Goal: Information Seeking & Learning: Learn about a topic

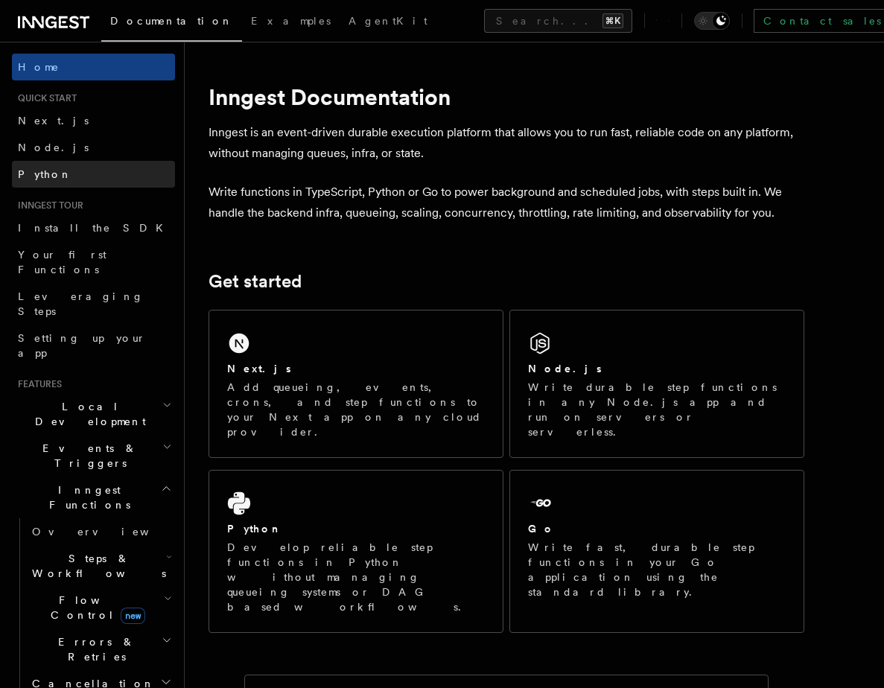
click at [54, 173] on link "Python" at bounding box center [93, 174] width 163 height 27
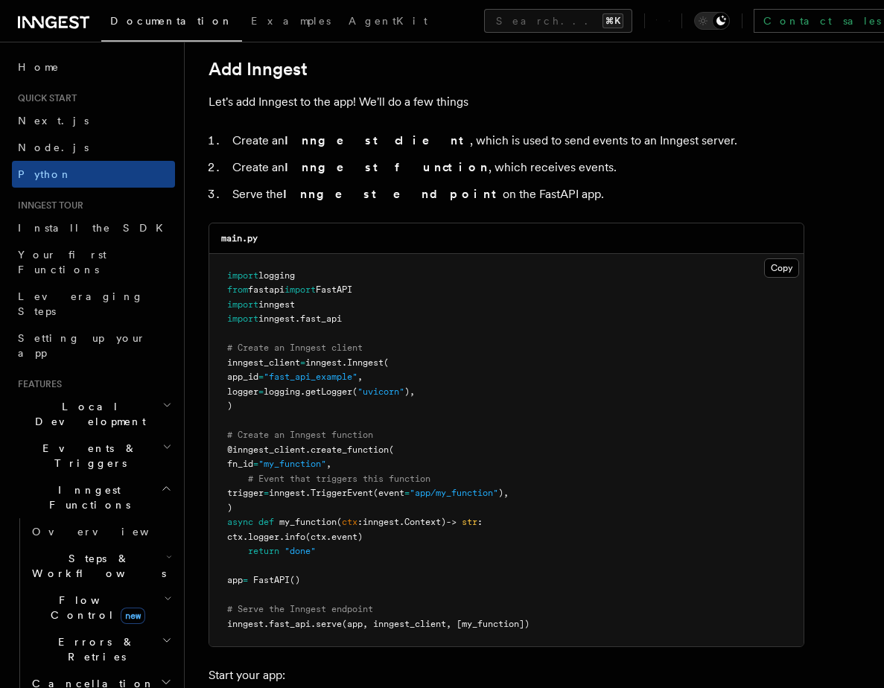
scroll to position [862, 0]
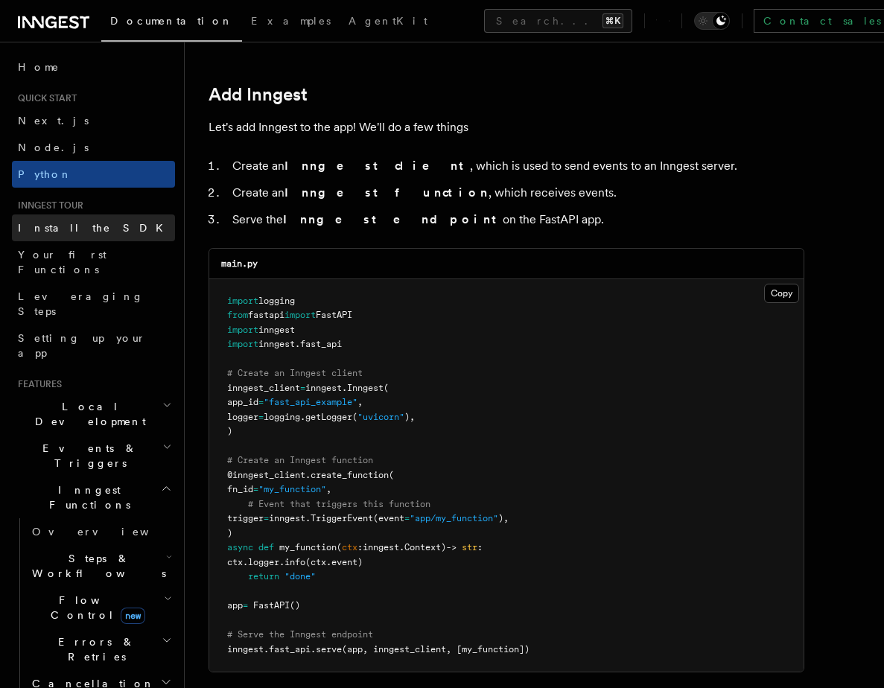
click at [51, 228] on span "Install the SDK" at bounding box center [95, 228] width 154 height 12
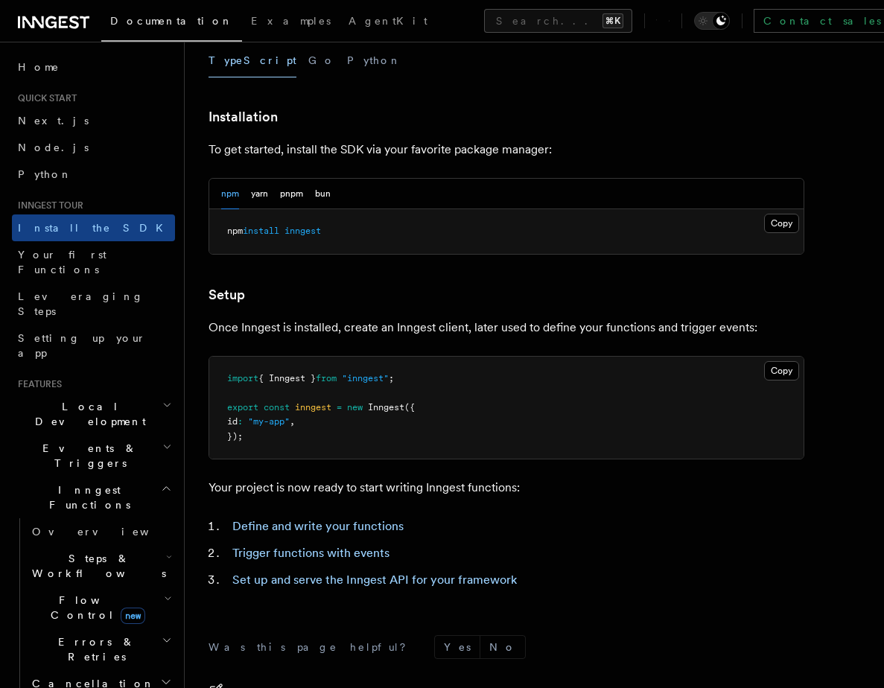
scroll to position [342, 0]
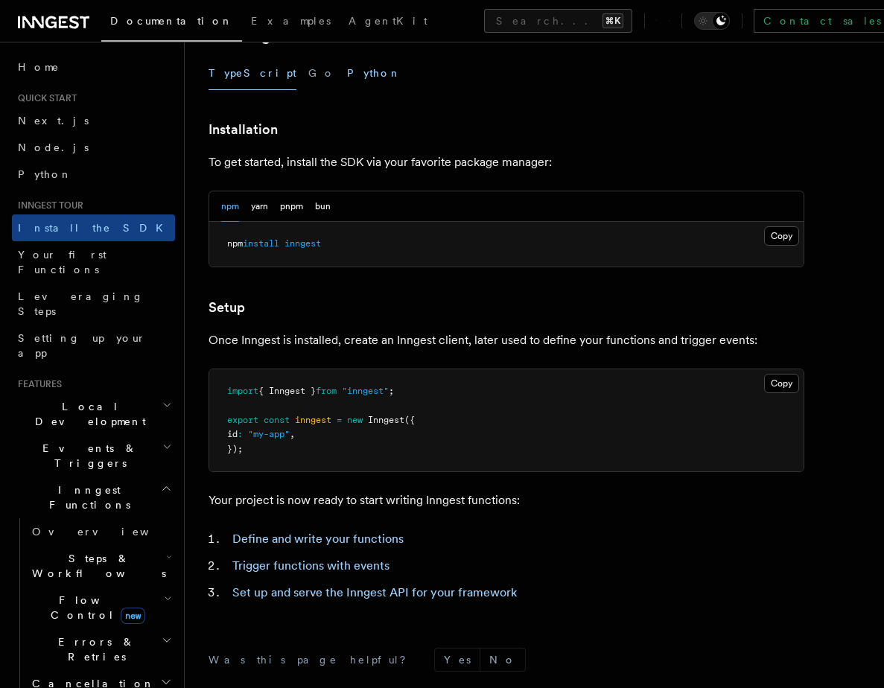
click at [347, 80] on button "Python" at bounding box center [374, 74] width 54 height 34
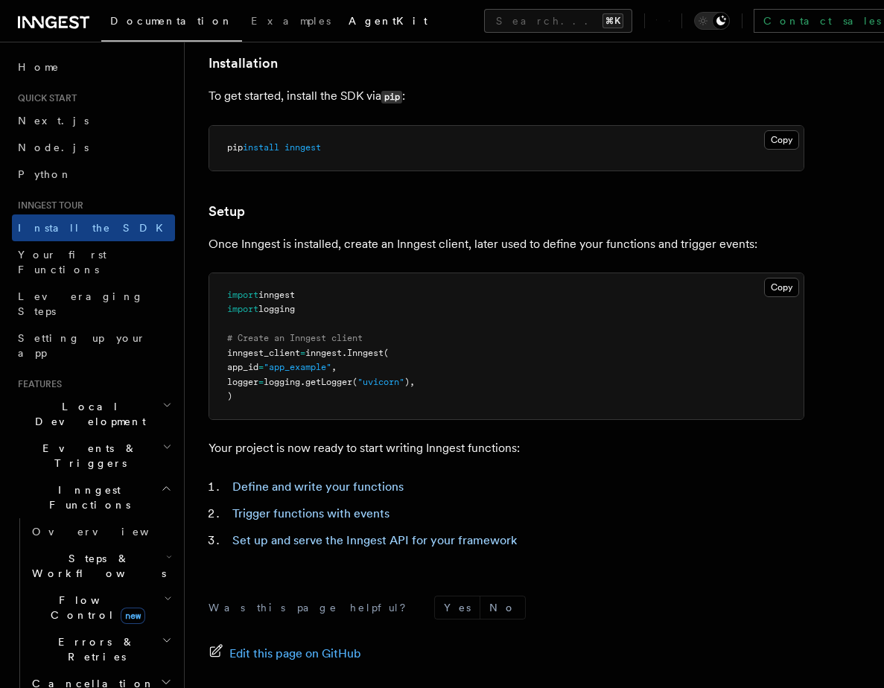
scroll to position [405, 0]
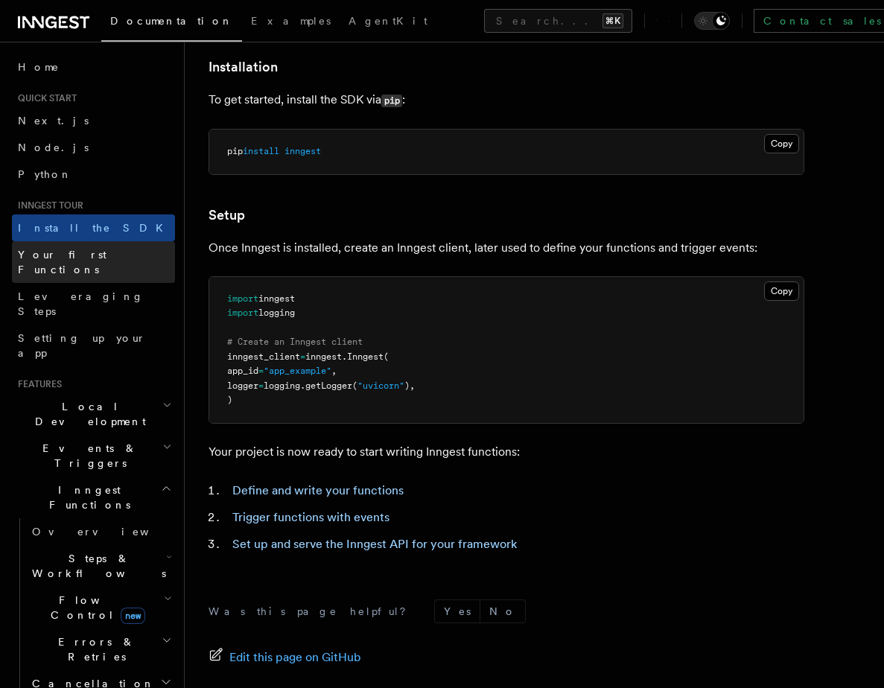
click at [84, 255] on span "Your first Functions" at bounding box center [62, 262] width 89 height 27
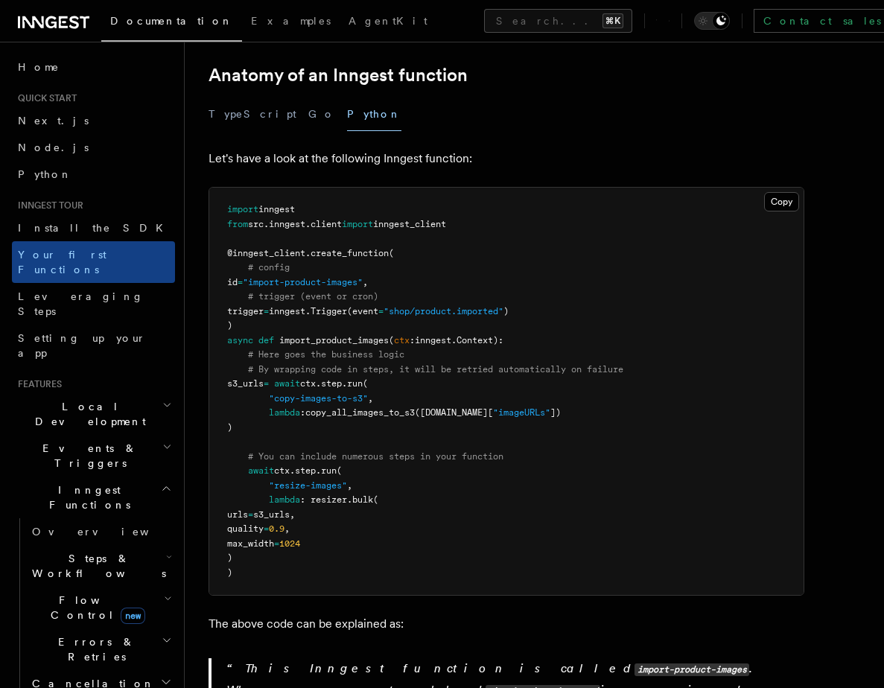
scroll to position [264, 0]
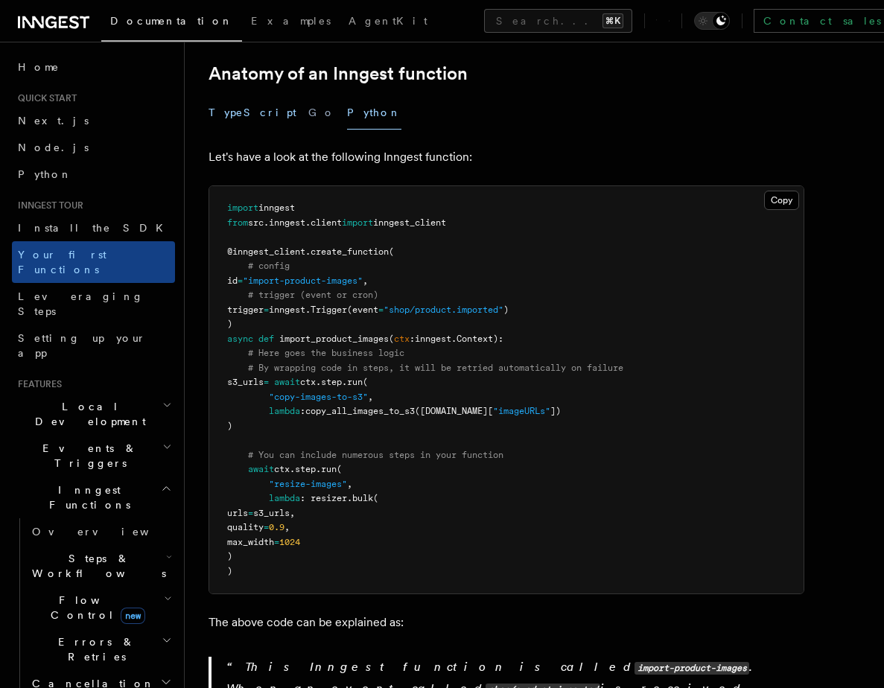
click at [233, 96] on button "TypeScript" at bounding box center [252, 113] width 88 height 34
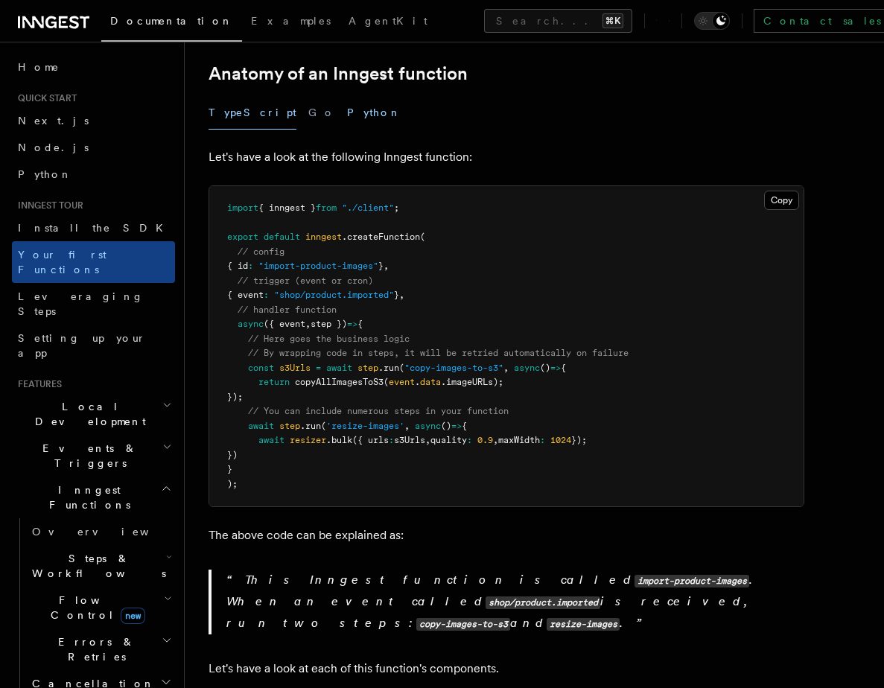
click at [347, 96] on button "Python" at bounding box center [374, 113] width 54 height 34
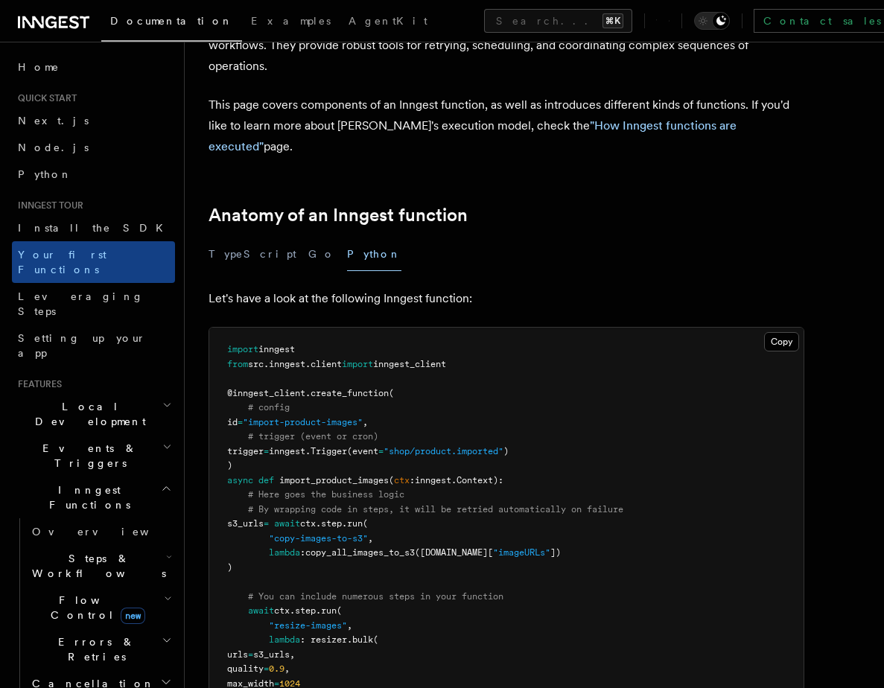
scroll to position [124, 0]
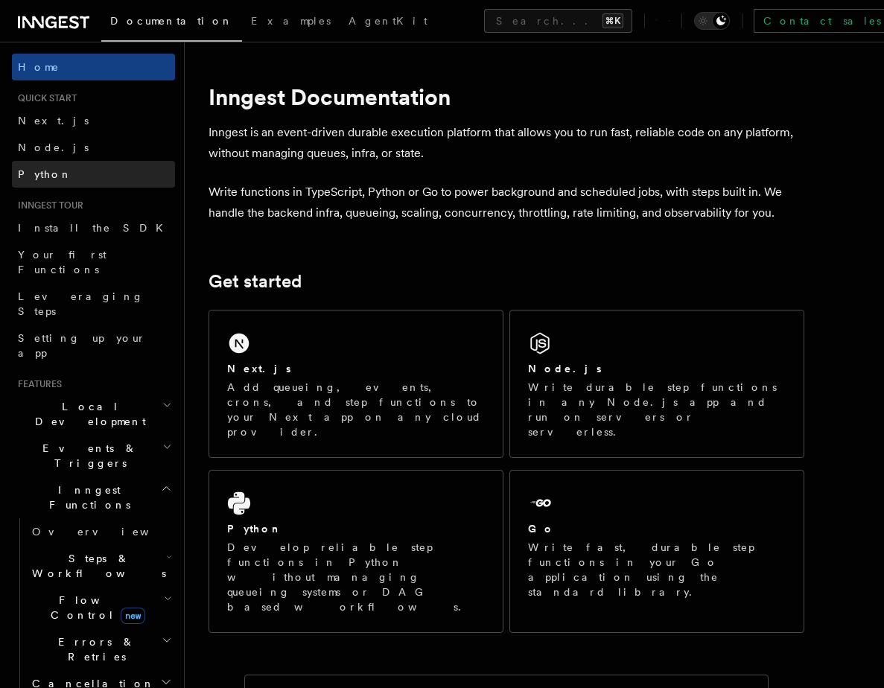
click at [62, 165] on link "Python" at bounding box center [93, 174] width 163 height 27
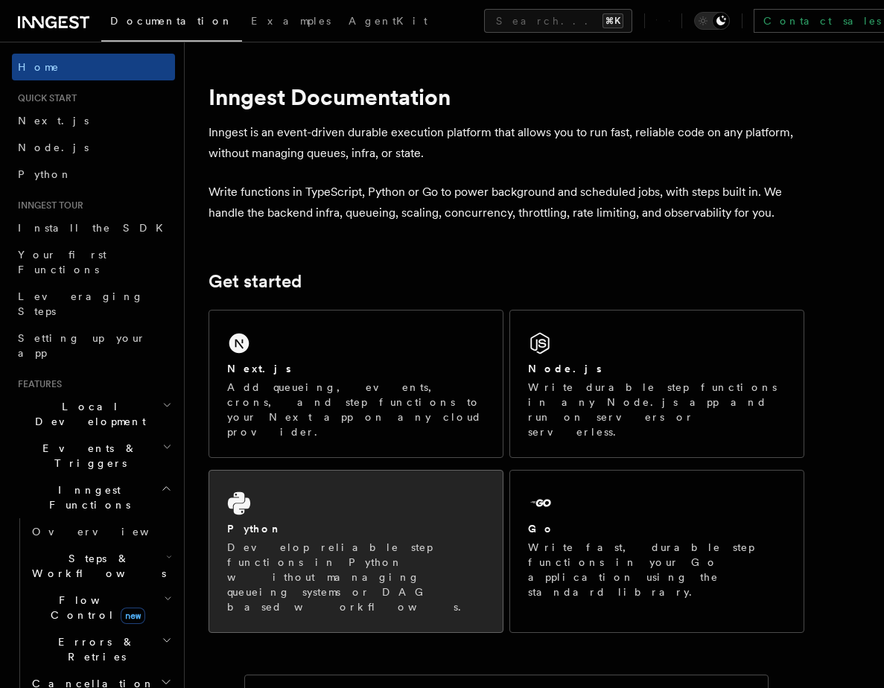
click at [361, 485] on div "Python Develop reliable step functions in Python without managing queueing syst…" at bounding box center [355, 552] width 293 height 162
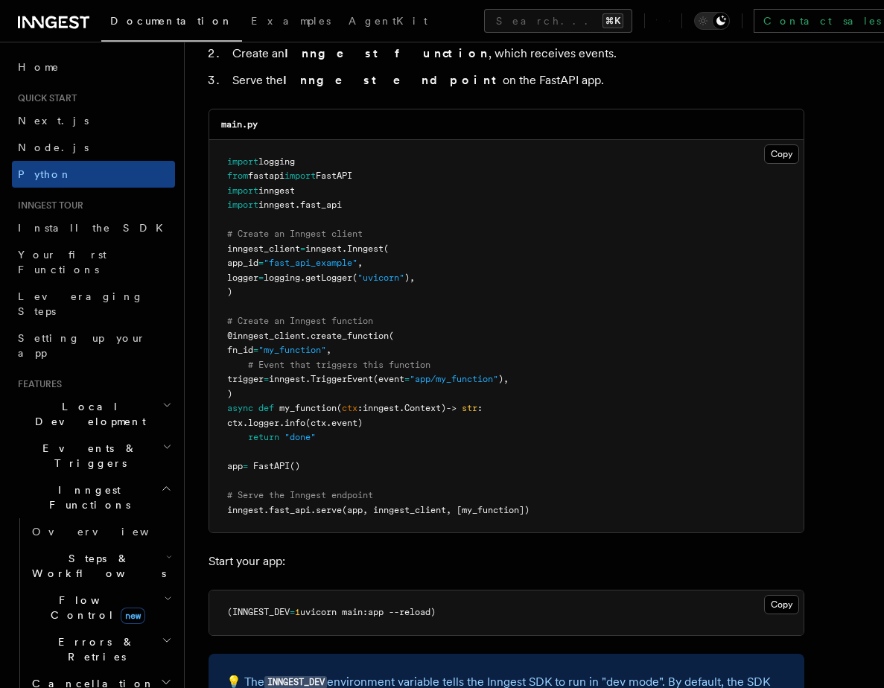
scroll to position [983, 0]
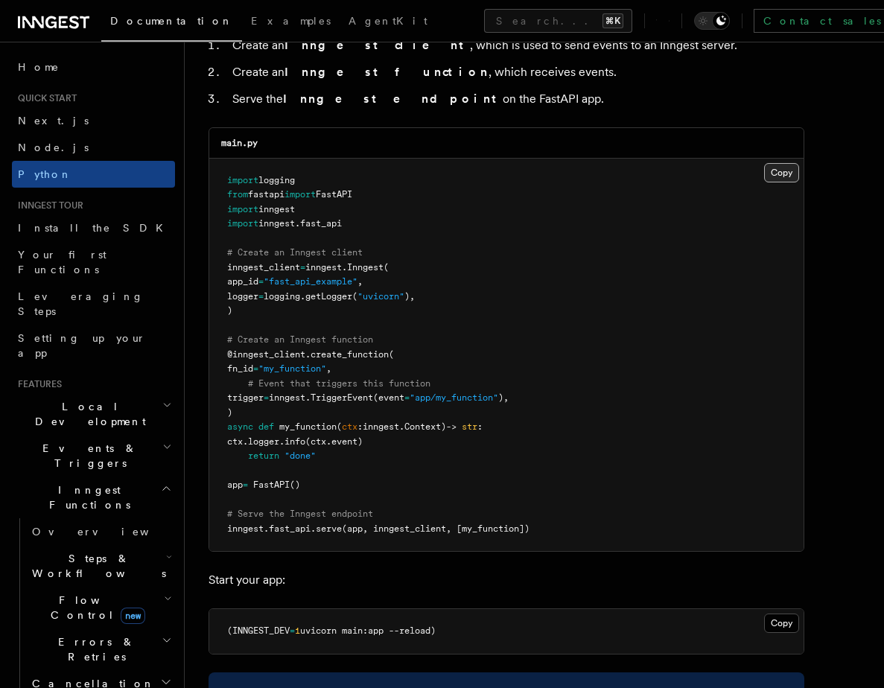
click at [783, 176] on button "Copy Copied" at bounding box center [781, 172] width 35 height 19
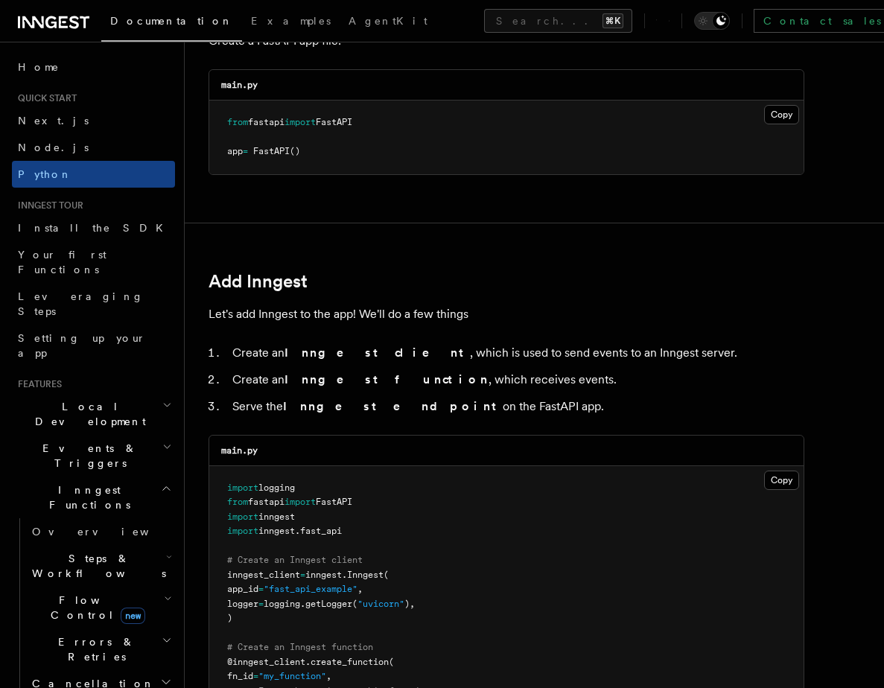
scroll to position [653, 0]
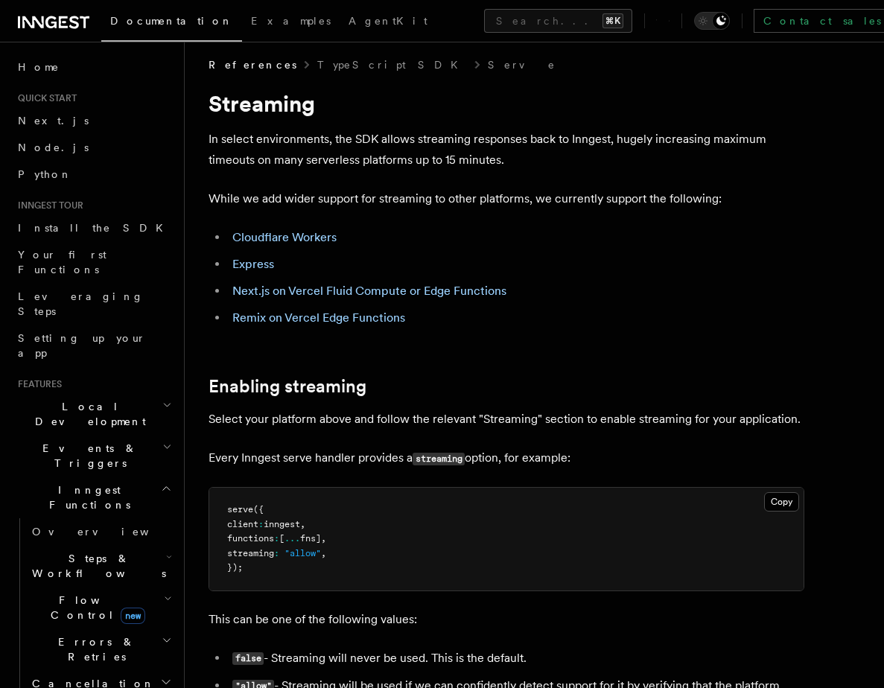
scroll to position [31, 0]
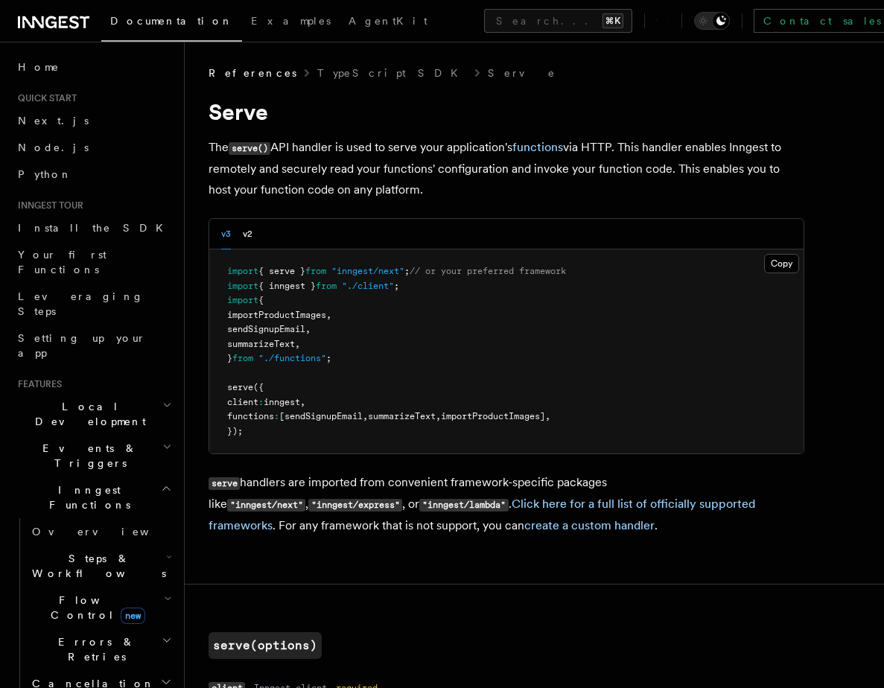
click at [241, 69] on span "References" at bounding box center [252, 73] width 88 height 15
click at [242, 71] on span "References" at bounding box center [252, 73] width 88 height 15
click at [73, 173] on link "Python" at bounding box center [93, 174] width 163 height 27
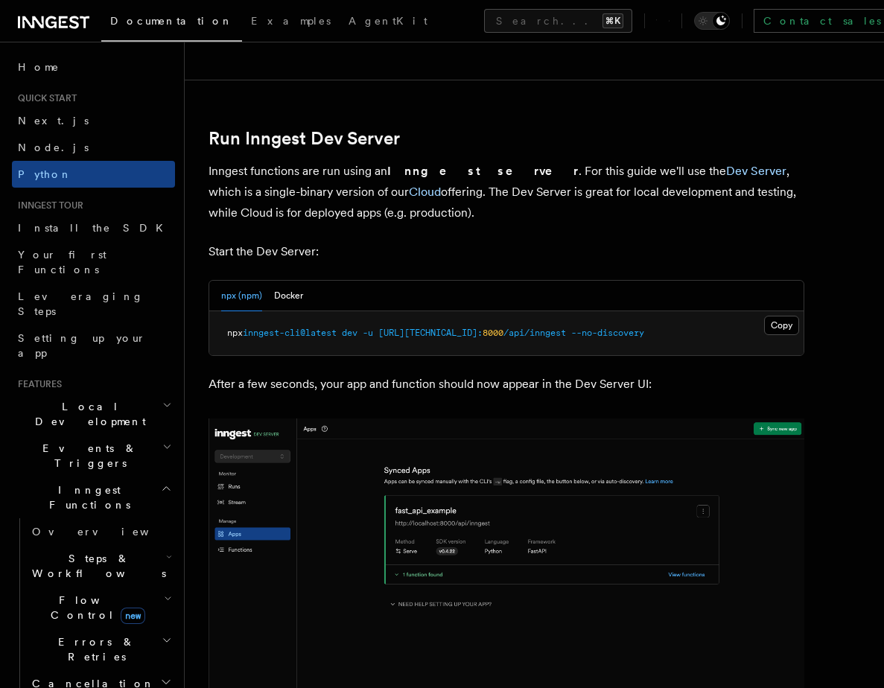
scroll to position [1764, 0]
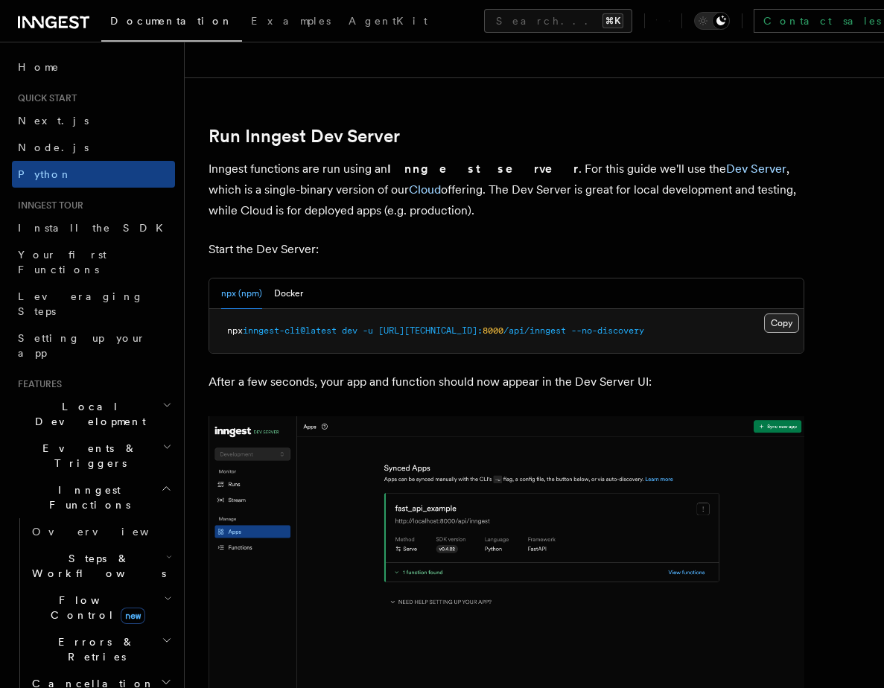
click at [777, 323] on button "Copy Copied" at bounding box center [781, 322] width 35 height 19
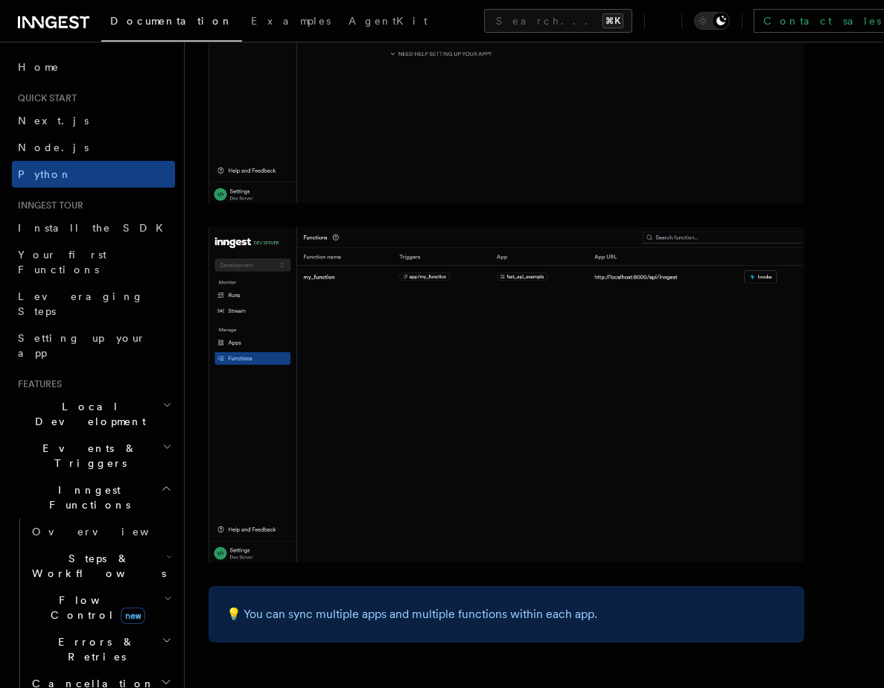
scroll to position [3077, 0]
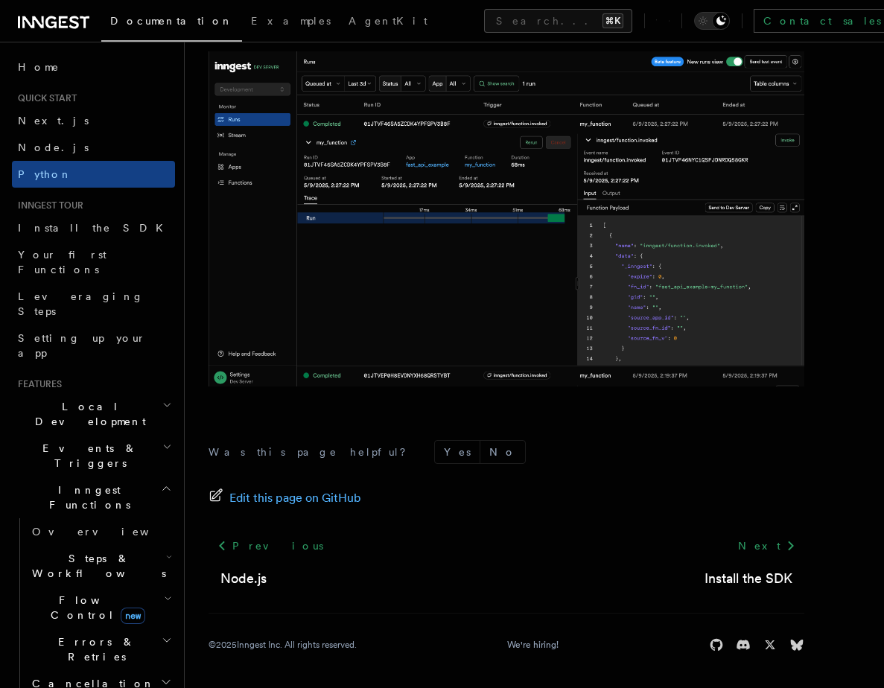
click at [455, 481] on footer "Was this page helpful? Yes No Edit this page on GitHub Previous Node.js Next In…" at bounding box center [506, 546] width 596 height 212
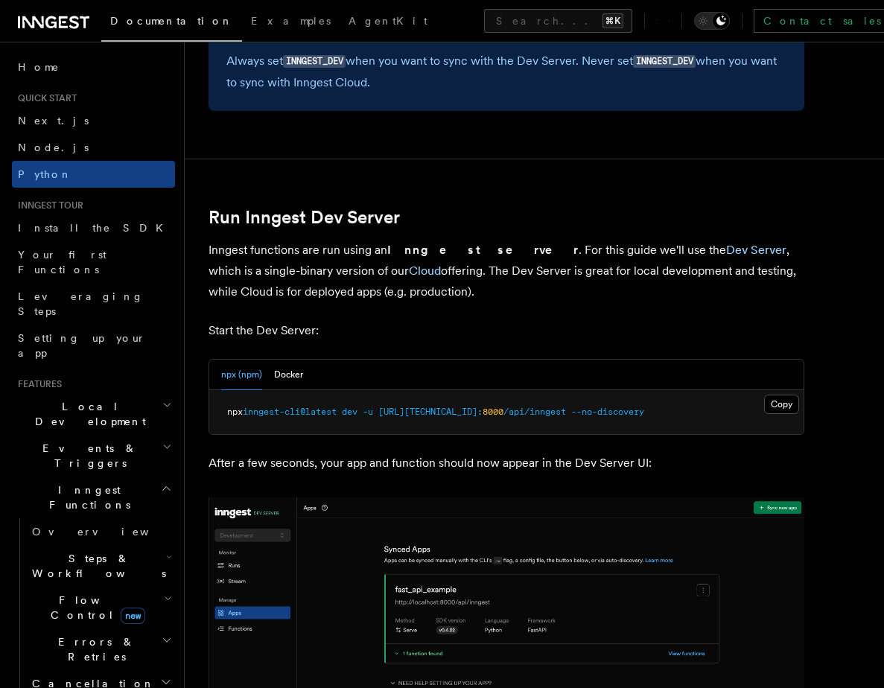
scroll to position [1682, 0]
click at [246, 258] on p "Inngest functions are run using an Inngest server . For this guide we'll use th…" at bounding box center [506, 271] width 596 height 63
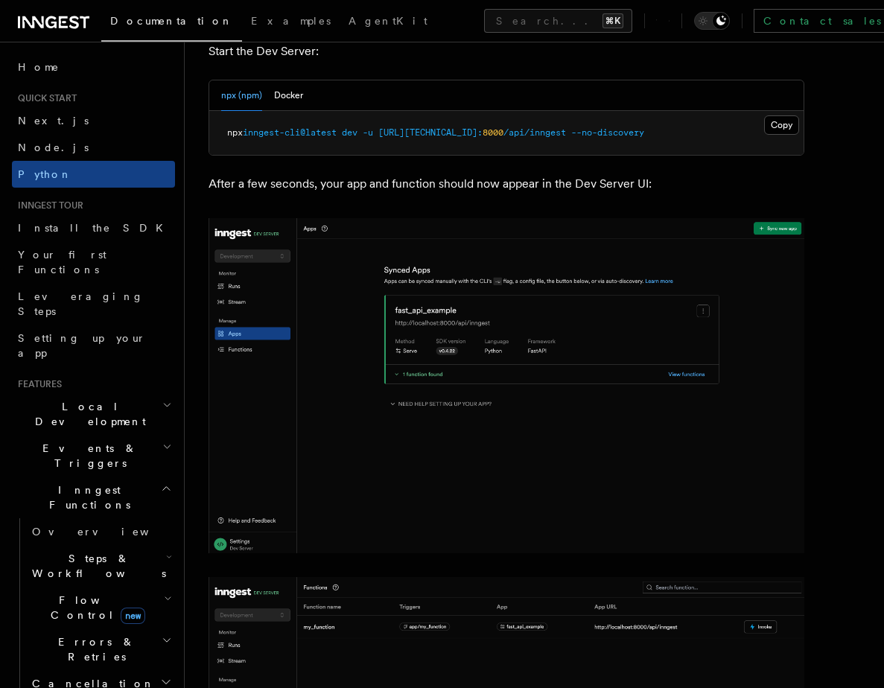
scroll to position [3077, 0]
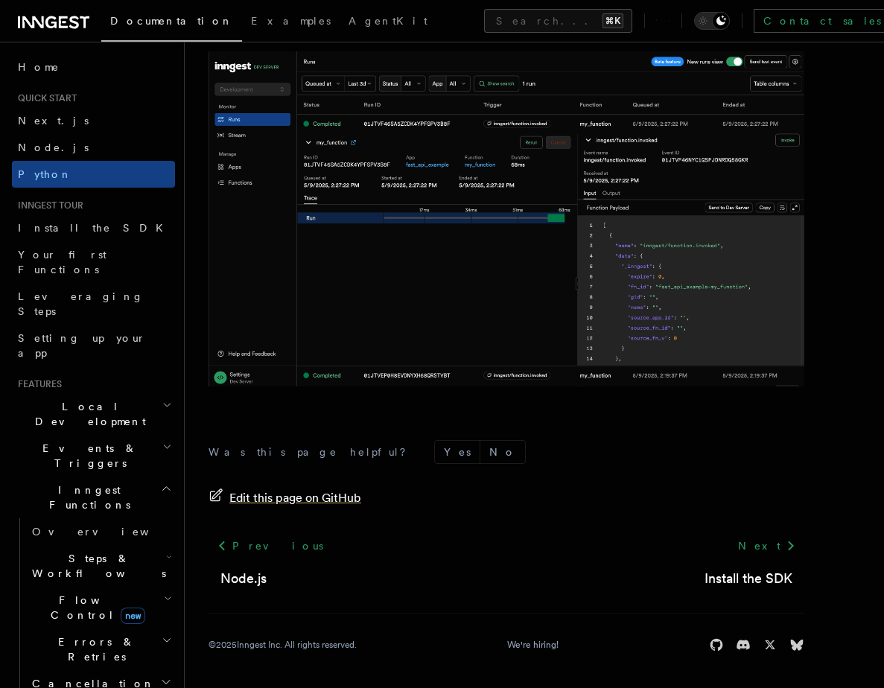
click at [272, 499] on span "Edit this page on GitHub" at bounding box center [295, 498] width 132 height 21
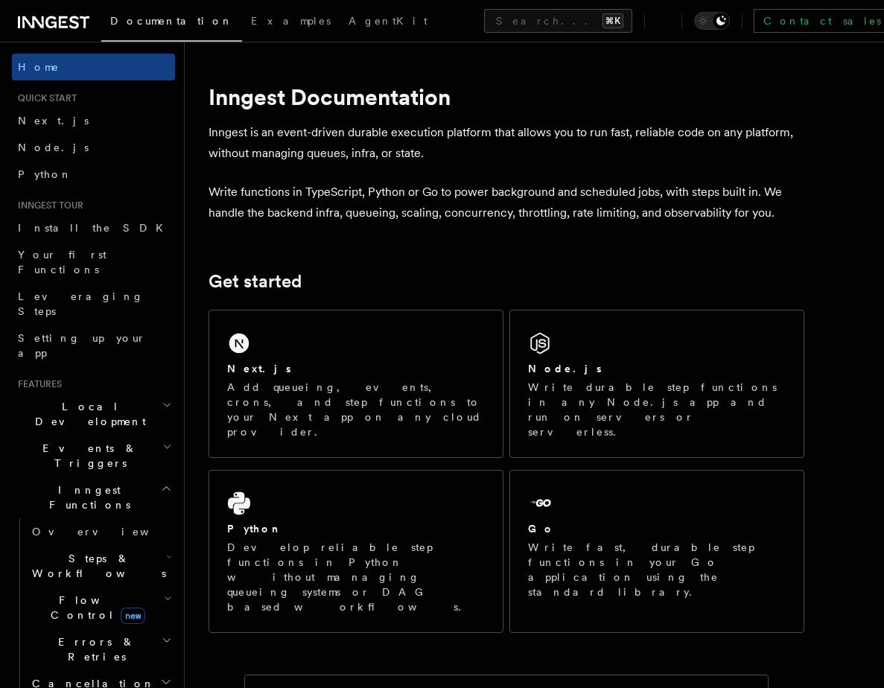
click at [90, 482] on span "Inngest Functions" at bounding box center [86, 497] width 149 height 30
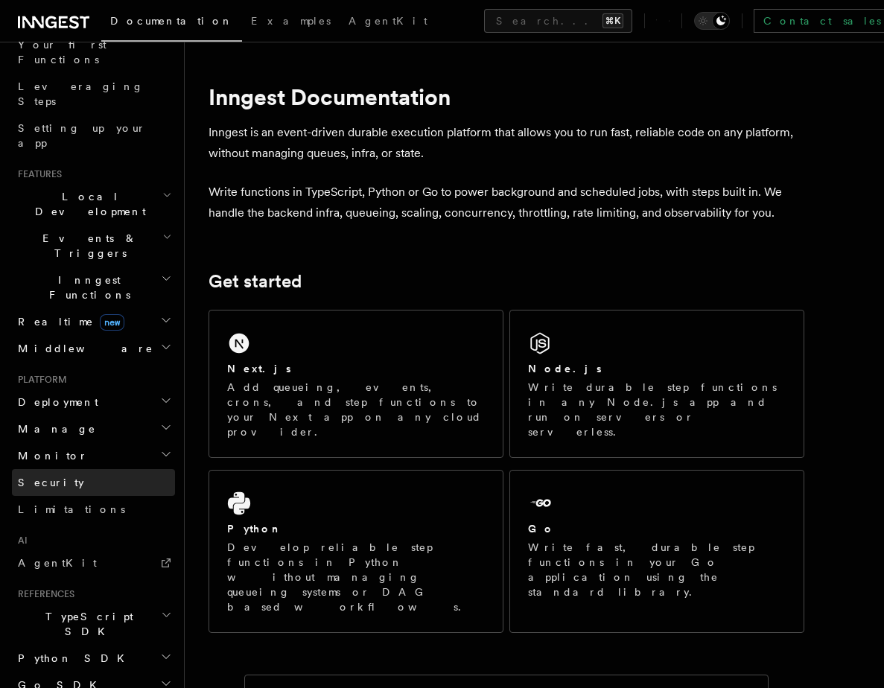
scroll to position [217, 0]
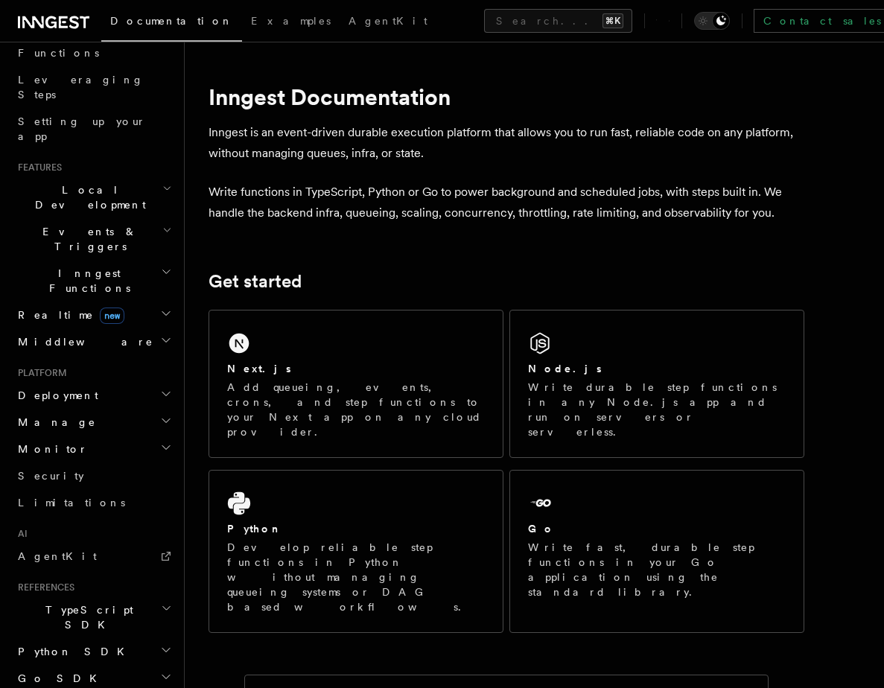
click at [56, 644] on span "Python SDK" at bounding box center [72, 651] width 121 height 15
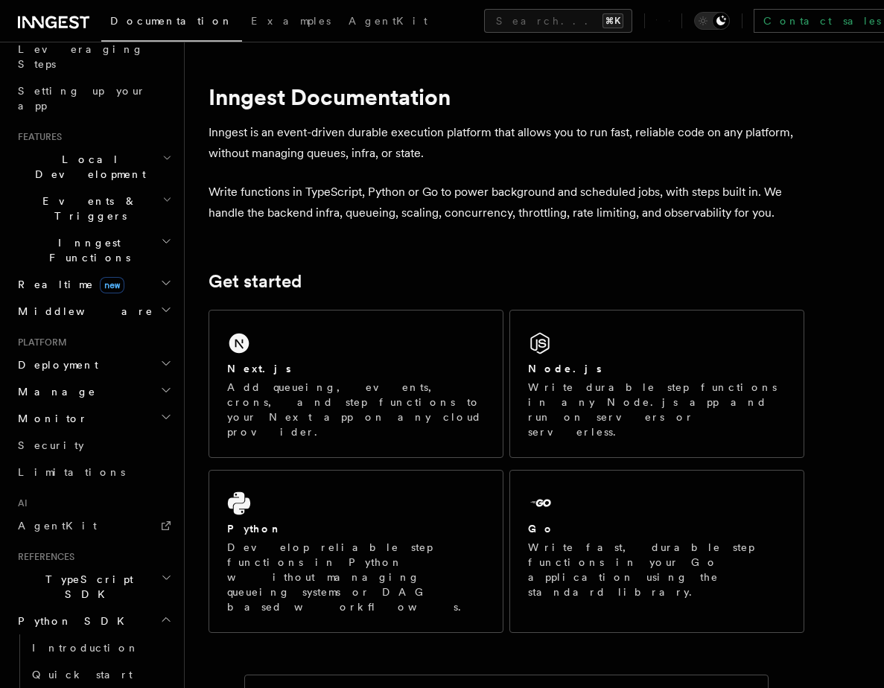
scroll to position [279, 0]
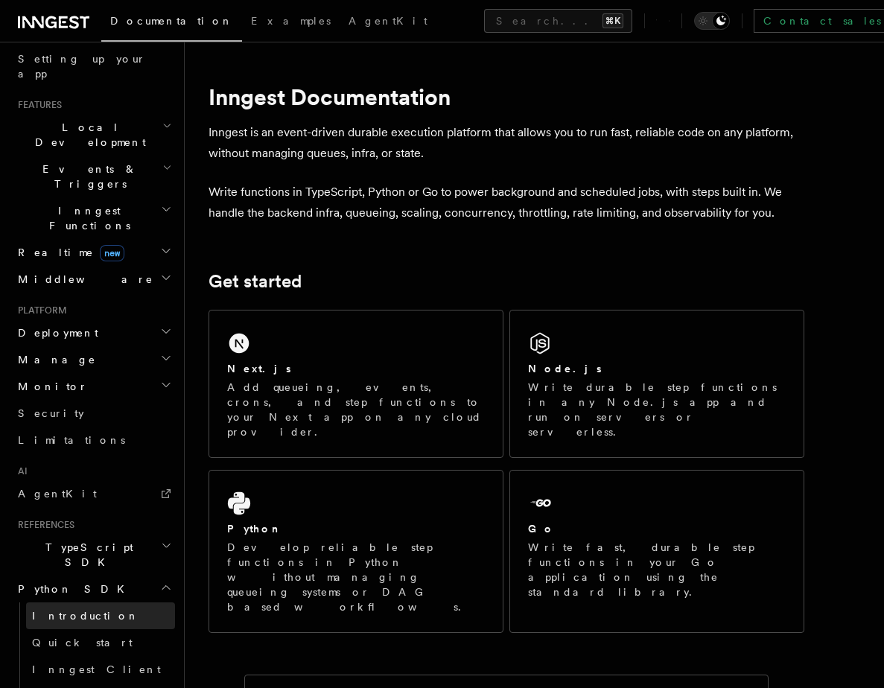
click at [61, 610] on span "Introduction" at bounding box center [85, 616] width 107 height 12
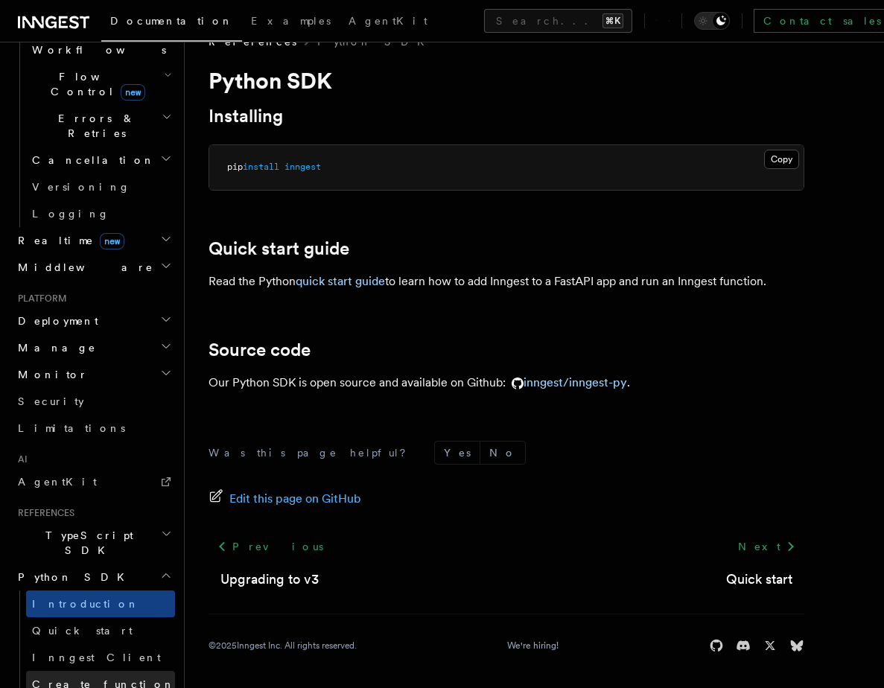
scroll to position [552, 0]
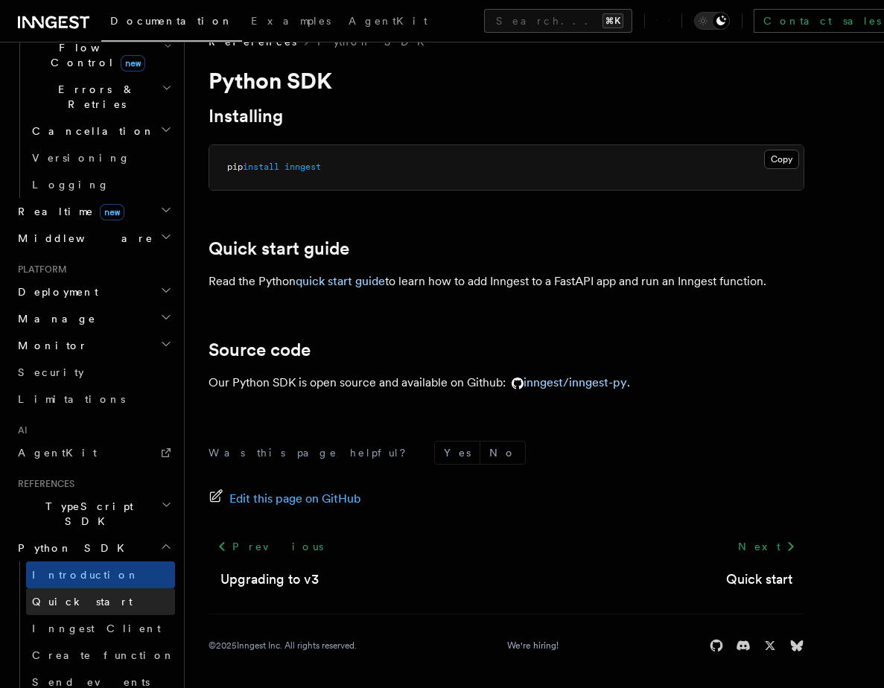
click at [54, 596] on span "Quick start" at bounding box center [82, 602] width 101 height 12
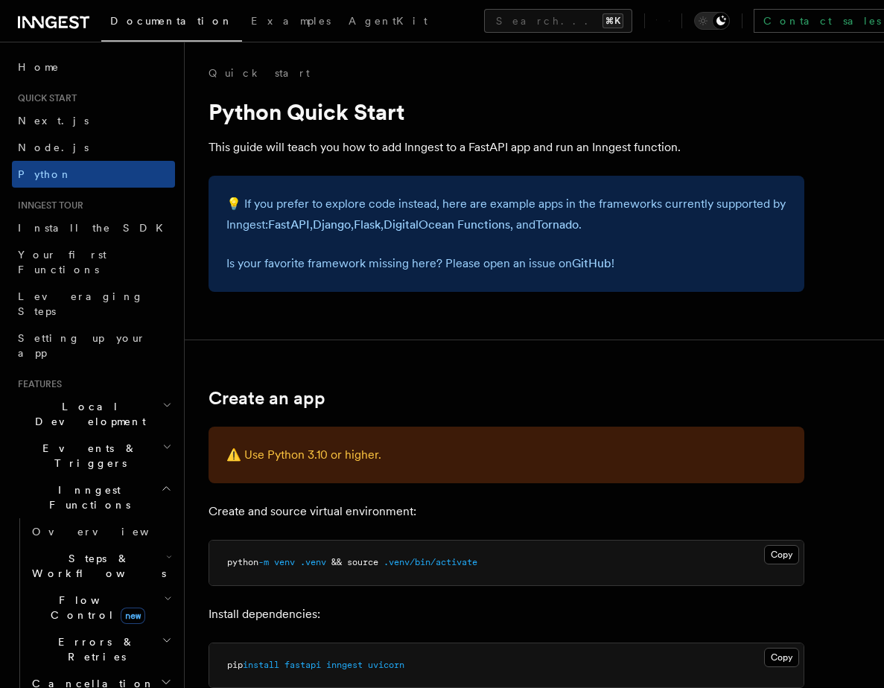
click at [96, 482] on span "Inngest Functions" at bounding box center [86, 497] width 149 height 30
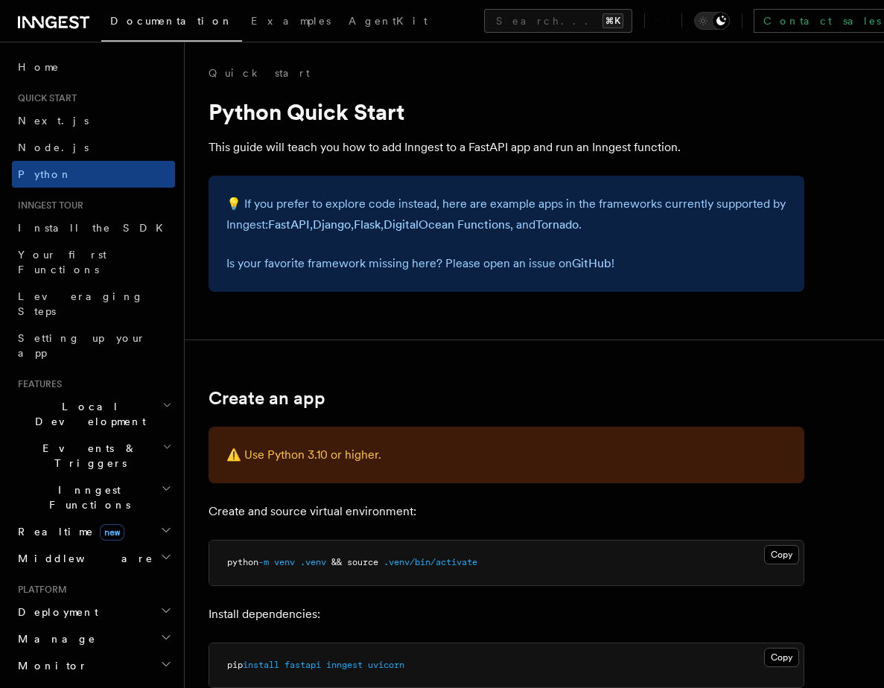
click at [51, 482] on span "Inngest Functions" at bounding box center [86, 497] width 149 height 30
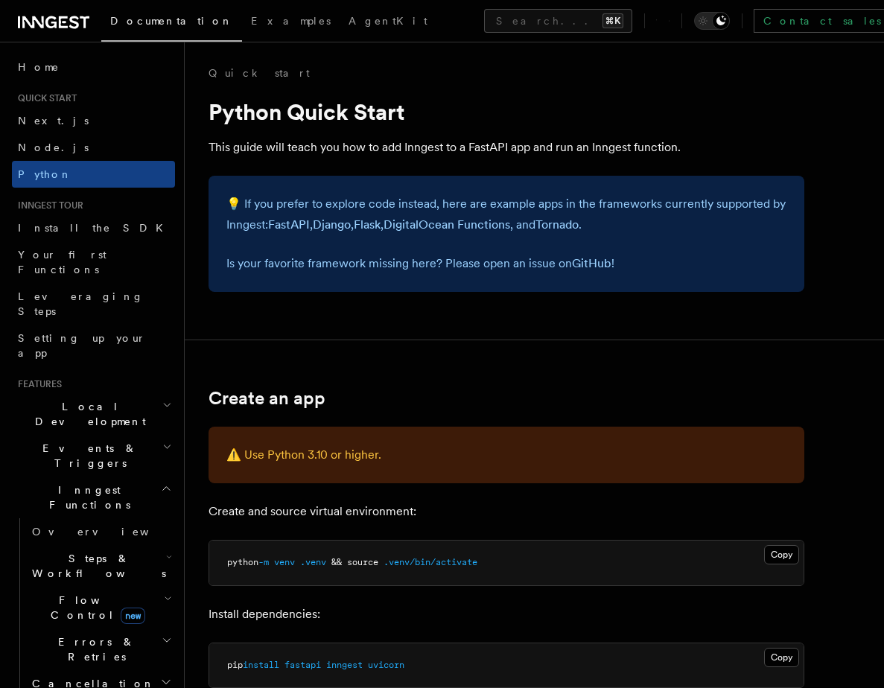
click at [51, 482] on span "Inngest Functions" at bounding box center [86, 497] width 149 height 30
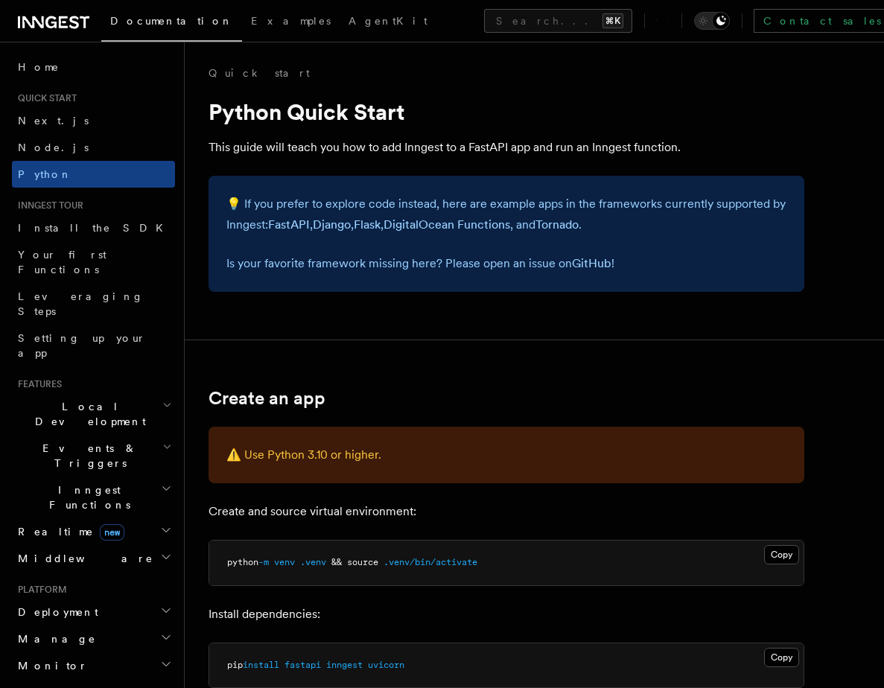
scroll to position [316, 0]
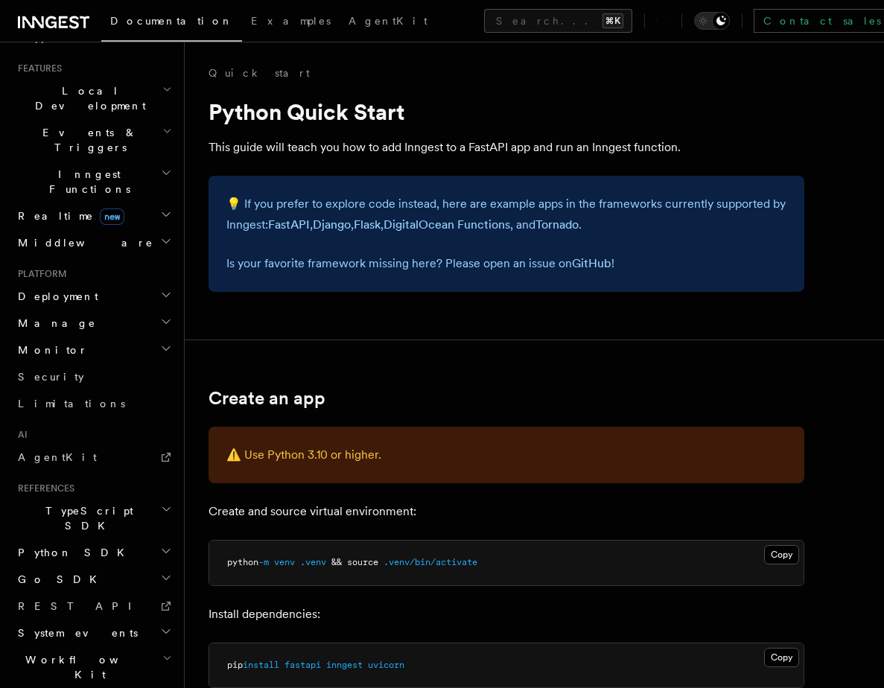
click at [41, 545] on span "Python SDK" at bounding box center [72, 552] width 121 height 15
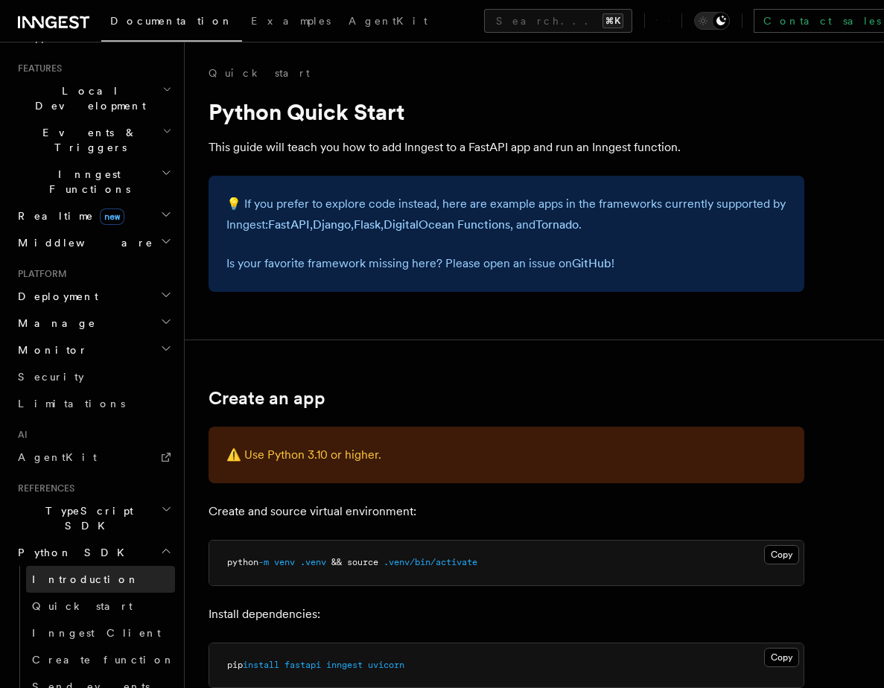
click at [45, 566] on link "Introduction" at bounding box center [100, 579] width 149 height 27
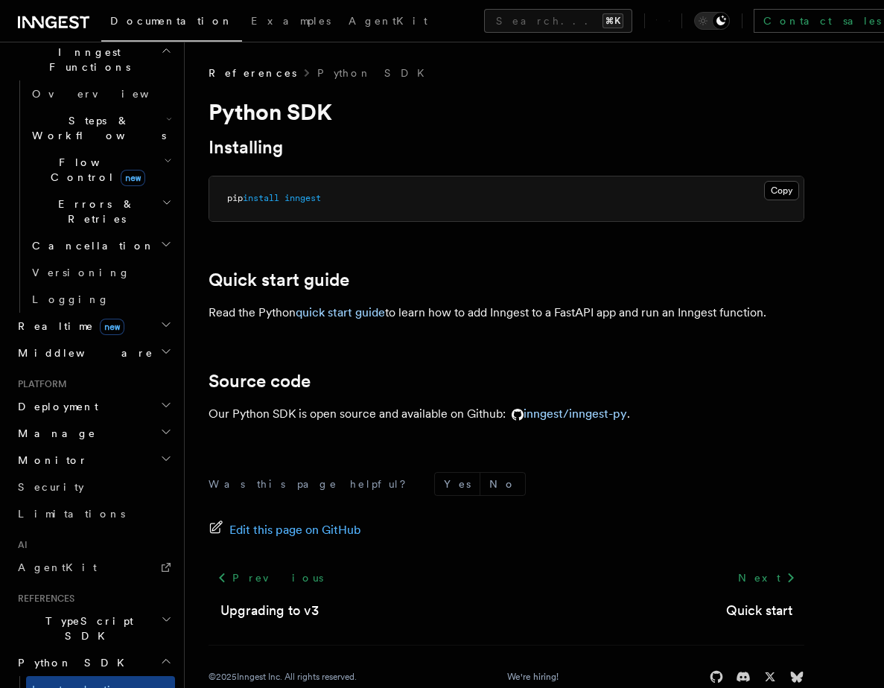
scroll to position [453, 0]
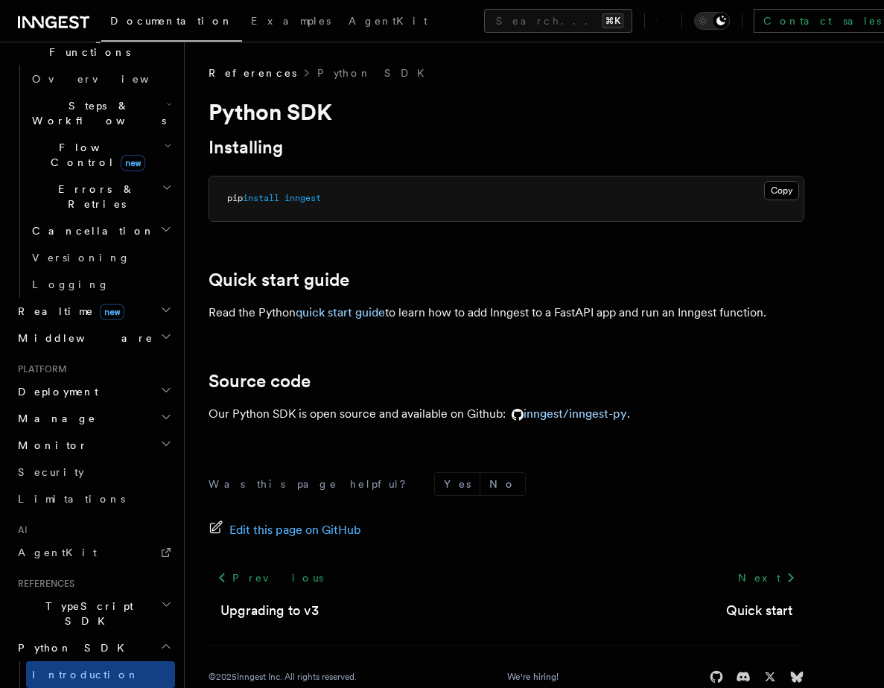
click at [44, 687] on span "Quick start" at bounding box center [82, 701] width 101 height 12
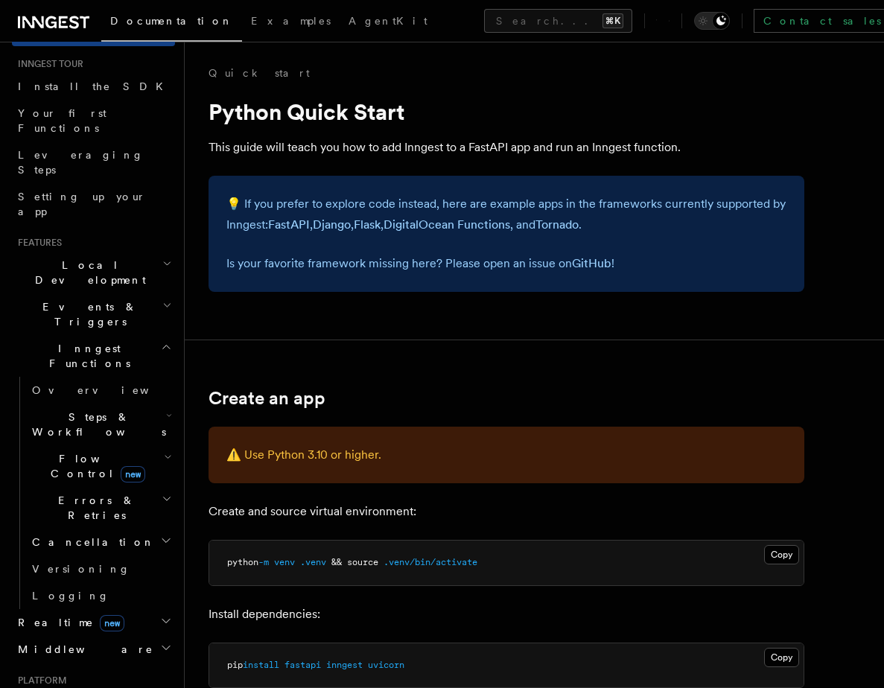
scroll to position [503, 0]
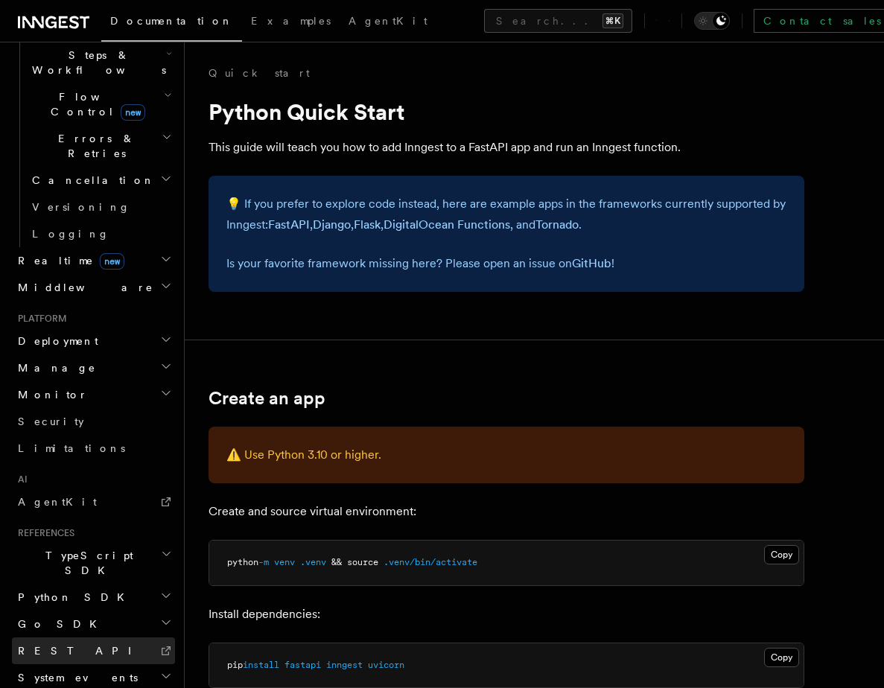
click at [89, 637] on link "REST API" at bounding box center [93, 650] width 163 height 27
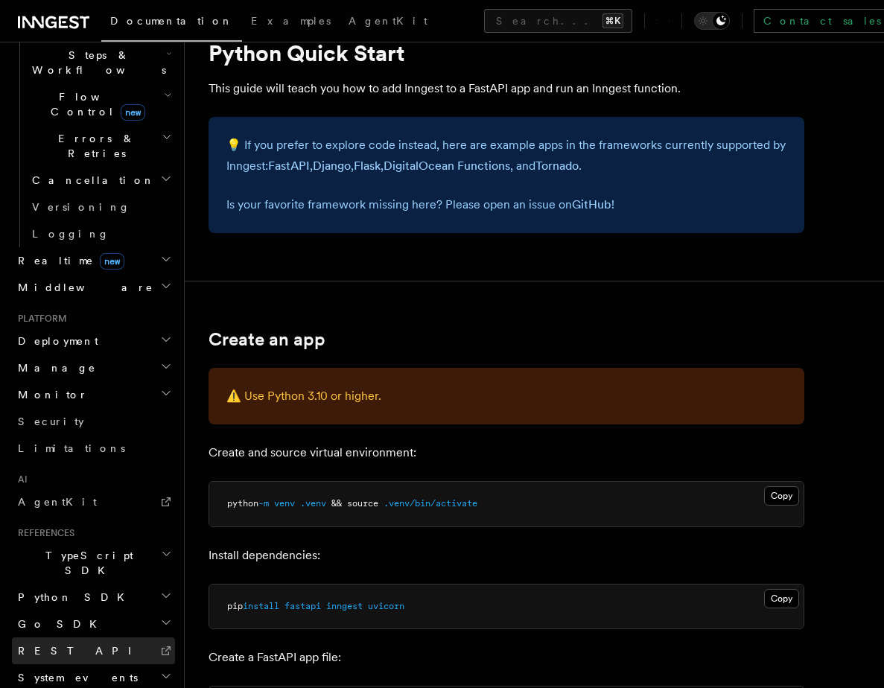
scroll to position [63, 0]
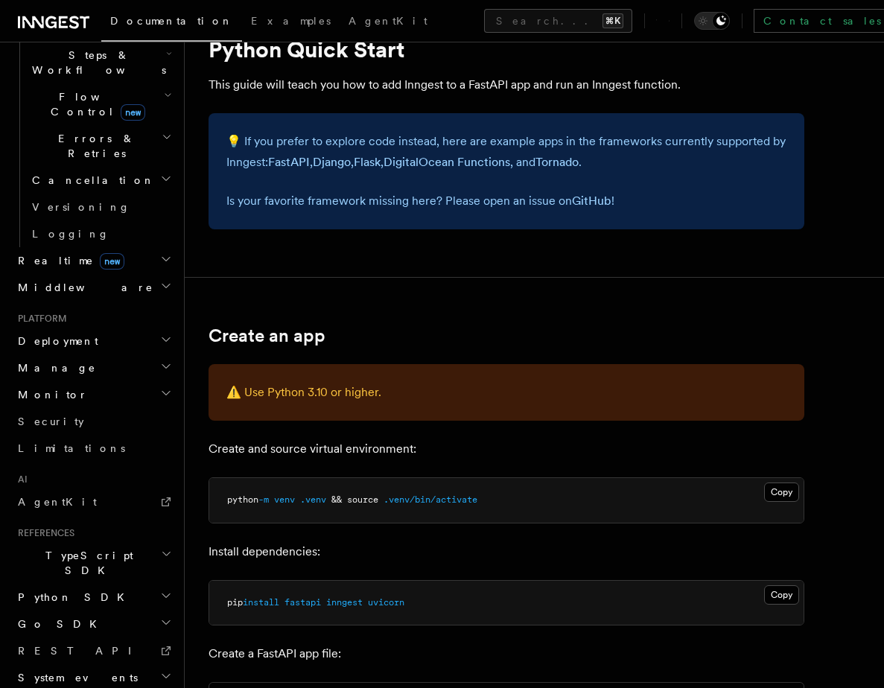
click at [68, 590] on span "Python SDK" at bounding box center [72, 597] width 121 height 15
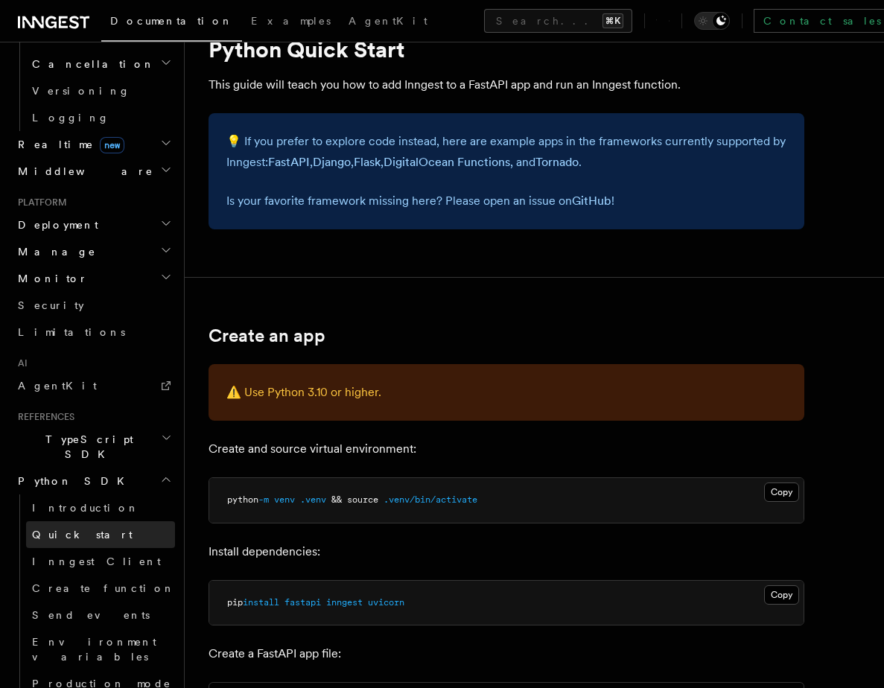
scroll to position [642, 0]
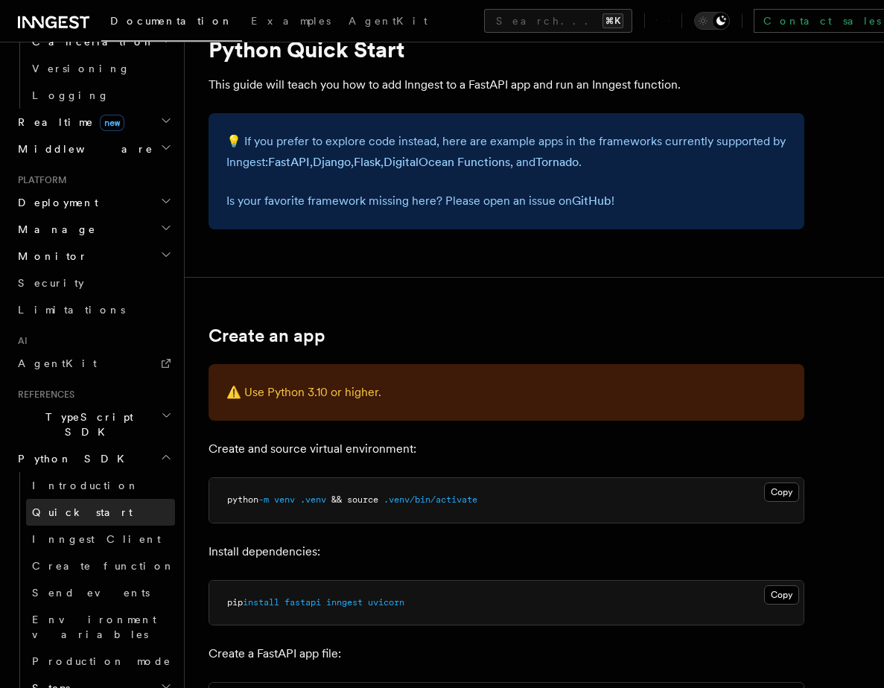
click at [58, 506] on span "Quick start" at bounding box center [82, 512] width 101 height 12
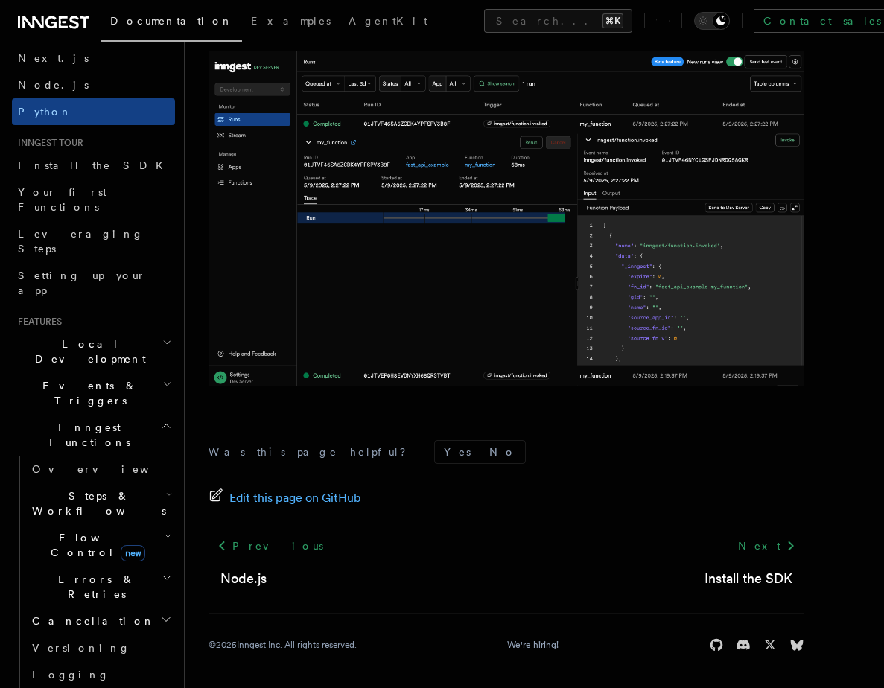
scroll to position [503, 0]
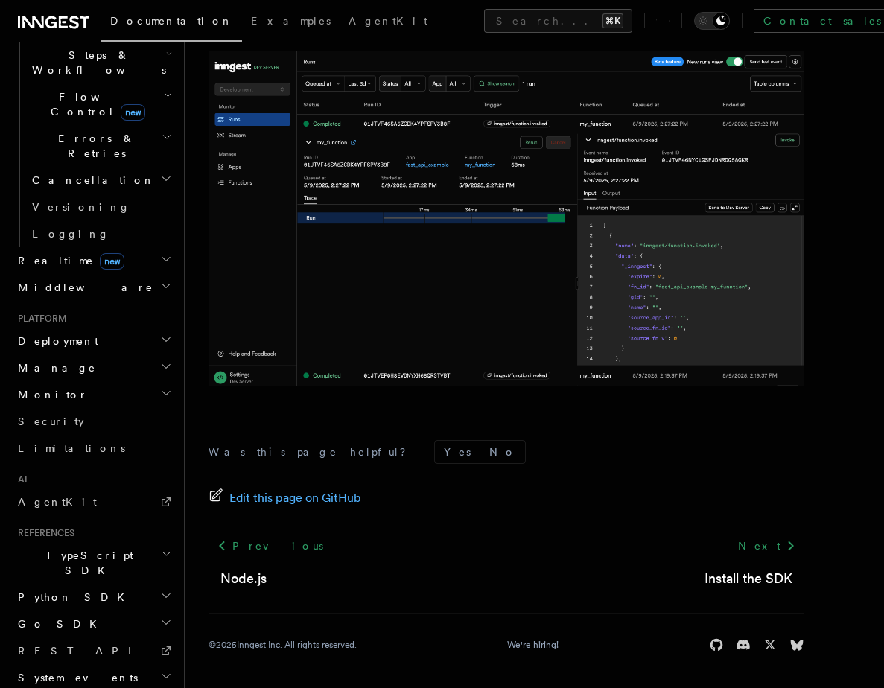
click at [60, 590] on span "Python SDK" at bounding box center [72, 597] width 121 height 15
click at [55, 645] on span "Quick start" at bounding box center [82, 651] width 101 height 12
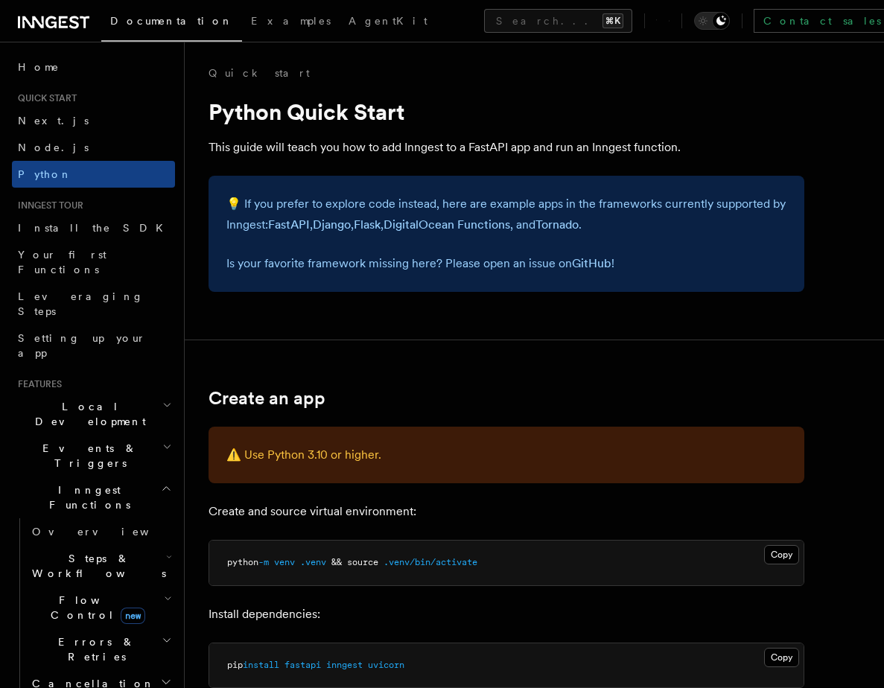
scroll to position [503, 0]
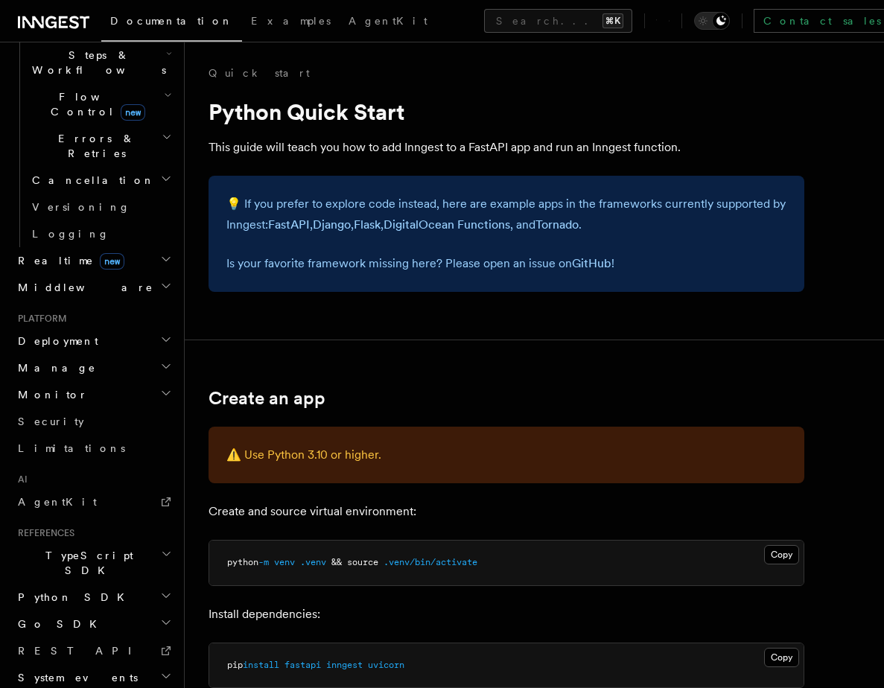
click at [52, 590] on span "Python SDK" at bounding box center [72, 597] width 121 height 15
click at [60, 672] on span "Inngest Client" at bounding box center [96, 678] width 129 height 12
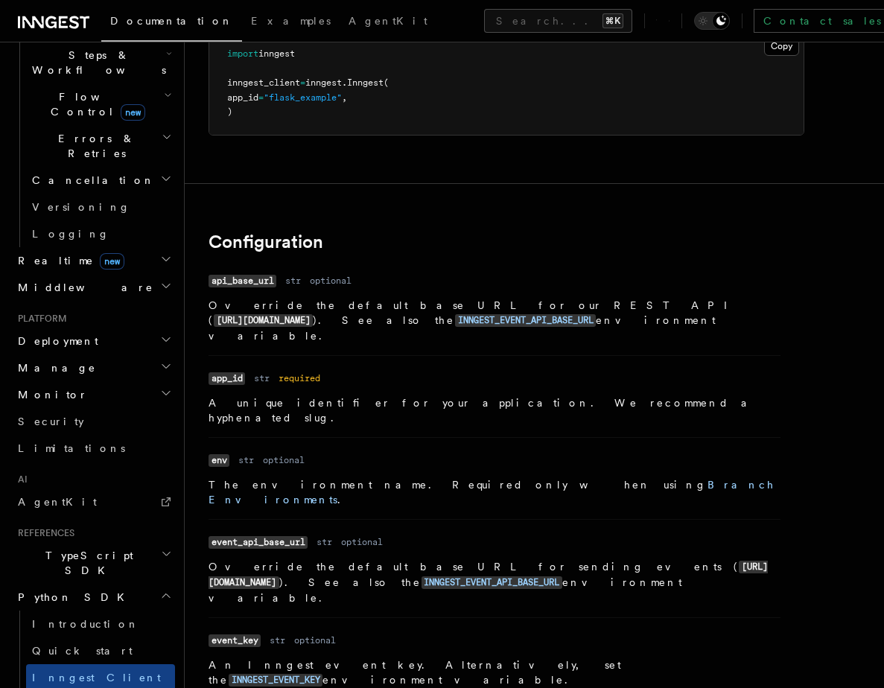
scroll to position [143, 0]
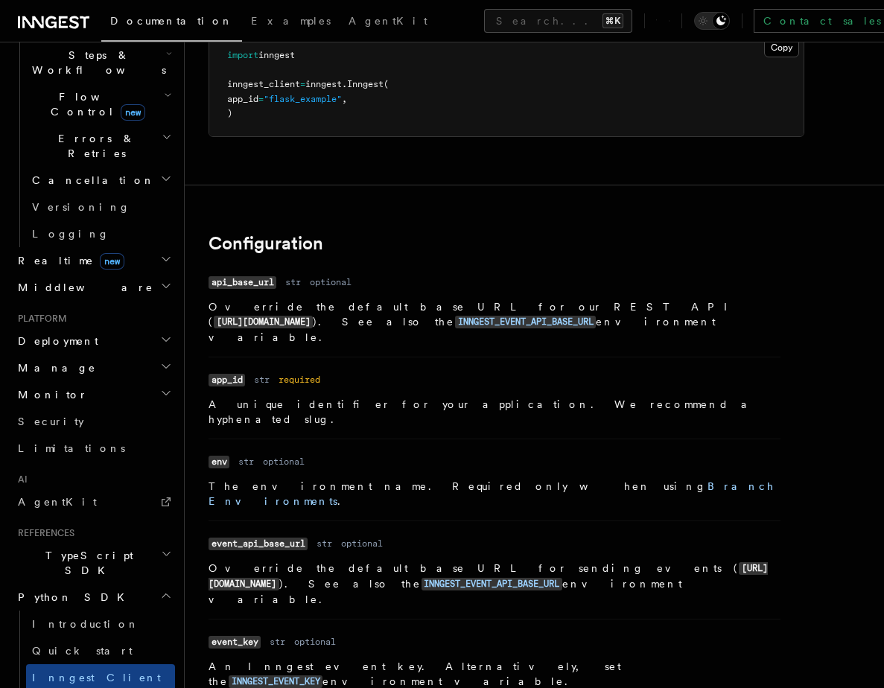
click at [232, 479] on p "The environment name. Required only when using Branch Environments ." at bounding box center [494, 494] width 572 height 30
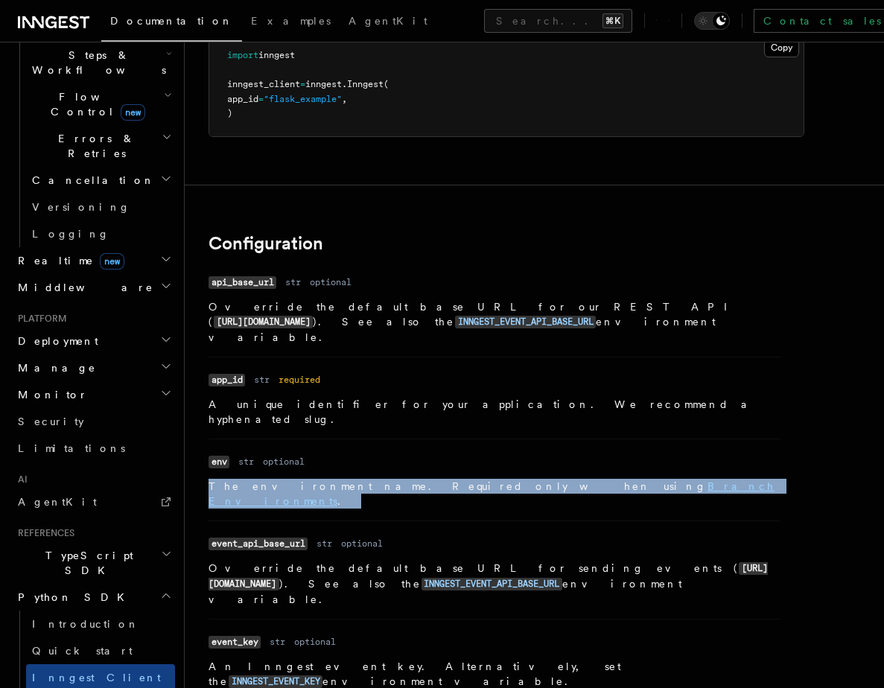
click at [232, 479] on p "The environment name. Required only when using Branch Environments ." at bounding box center [494, 494] width 572 height 30
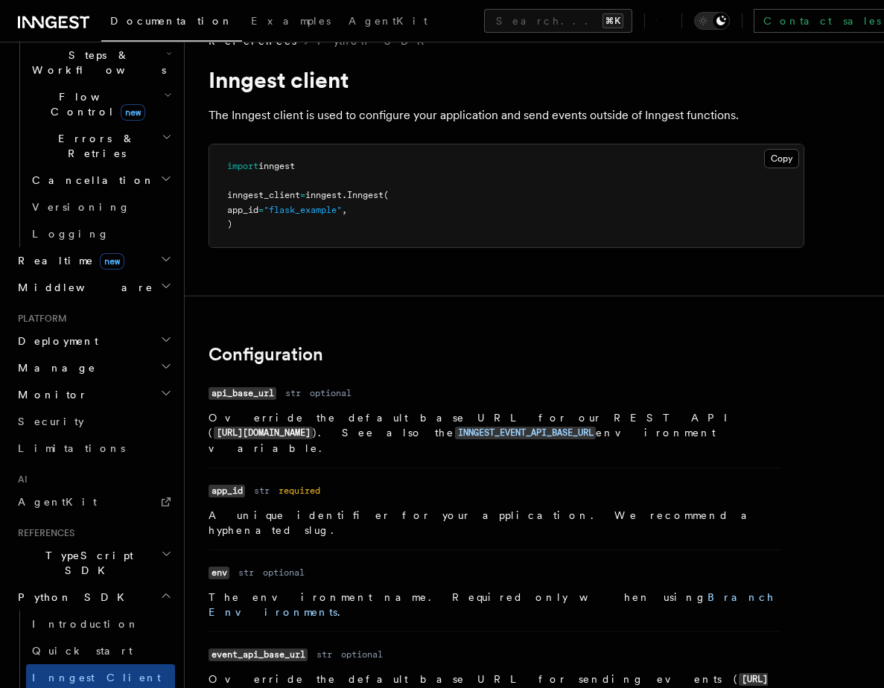
scroll to position [143, 0]
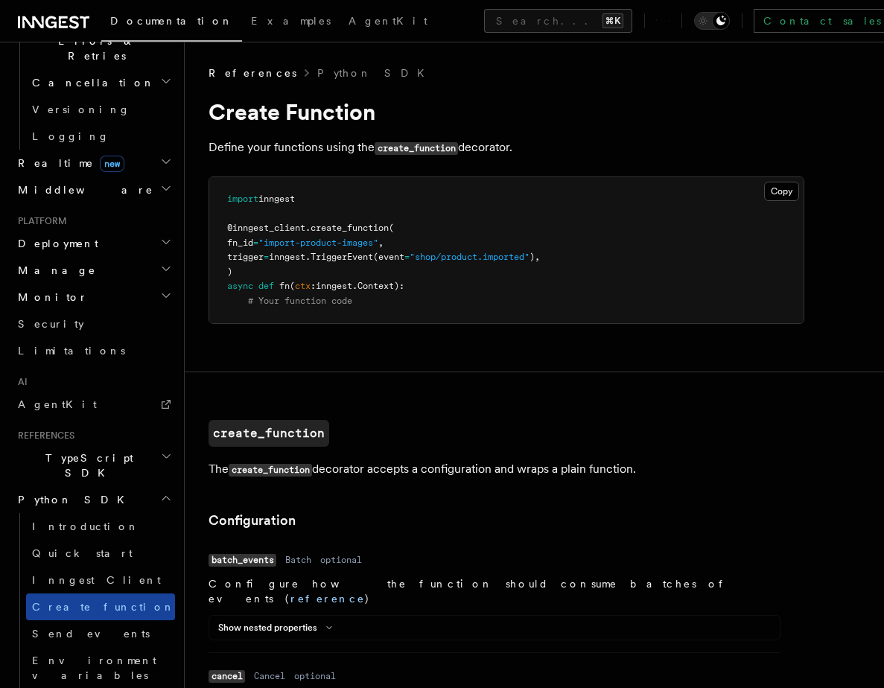
scroll to position [614, 0]
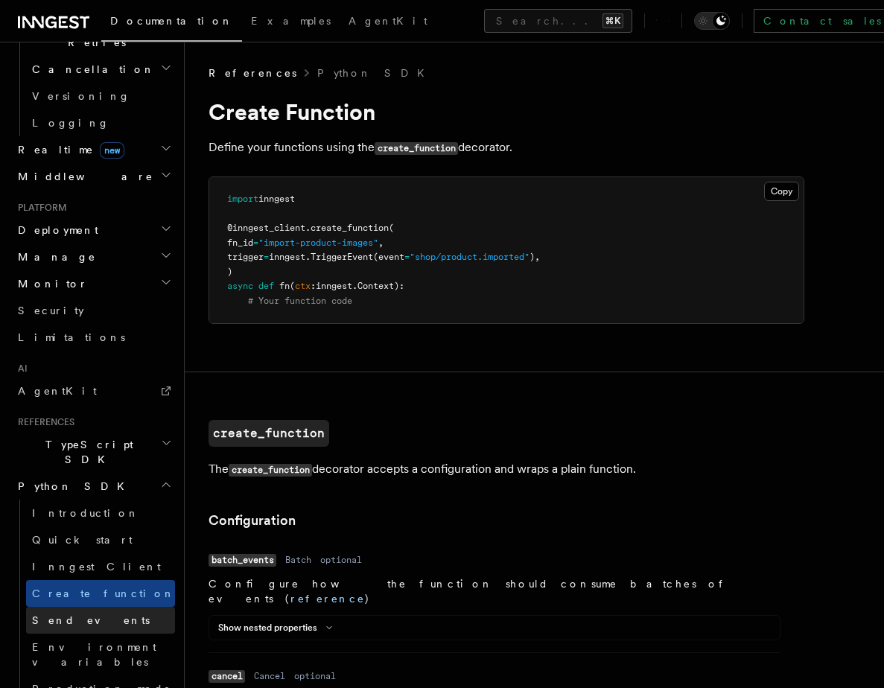
click at [74, 607] on link "Send events" at bounding box center [100, 620] width 149 height 27
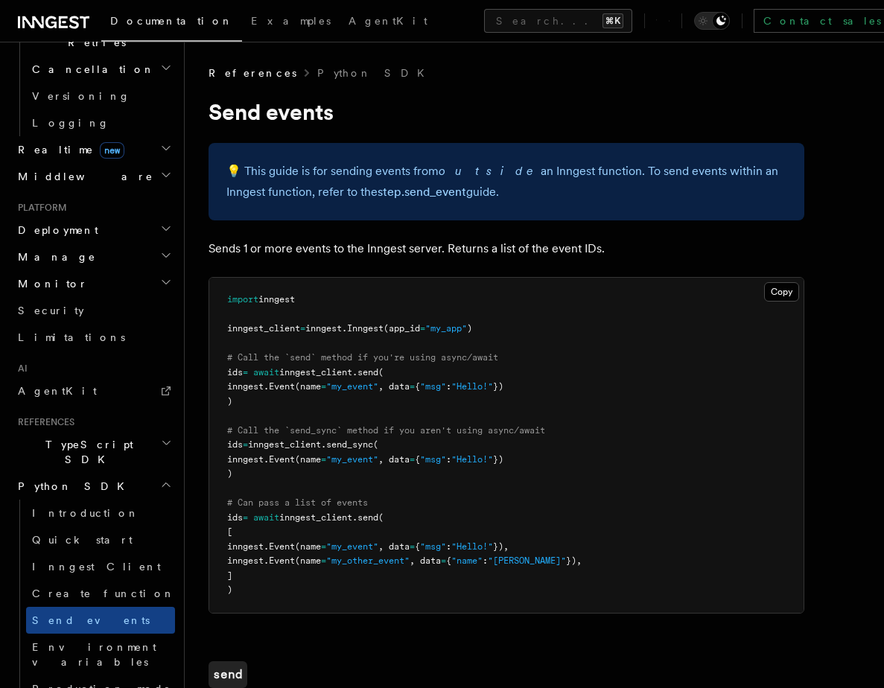
scroll to position [36, 0]
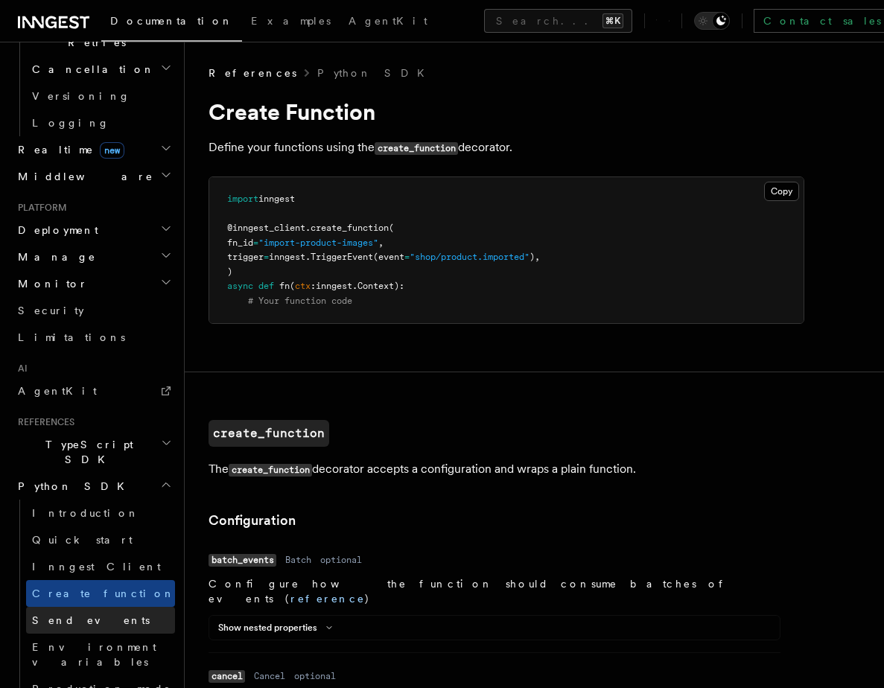
click at [82, 614] on span "Send events" at bounding box center [91, 620] width 118 height 12
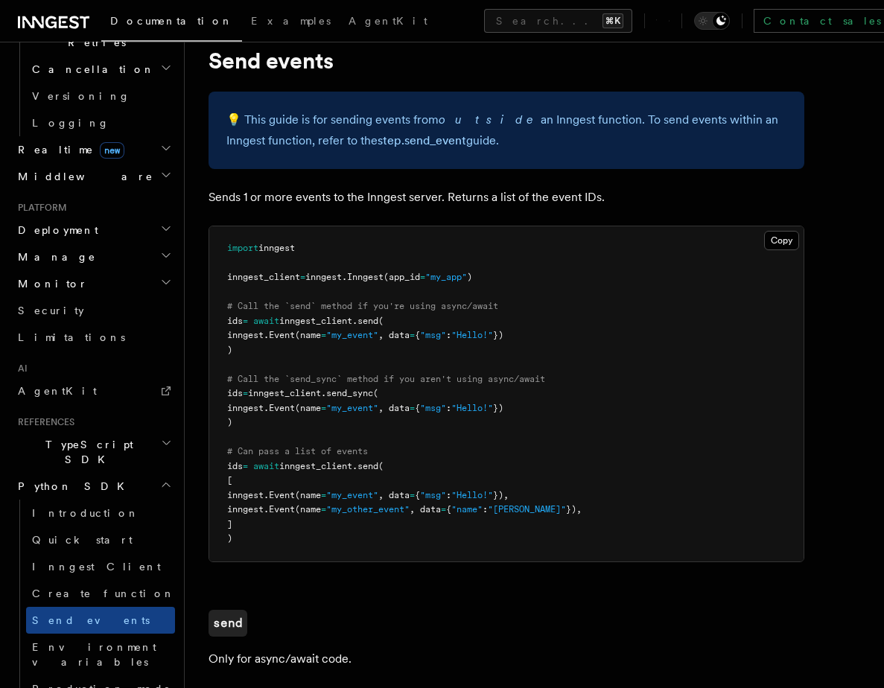
scroll to position [54, 0]
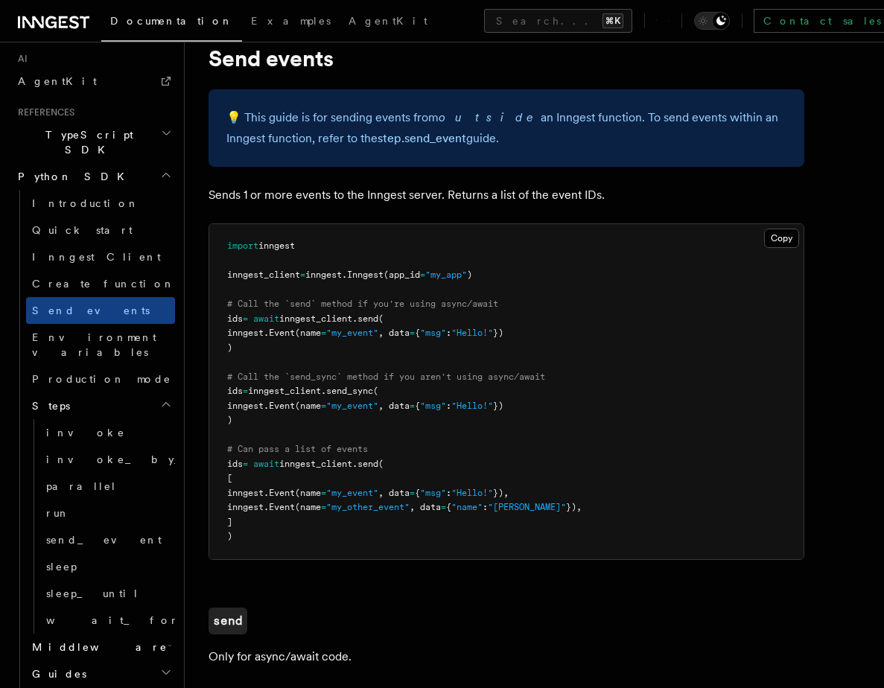
scroll to position [932, 0]
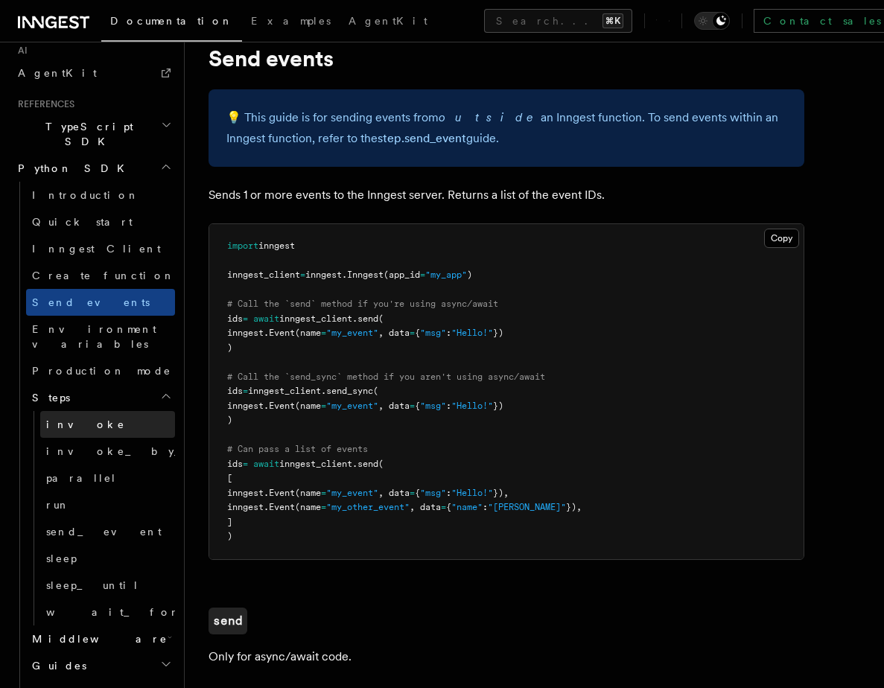
click at [85, 411] on link "invoke" at bounding box center [107, 424] width 135 height 27
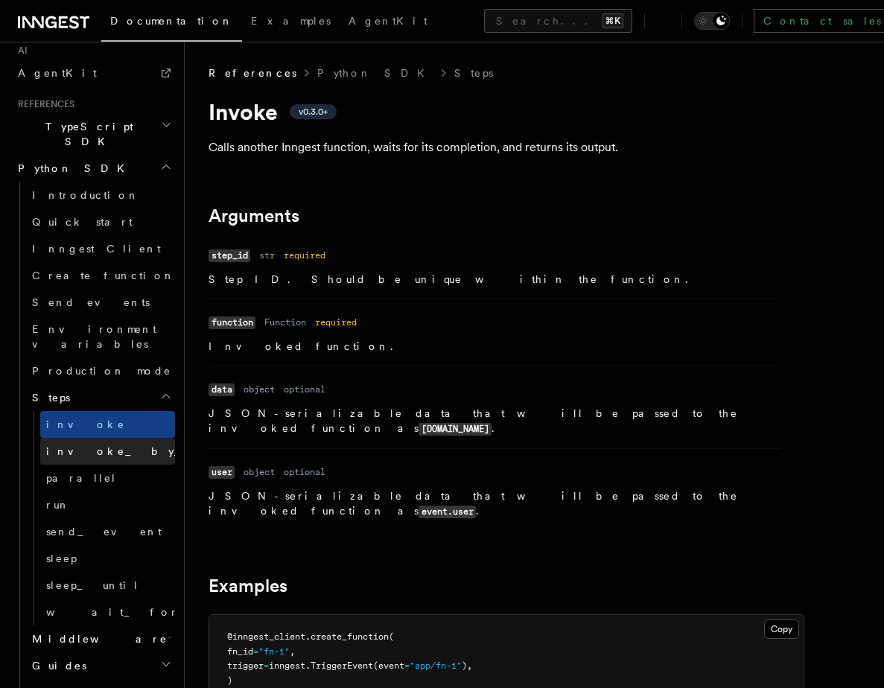
click at [63, 445] on span "invoke_by_id" at bounding box center [133, 451] width 174 height 12
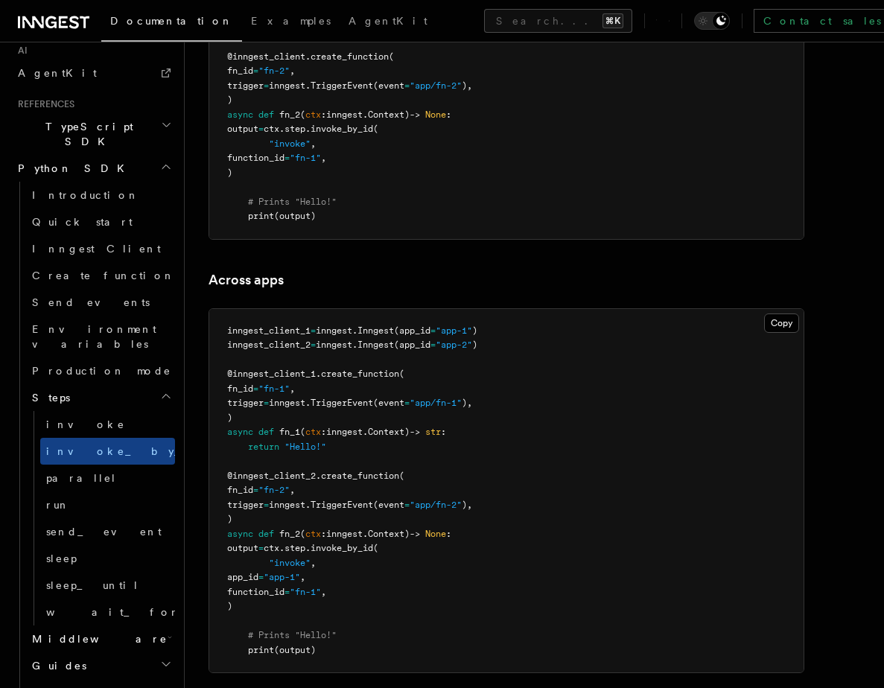
scroll to position [1186, 0]
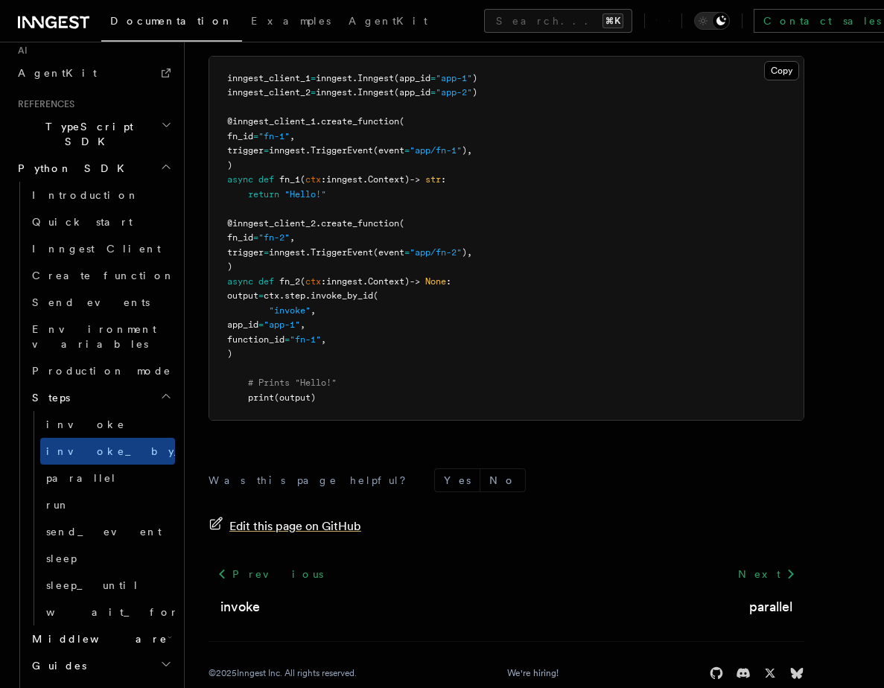
click at [307, 516] on span "Edit this page on GitHub" at bounding box center [295, 526] width 132 height 21
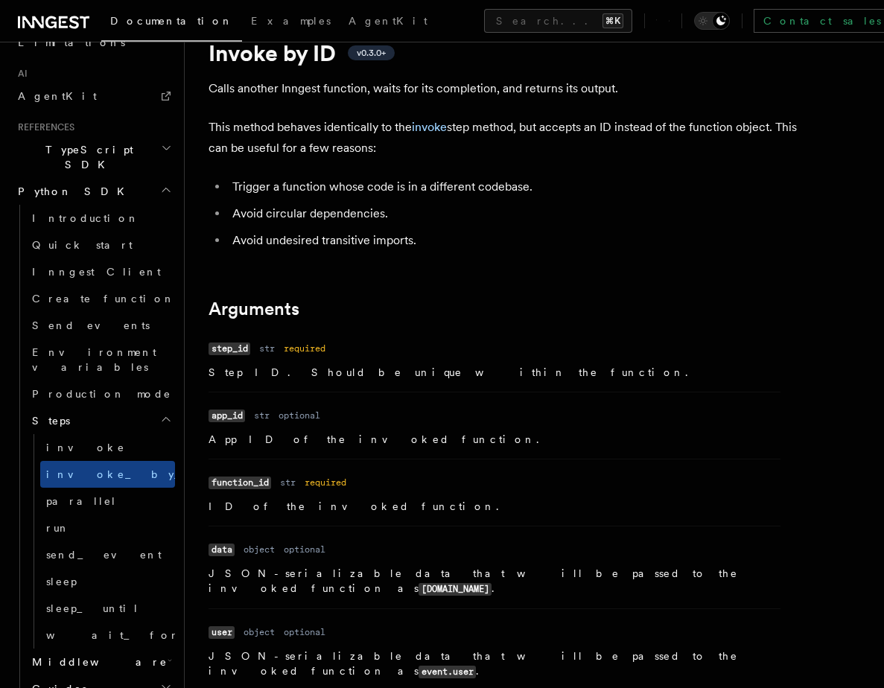
scroll to position [54, 0]
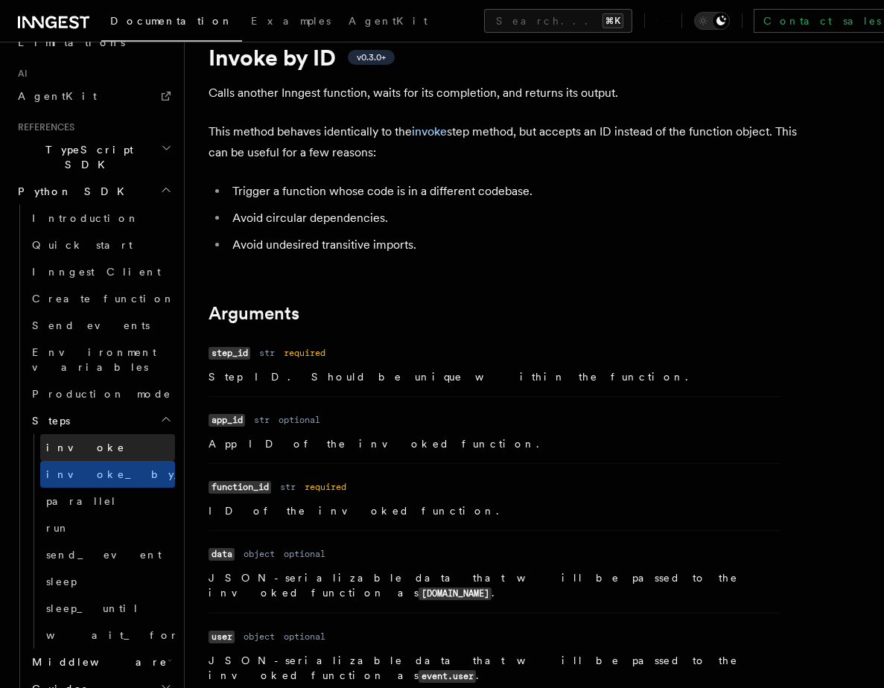
click at [62, 442] on span "invoke" at bounding box center [85, 448] width 79 height 12
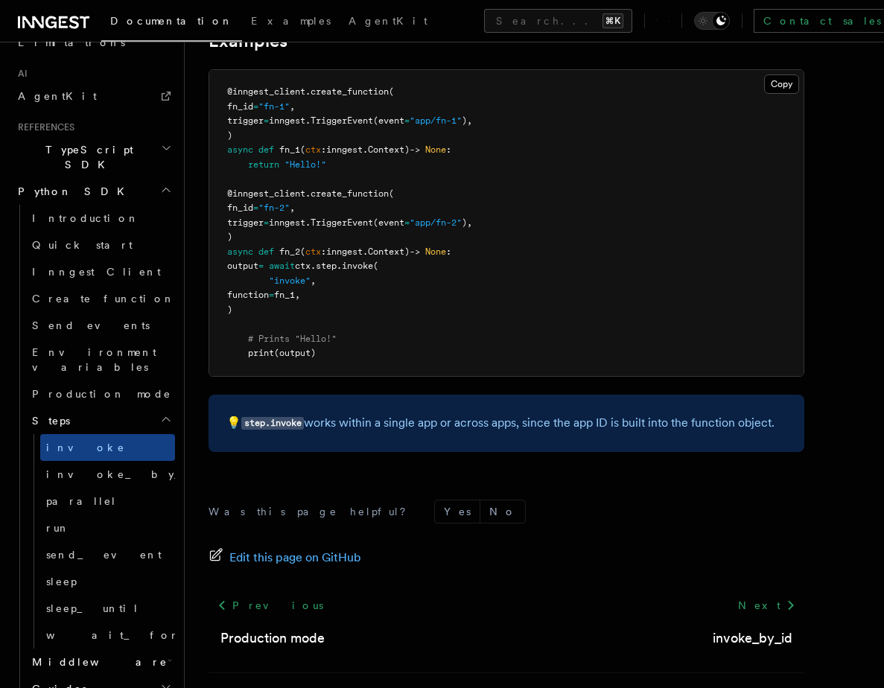
scroll to position [576, 0]
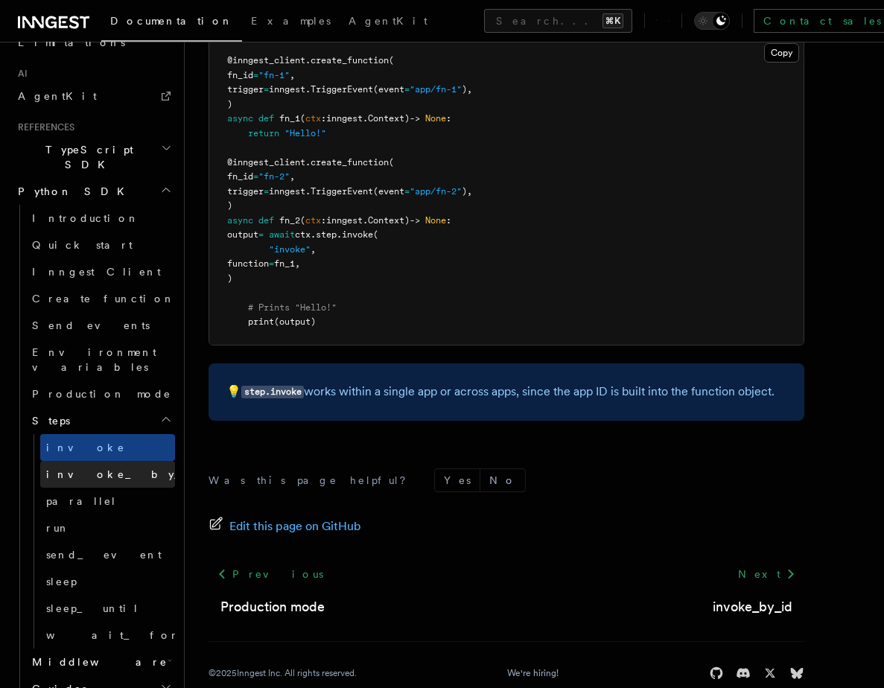
click at [122, 461] on link "invoke_by_id" at bounding box center [107, 474] width 135 height 27
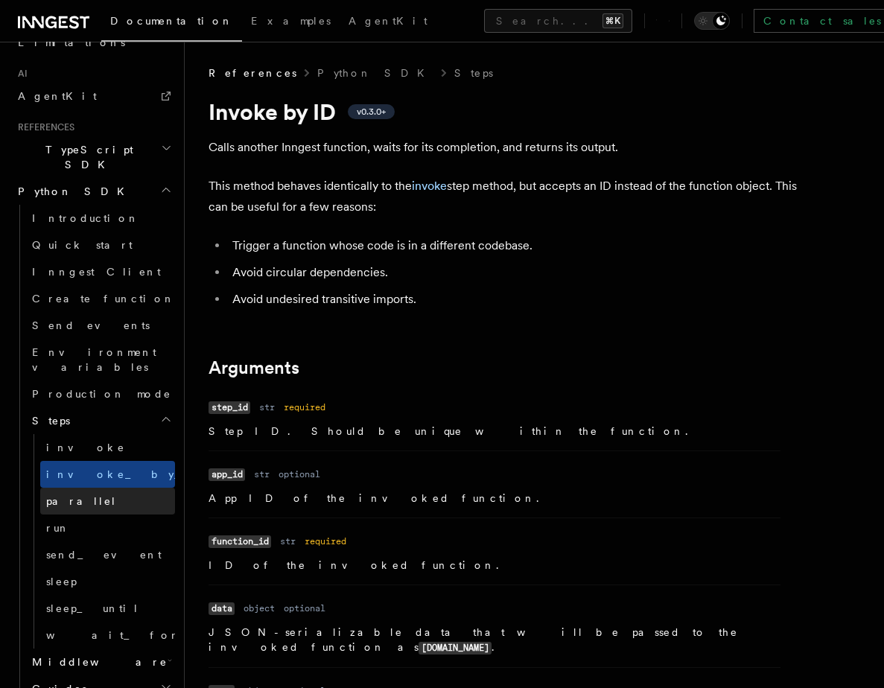
click at [93, 488] on link "parallel" at bounding box center [107, 501] width 135 height 27
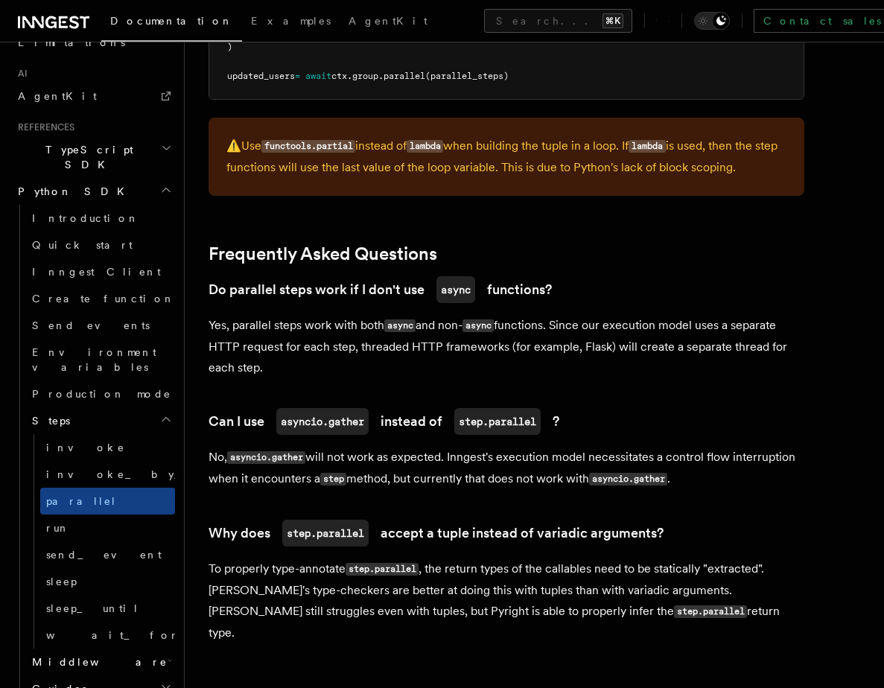
scroll to position [901, 0]
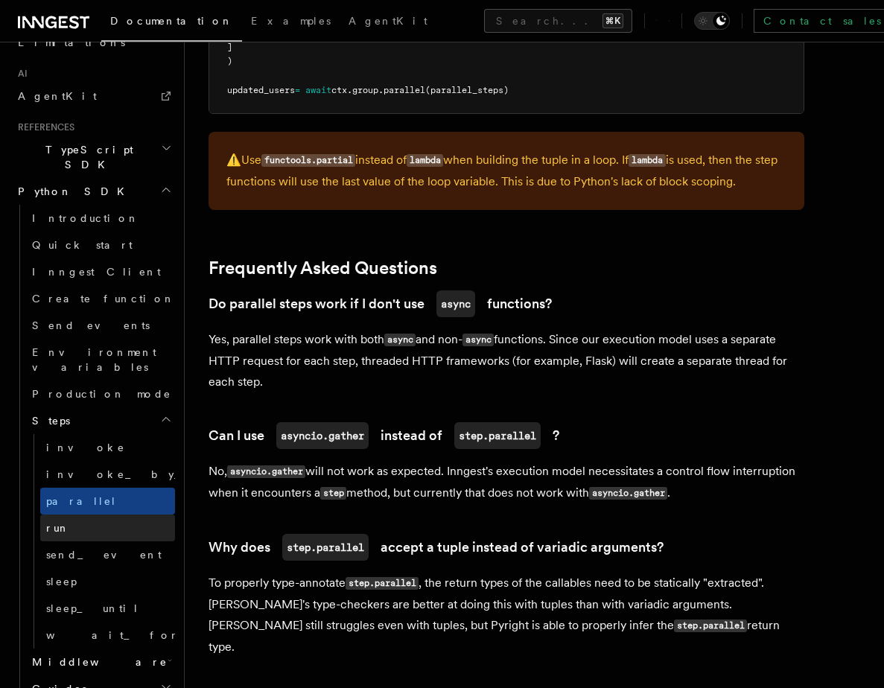
click at [53, 522] on span "run" at bounding box center [58, 528] width 24 height 12
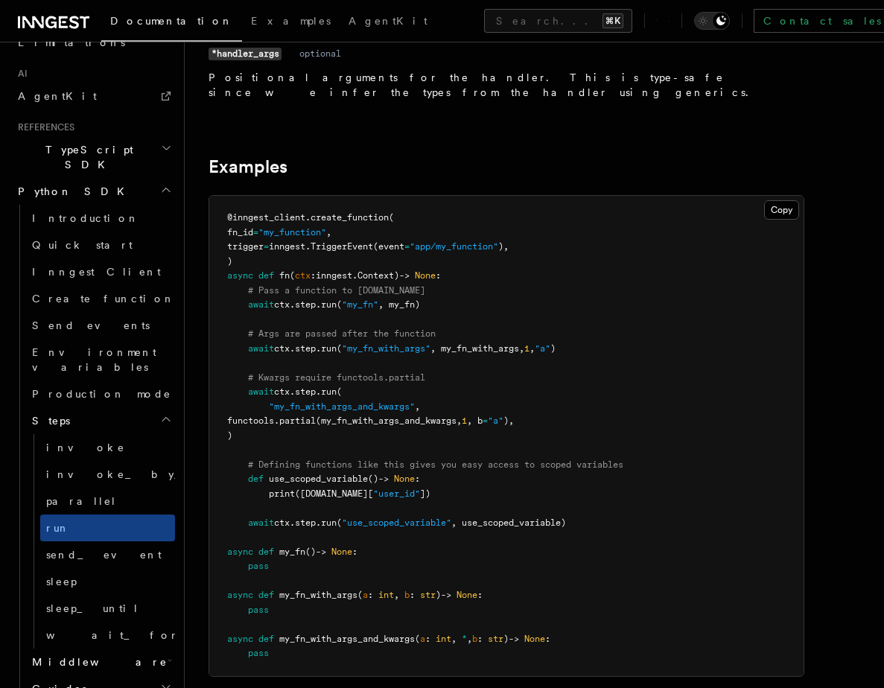
scroll to position [401, 0]
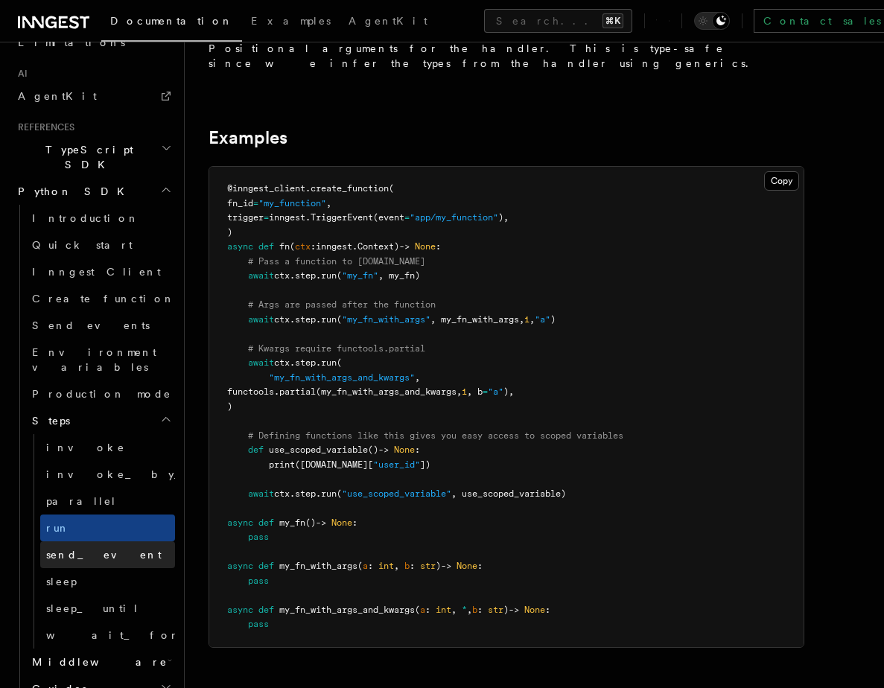
click at [99, 549] on span "send_event" at bounding box center [103, 555] width 115 height 12
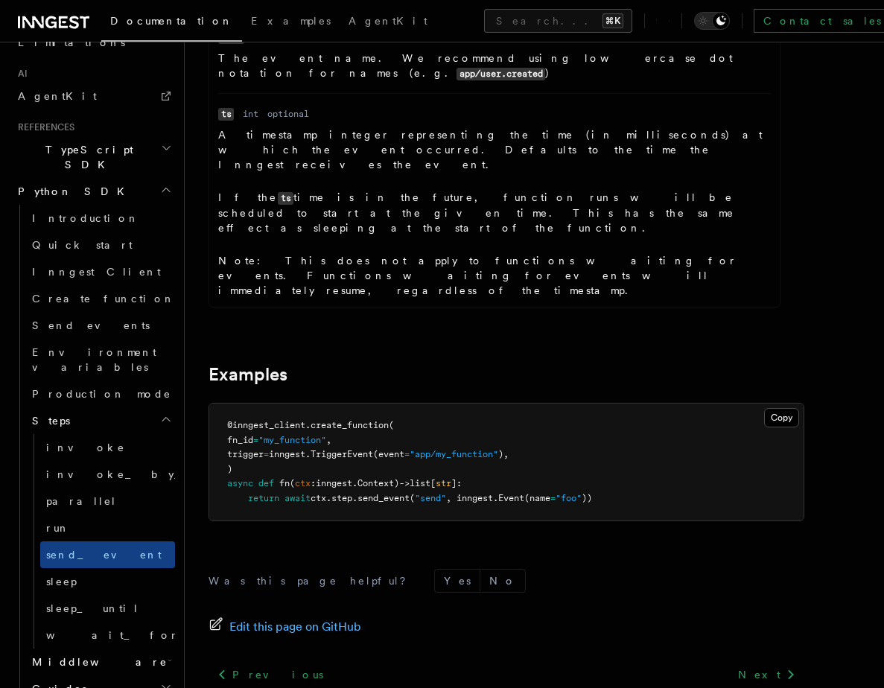
scroll to position [676, 0]
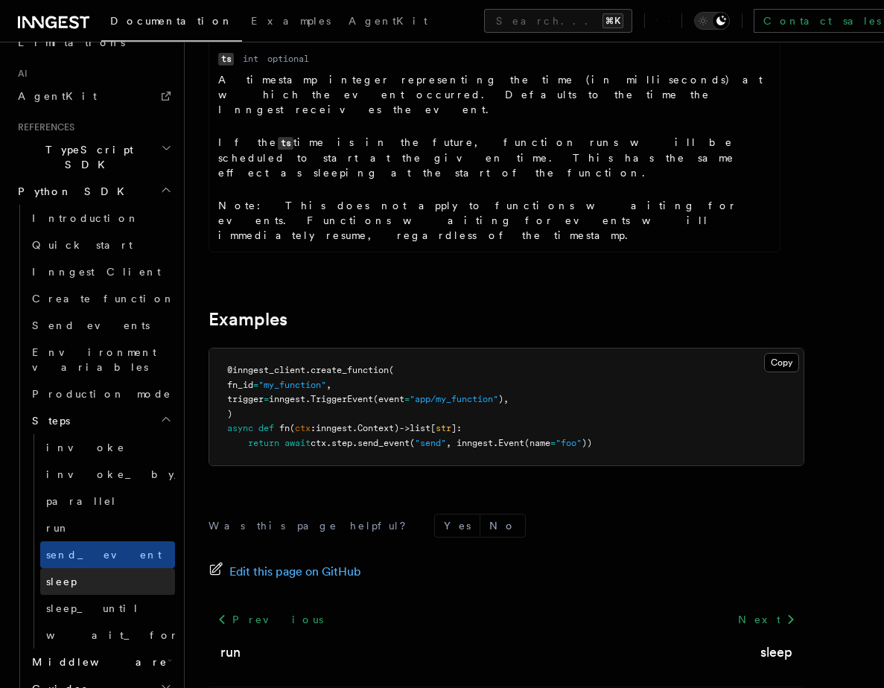
click at [85, 568] on link "sleep" at bounding box center [107, 581] width 135 height 27
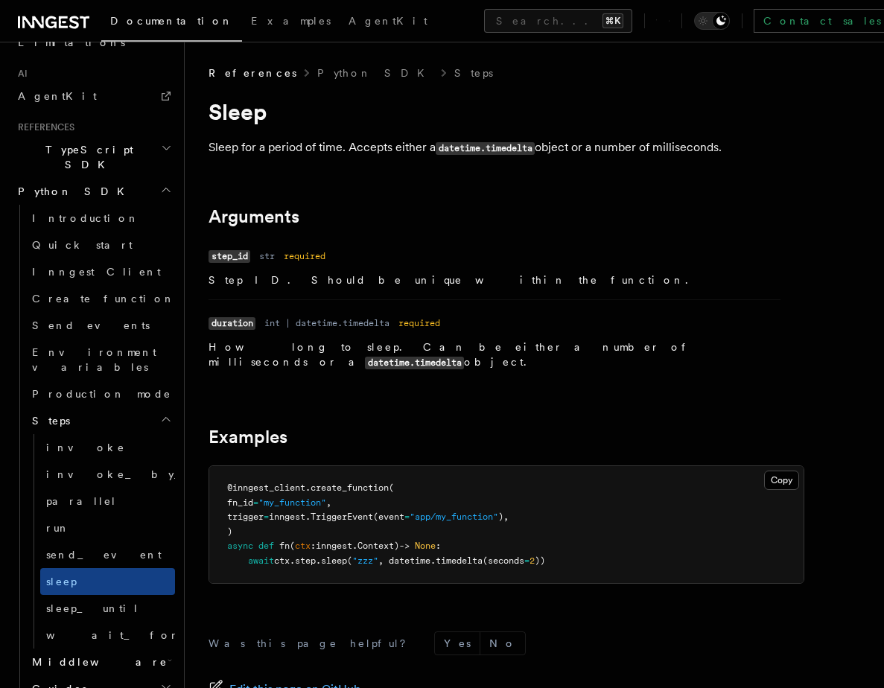
scroll to position [36, 0]
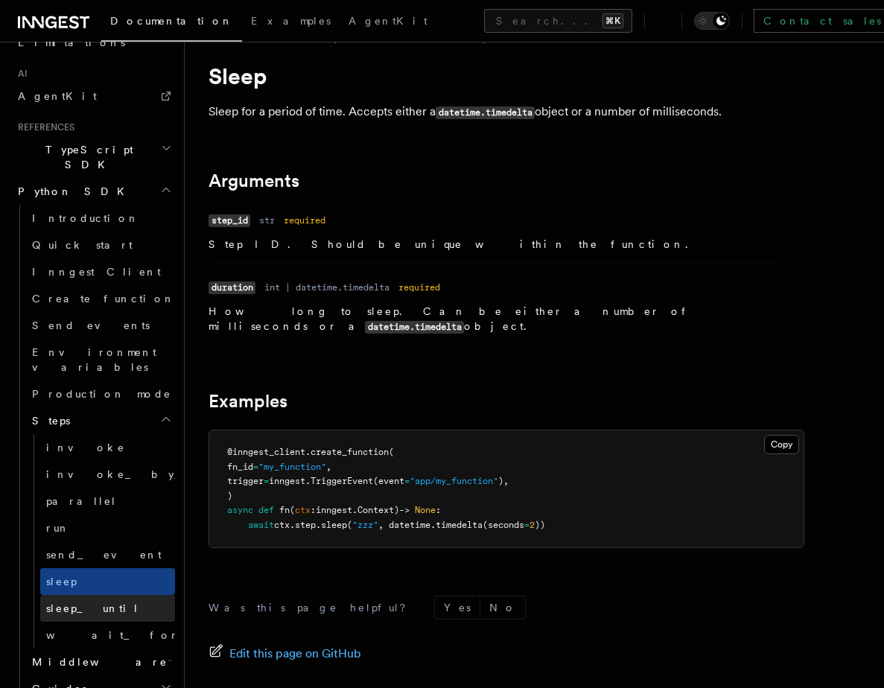
click at [89, 602] on span "sleep_until" at bounding box center [92, 608] width 93 height 12
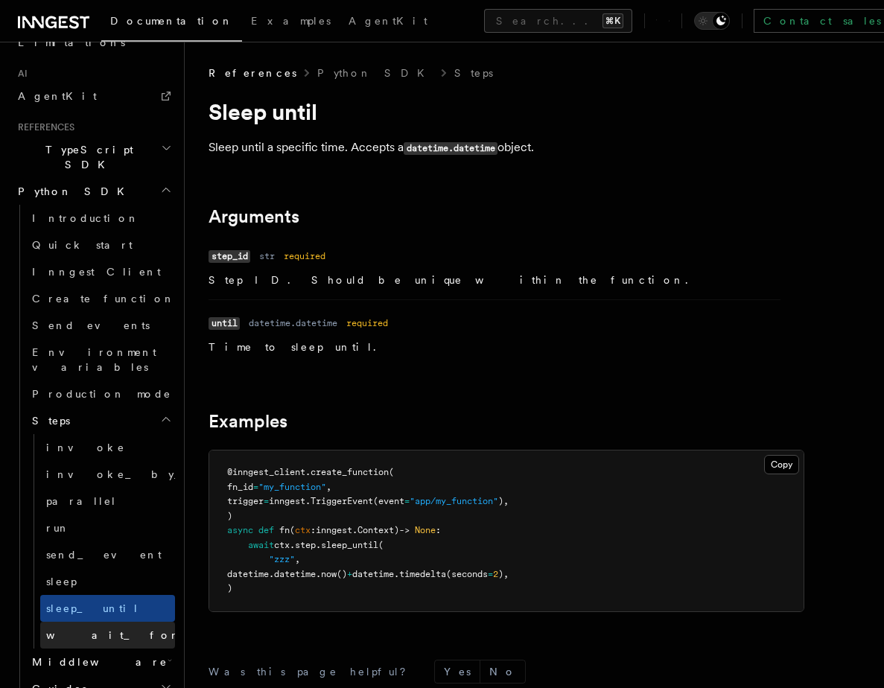
click at [83, 629] on span "wait_for_event" at bounding box center [154, 635] width 217 height 12
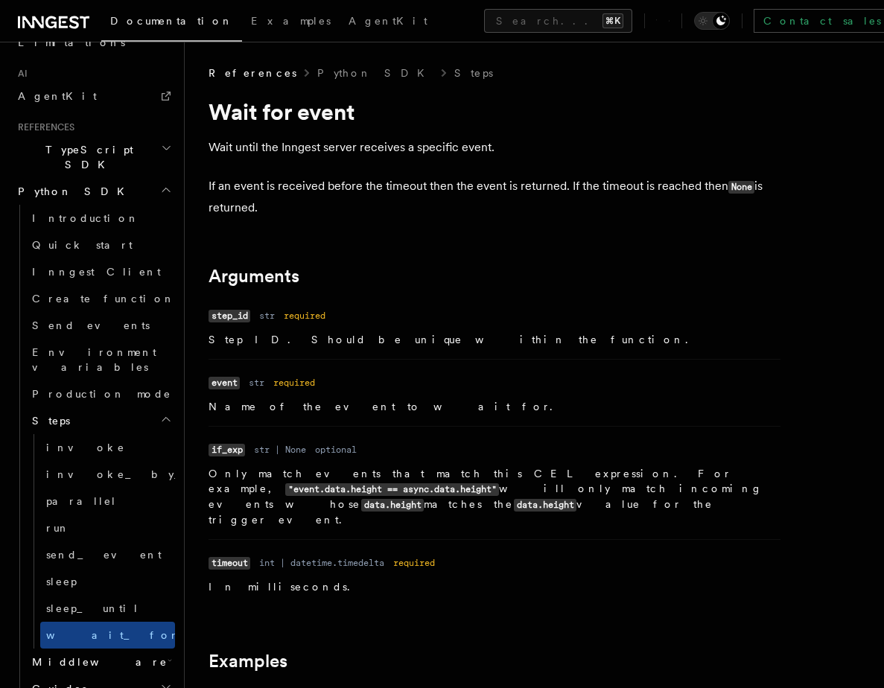
click at [54, 413] on span "Steps" at bounding box center [48, 420] width 44 height 15
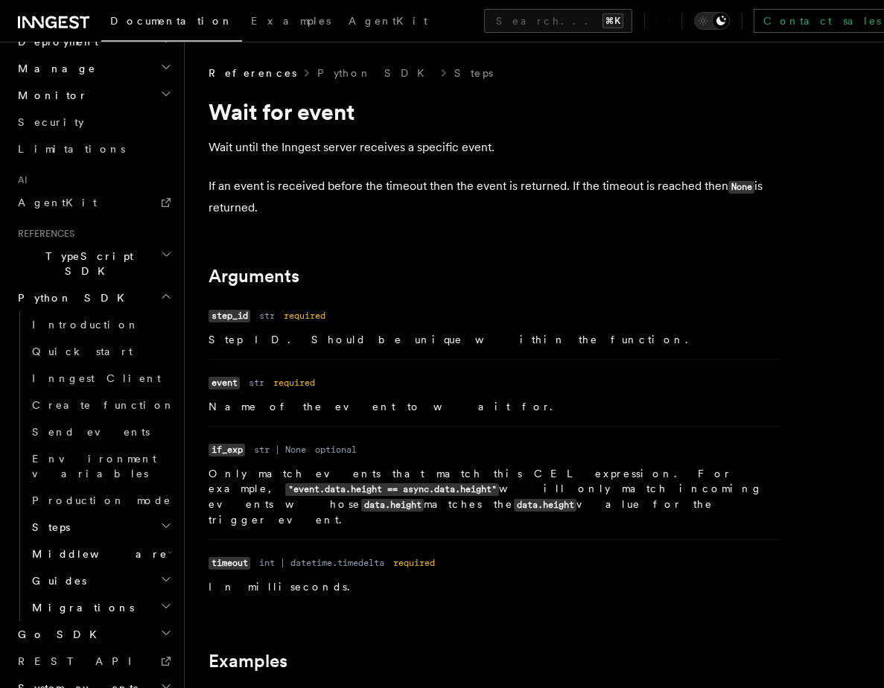
scroll to position [798, 0]
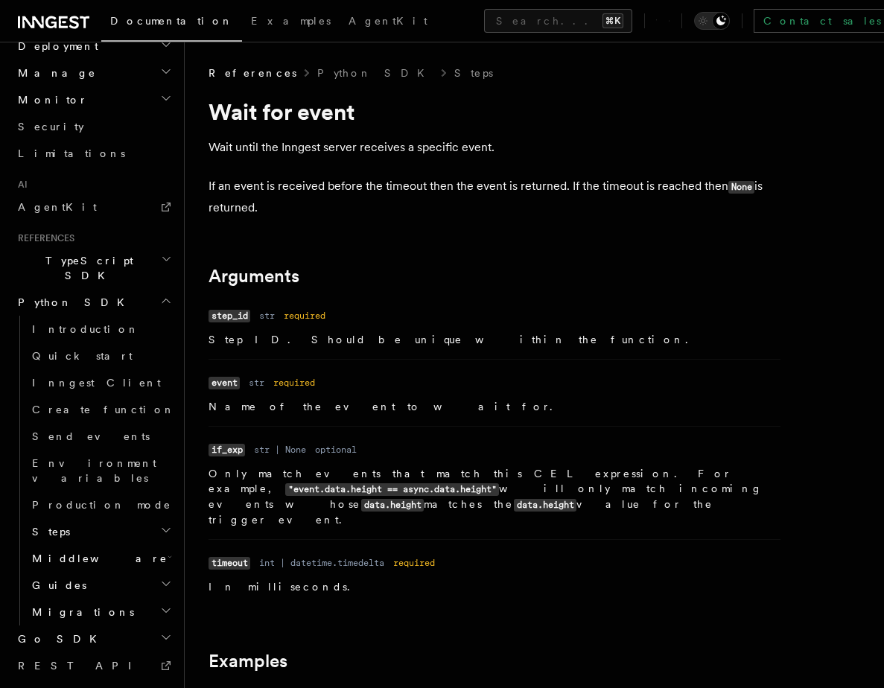
click at [60, 518] on h2 "Steps" at bounding box center [100, 531] width 149 height 27
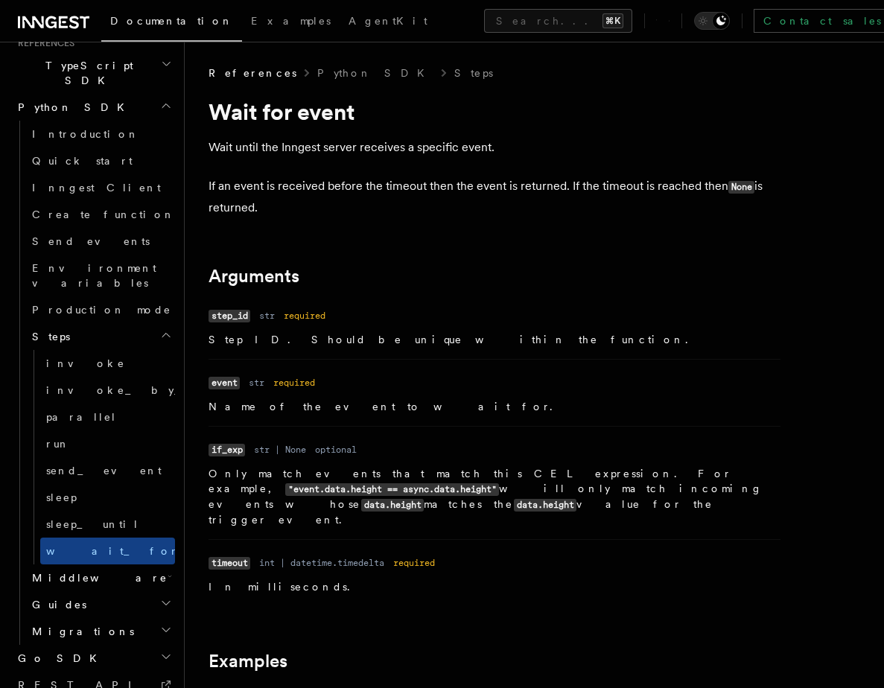
scroll to position [1001, 0]
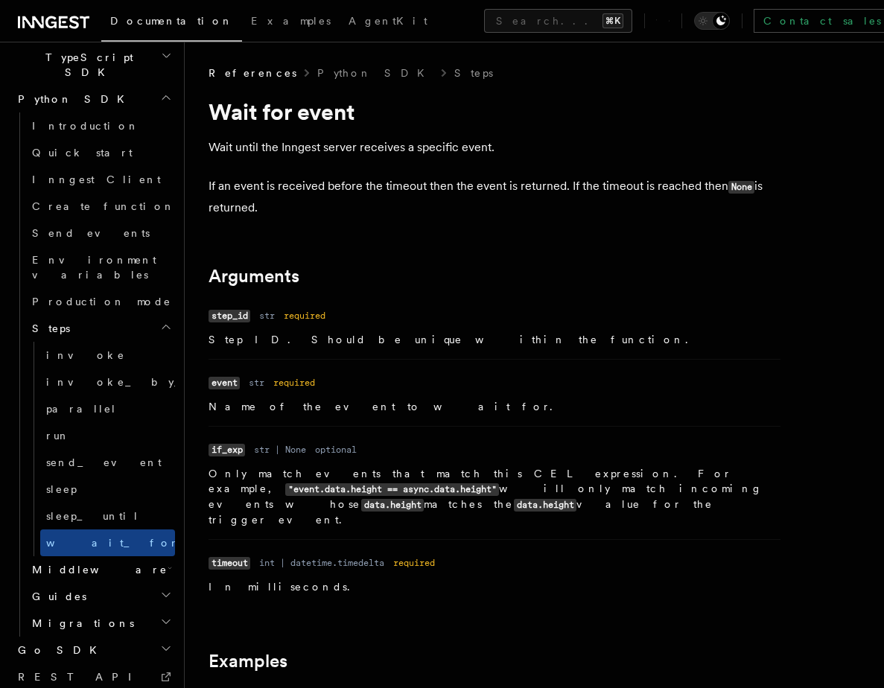
click at [52, 562] on span "Middleware" at bounding box center [96, 569] width 141 height 15
click at [58, 590] on span "Overview" at bounding box center [122, 596] width 153 height 12
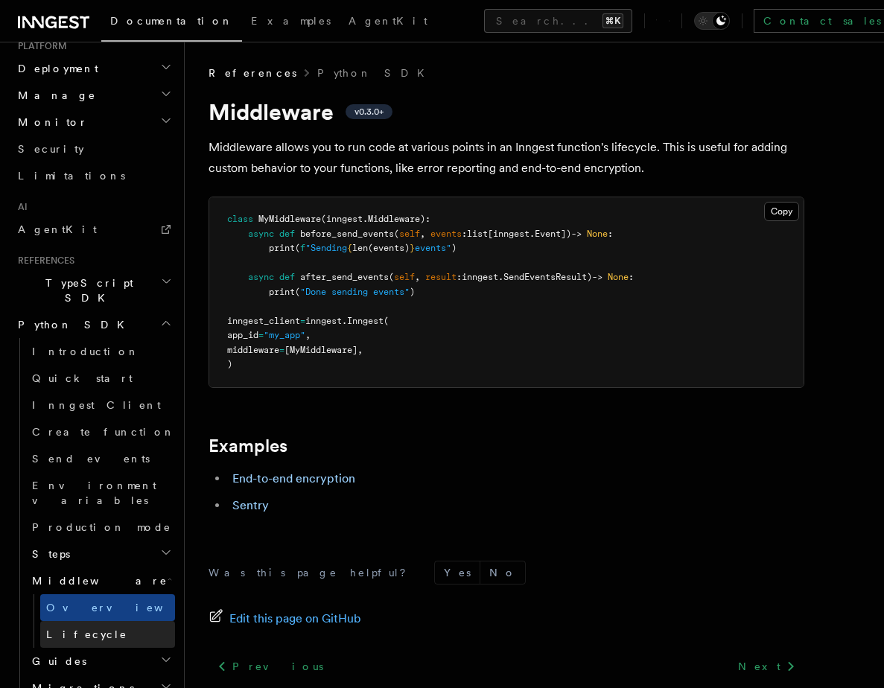
scroll to position [998, 0]
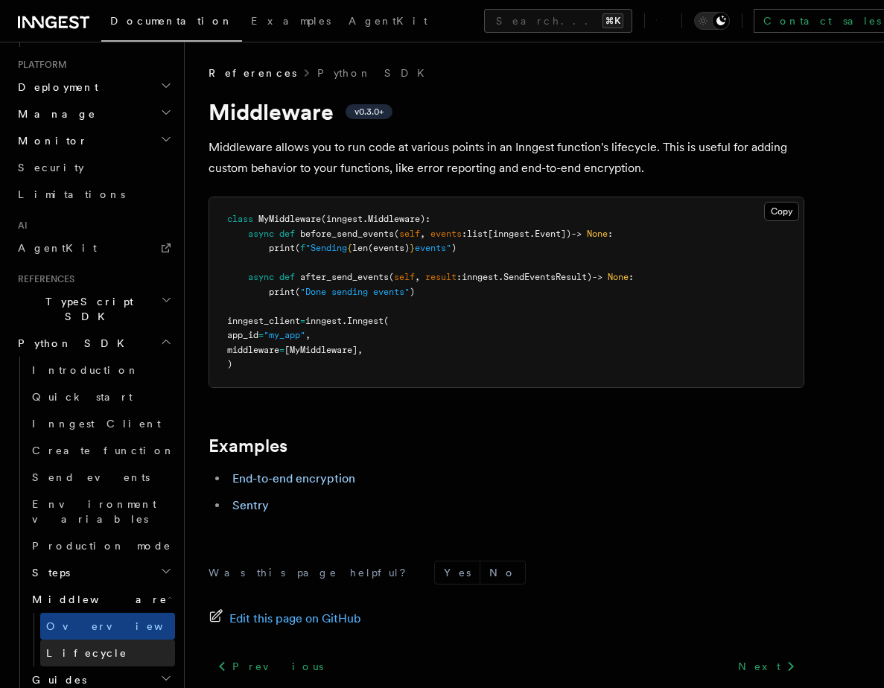
click at [52, 647] on span "Lifecycle" at bounding box center [86, 653] width 81 height 12
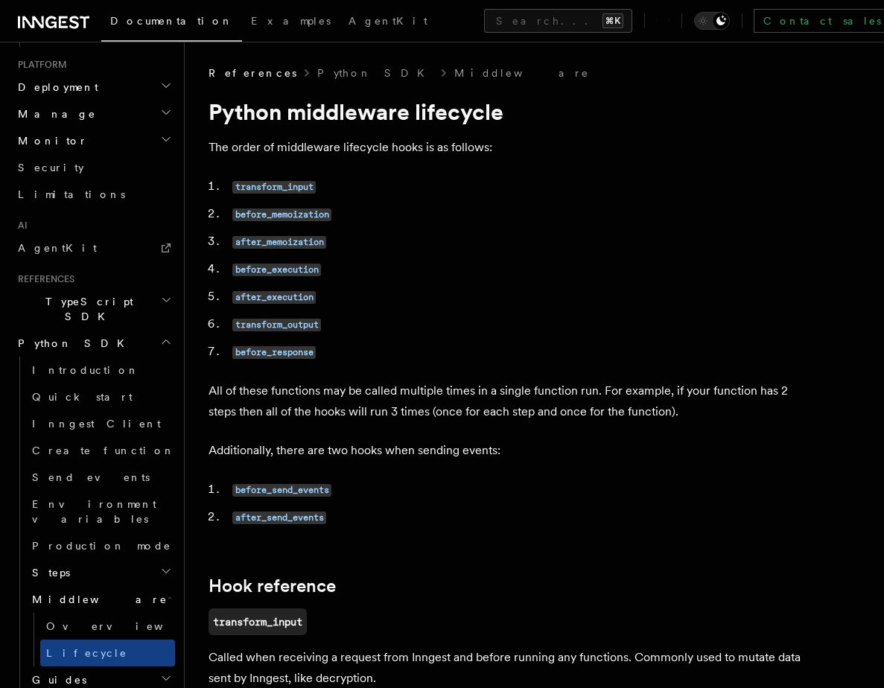
click at [50, 672] on span "Guides" at bounding box center [56, 679] width 60 height 15
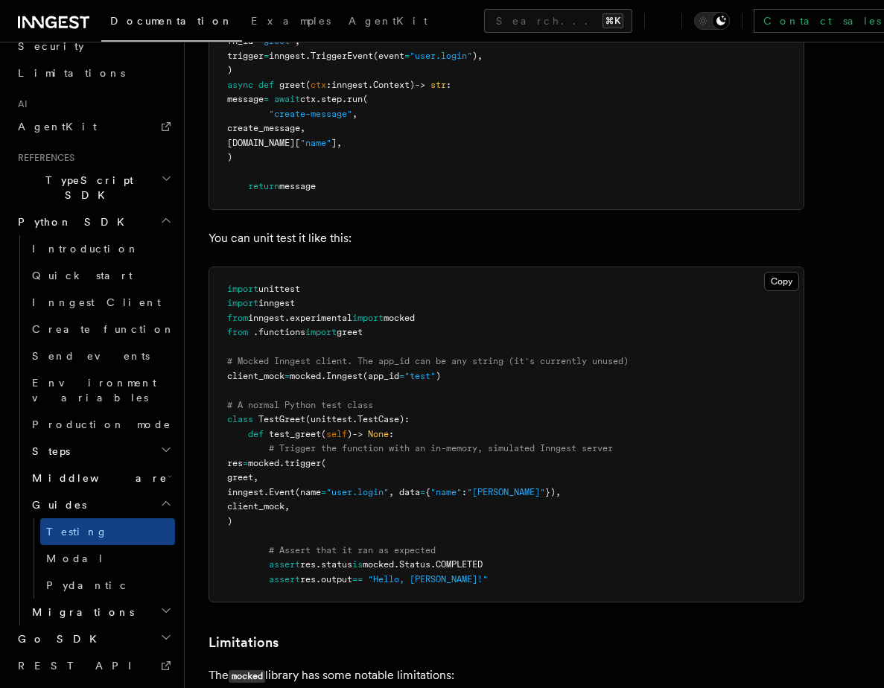
scroll to position [463, 0]
click at [115, 545] on link "Modal" at bounding box center [107, 558] width 135 height 27
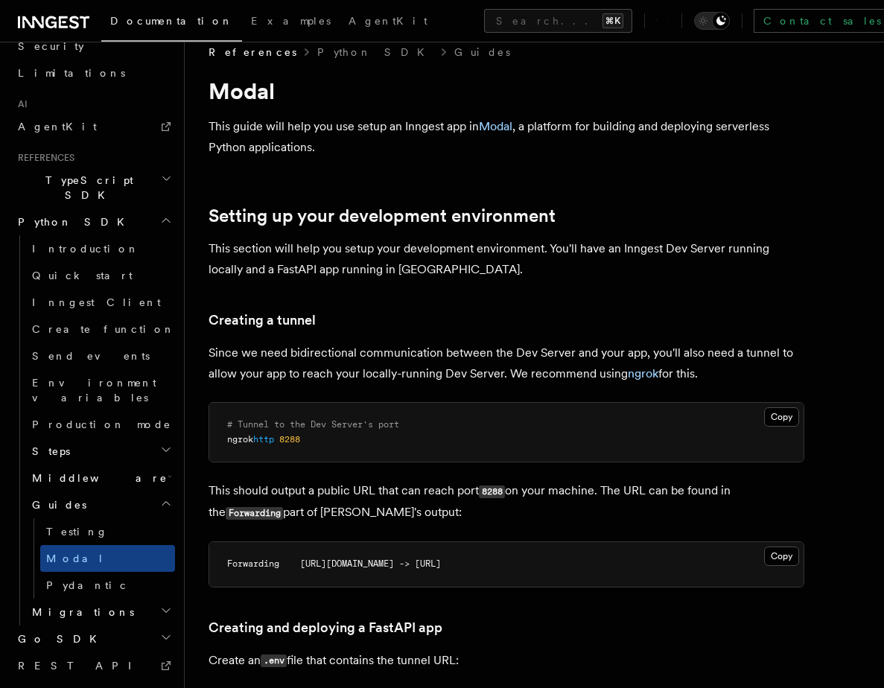
scroll to position [34, 0]
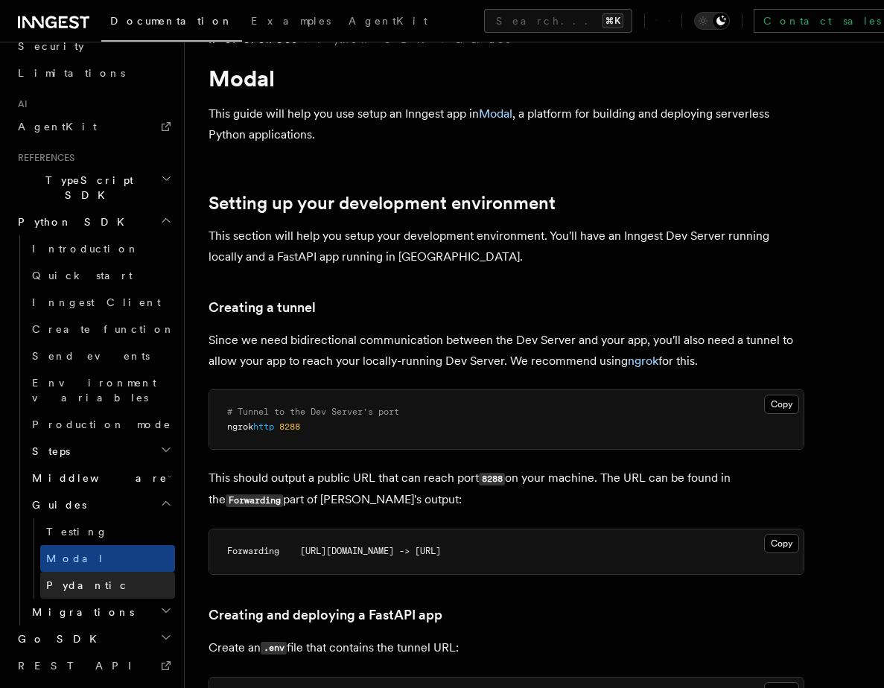
click at [74, 572] on link "Pydantic" at bounding box center [107, 585] width 135 height 27
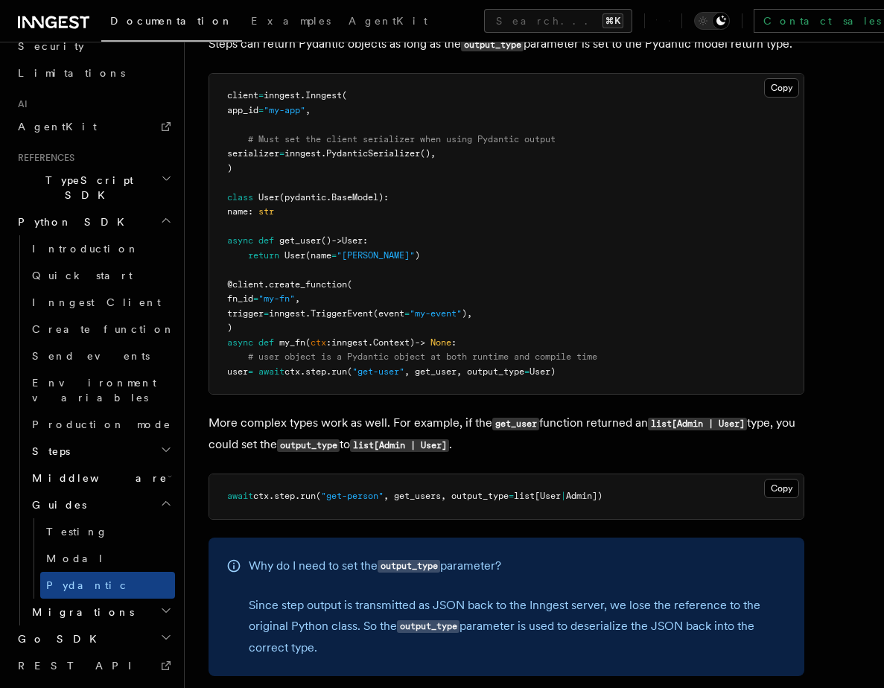
scroll to position [208, 0]
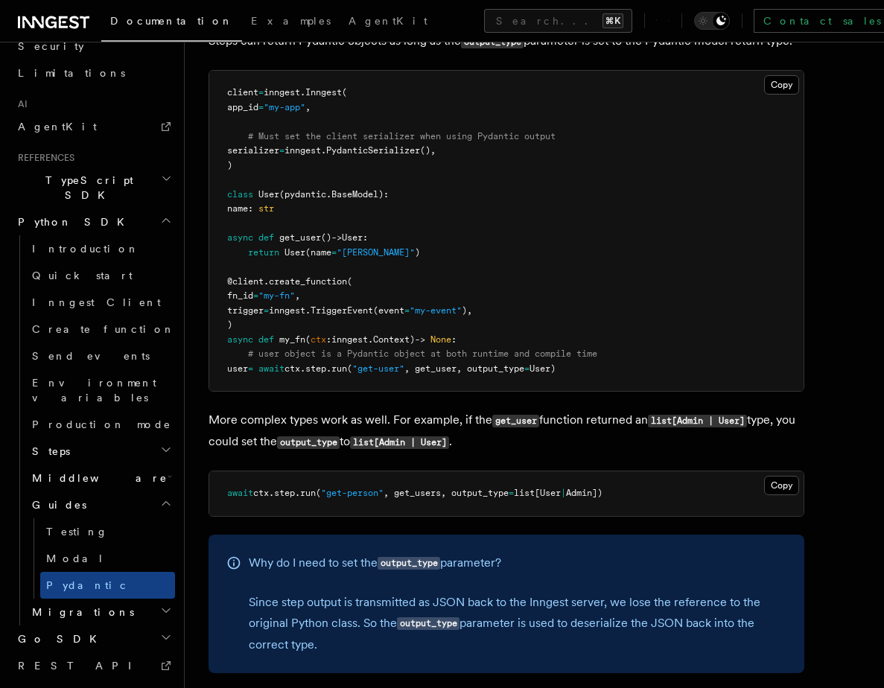
click at [91, 599] on h2 "Migrations" at bounding box center [100, 612] width 149 height 27
click at [82, 605] on span "Migrations" at bounding box center [80, 612] width 108 height 15
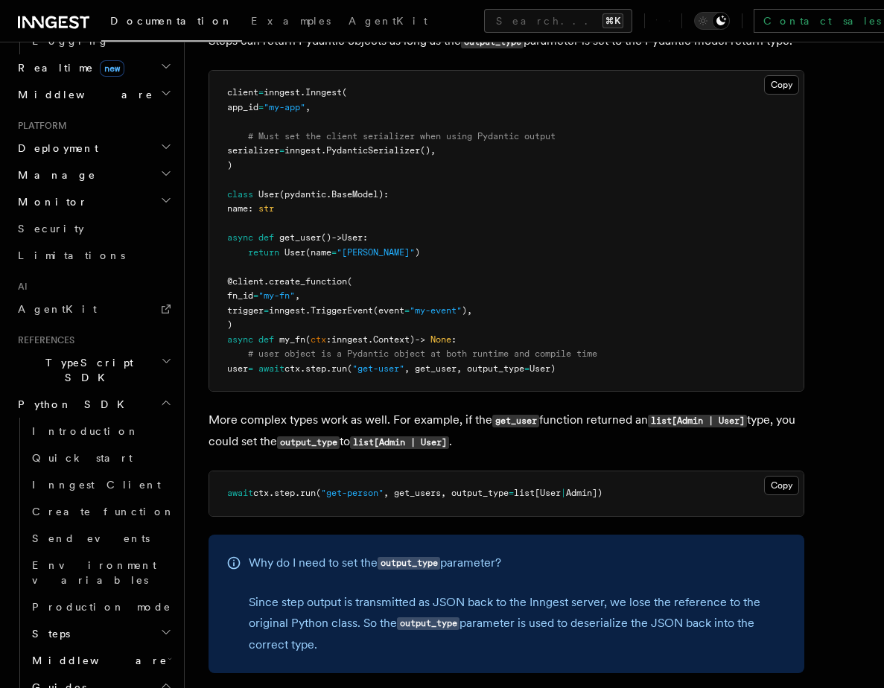
click at [47, 397] on span "Python SDK" at bounding box center [72, 404] width 121 height 15
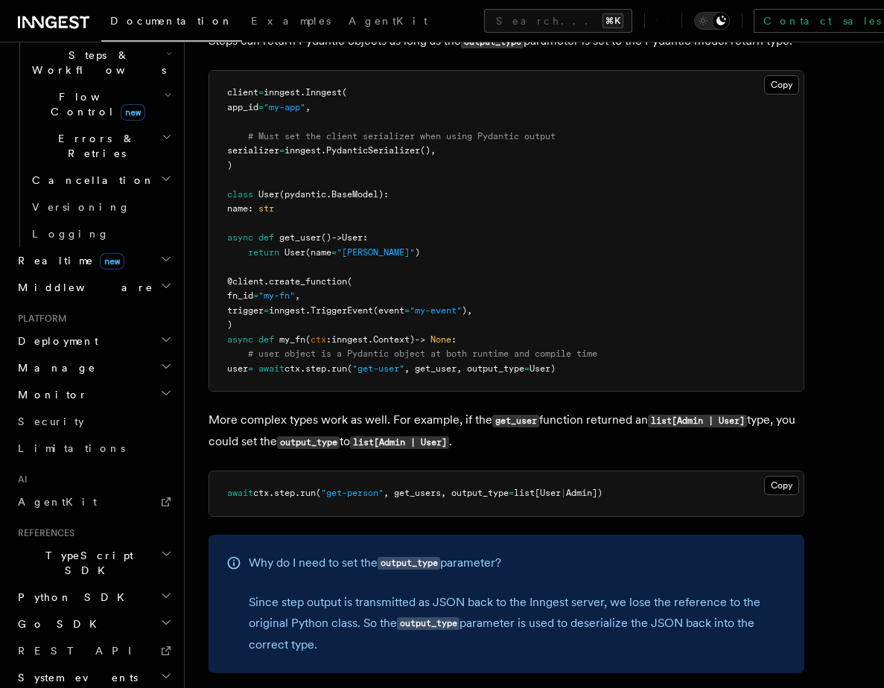
click at [56, 542] on h2 "TypeScript SDK" at bounding box center [93, 563] width 163 height 42
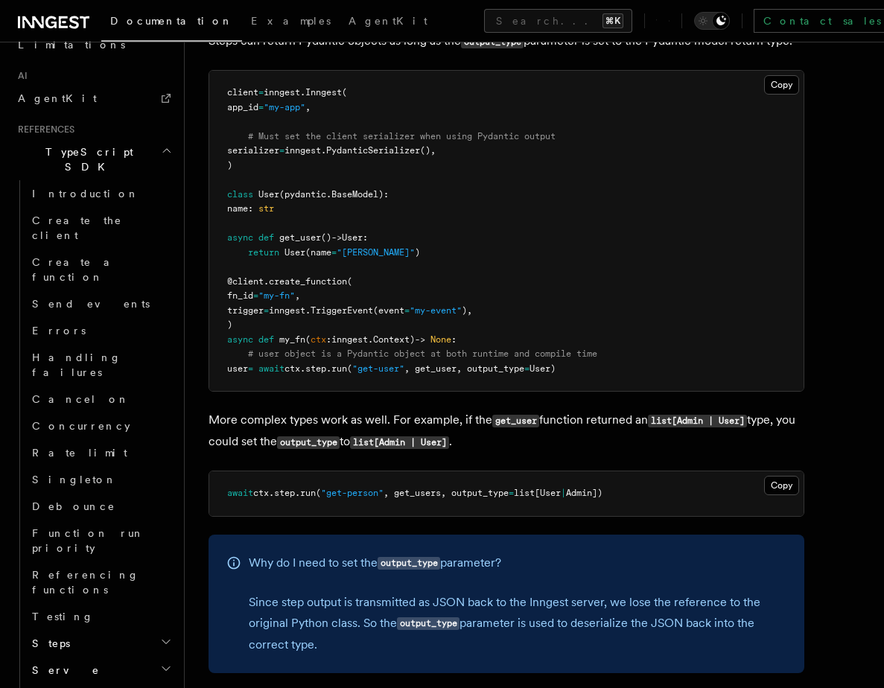
scroll to position [908, 0]
click at [80, 629] on h2 "Steps" at bounding box center [100, 642] width 149 height 27
click at [73, 656] on h2 "Serve" at bounding box center [100, 669] width 149 height 27
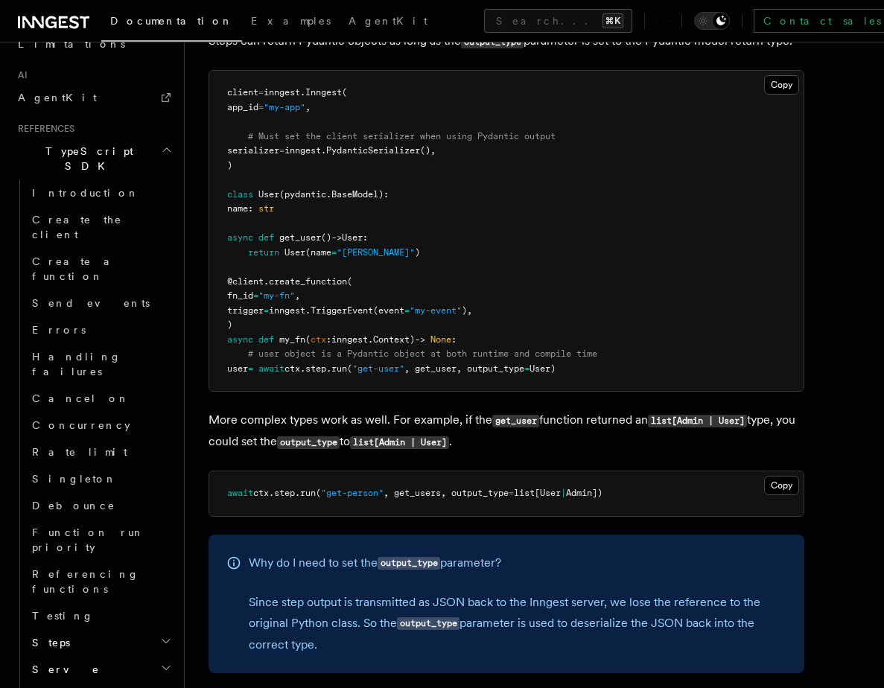
click at [66, 687] on span "Middleware" at bounding box center [96, 696] width 141 height 15
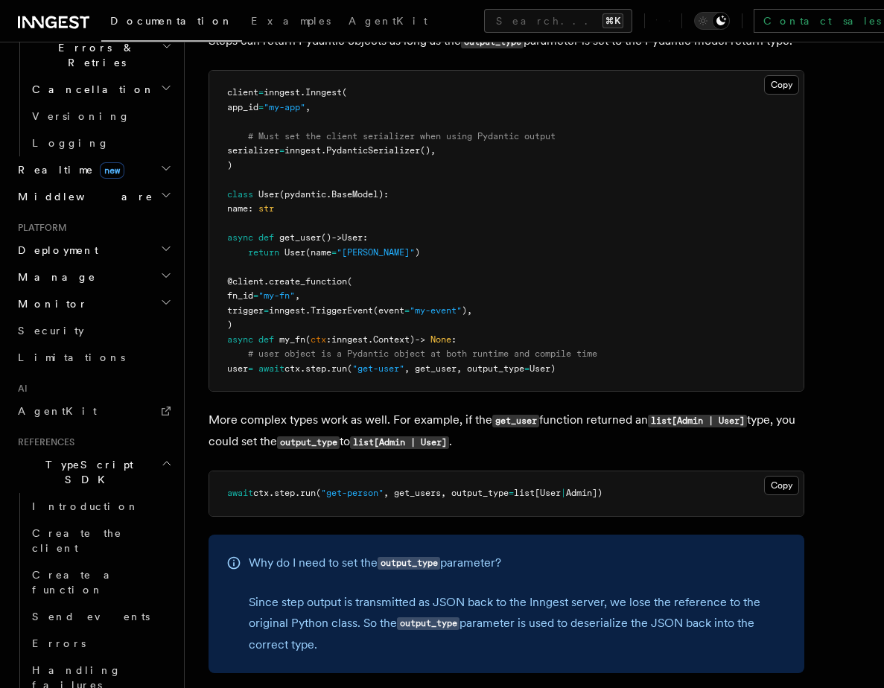
click at [33, 457] on span "TypeScript SDK" at bounding box center [86, 472] width 149 height 30
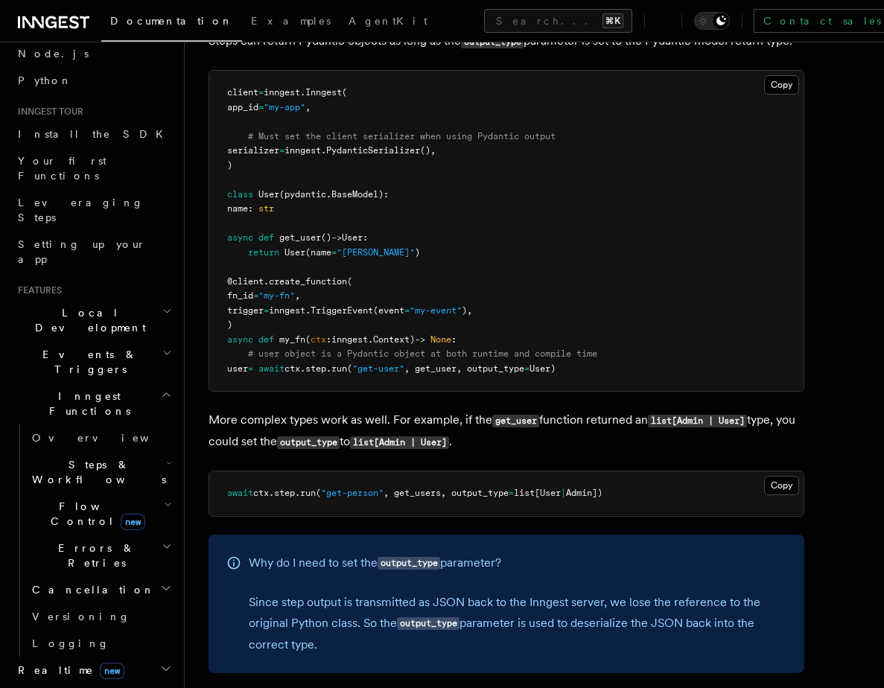
scroll to position [86, 0]
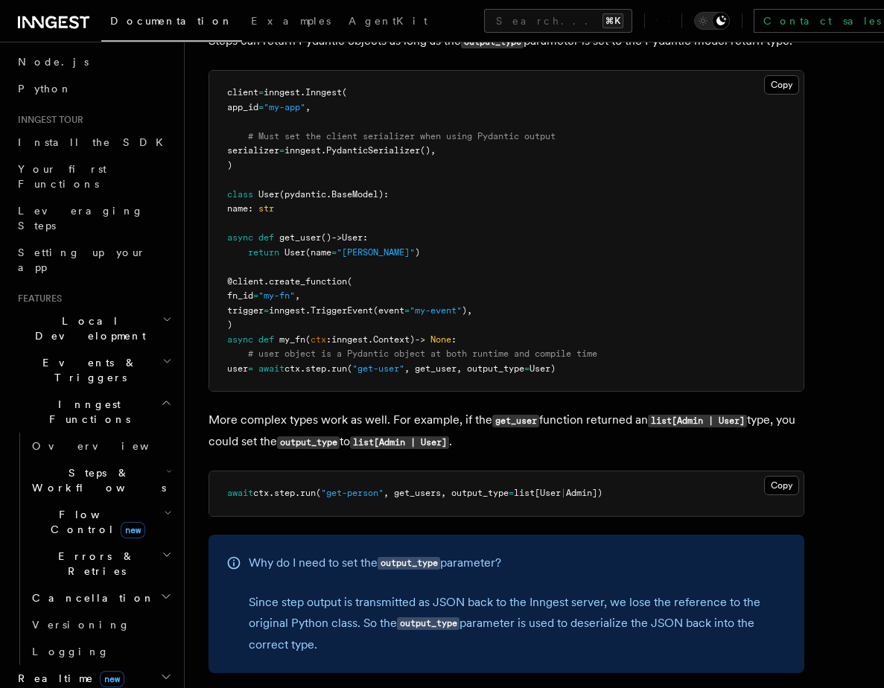
click at [30, 397] on span "Inngest Functions" at bounding box center [86, 412] width 149 height 30
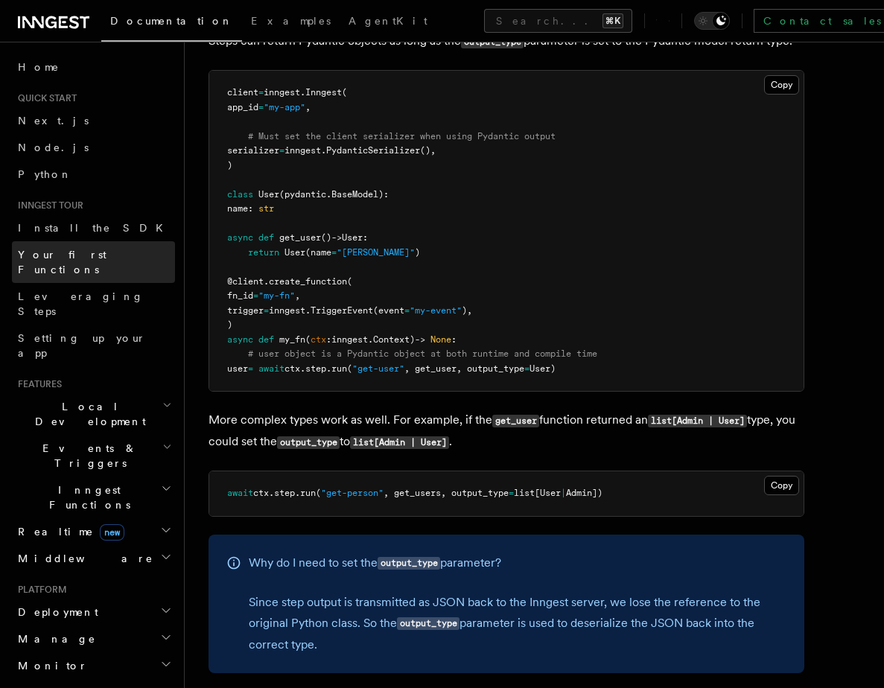
scroll to position [32, 0]
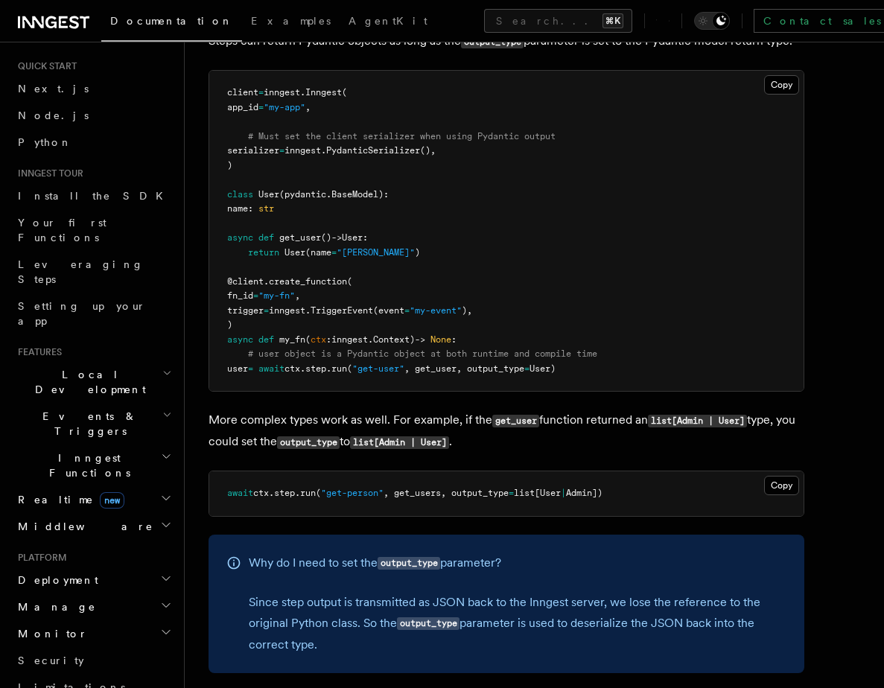
click at [61, 361] on h2 "Local Development" at bounding box center [93, 382] width 163 height 42
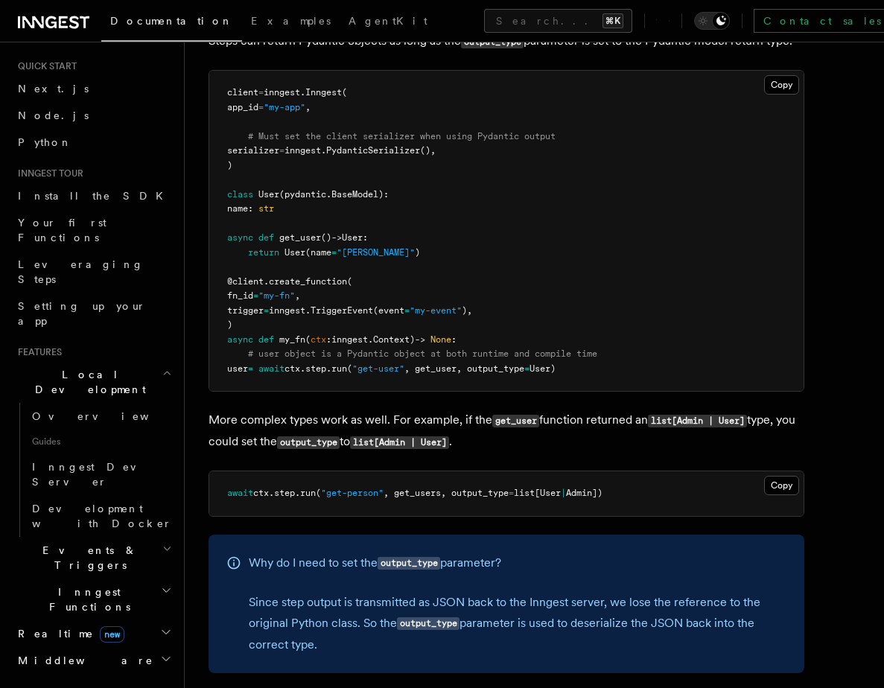
click at [61, 361] on h2 "Local Development" at bounding box center [93, 382] width 163 height 42
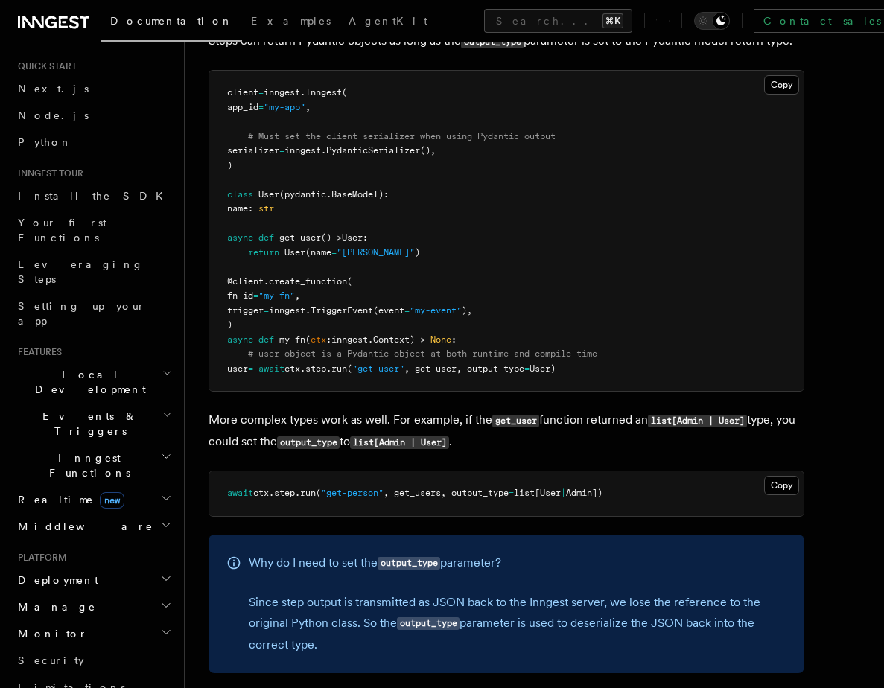
click at [61, 361] on h2 "Local Development" at bounding box center [93, 382] width 163 height 42
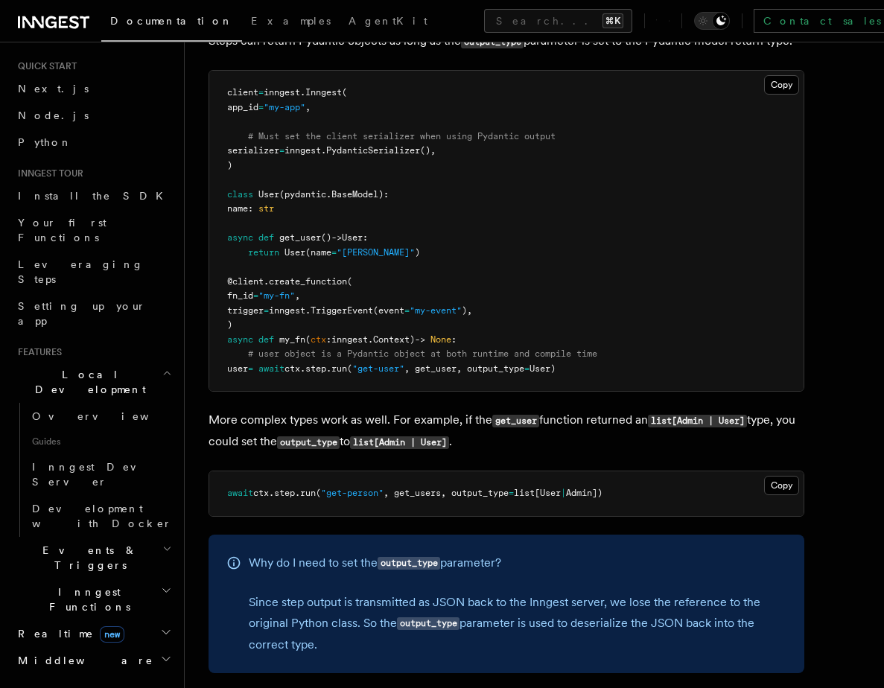
click at [61, 361] on h2 "Local Development" at bounding box center [93, 382] width 163 height 42
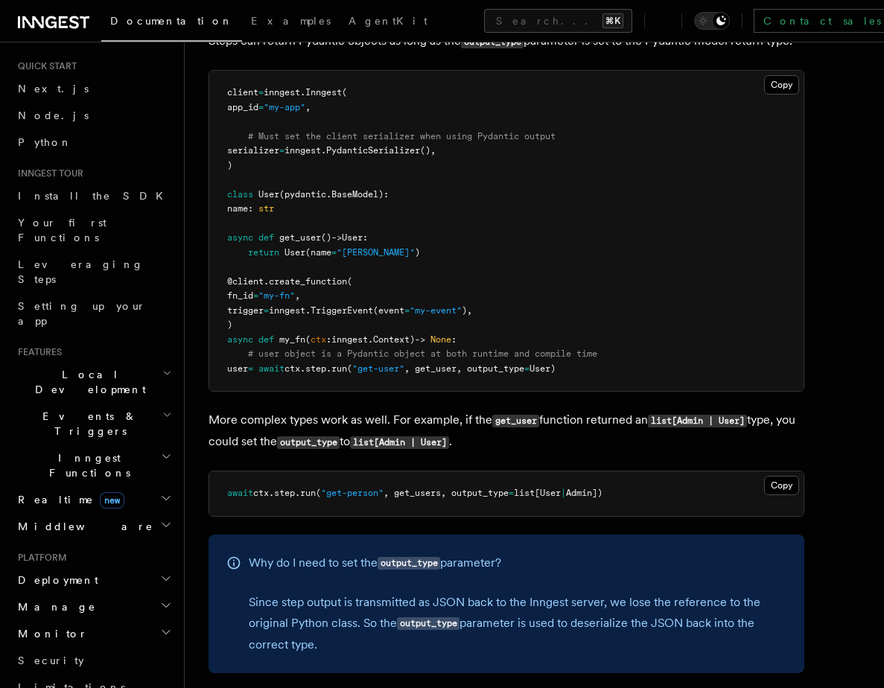
click at [58, 409] on span "Events & Triggers" at bounding box center [87, 424] width 150 height 30
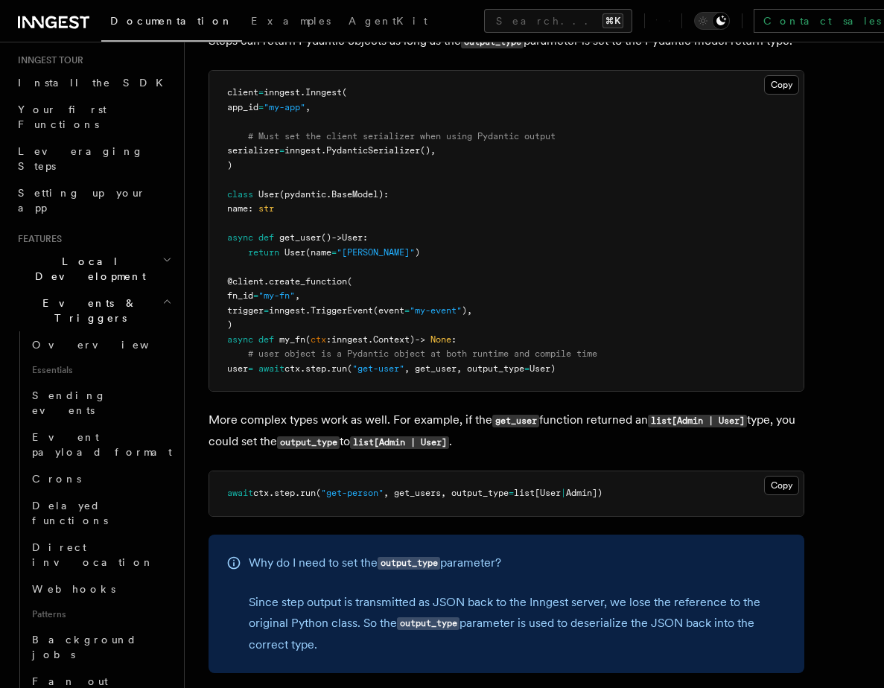
scroll to position [151, 0]
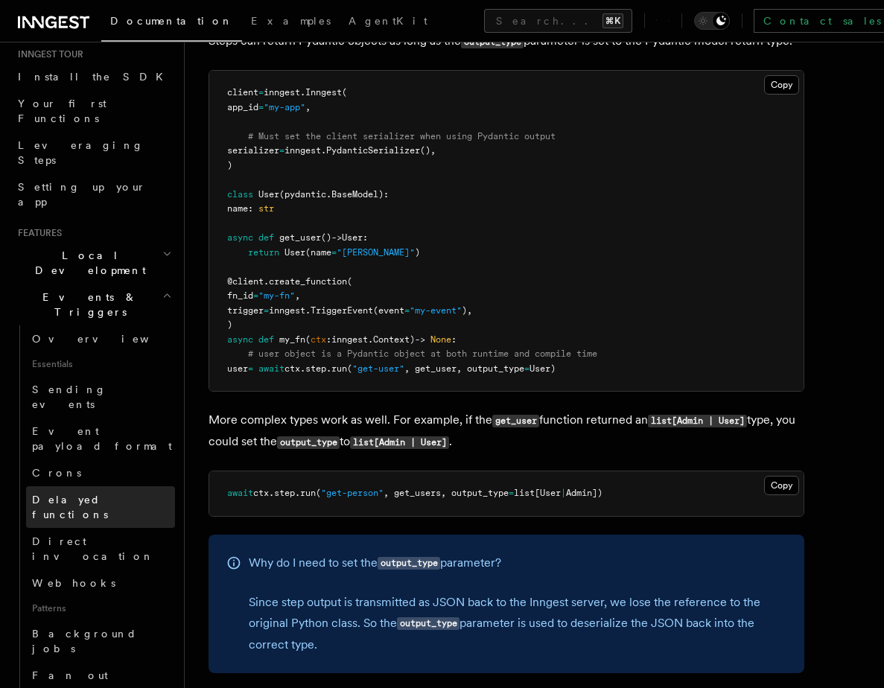
click at [57, 494] on span "Delayed functions" at bounding box center [70, 507] width 76 height 27
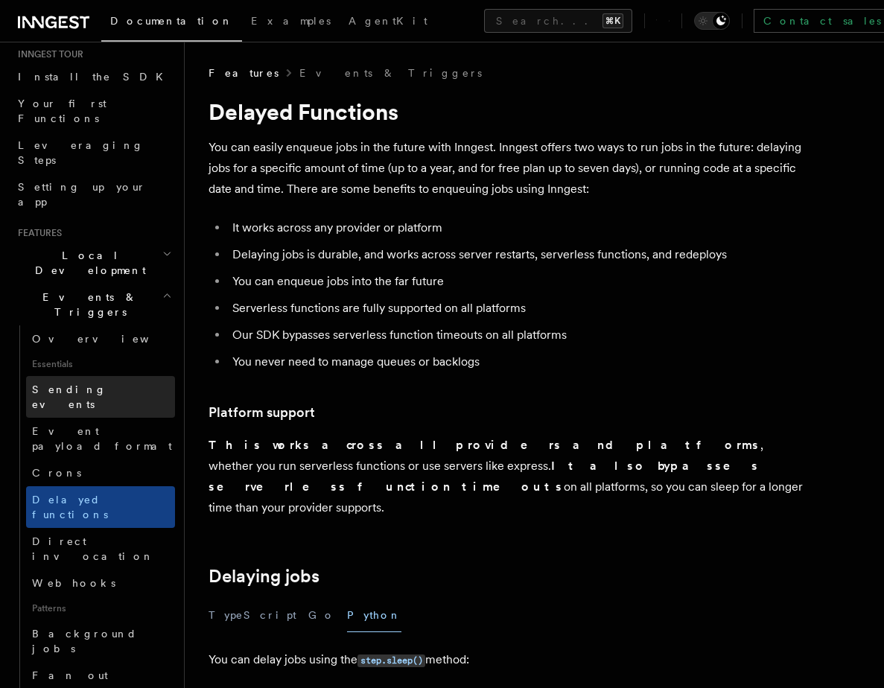
click at [48, 382] on span "Sending events" at bounding box center [103, 397] width 143 height 30
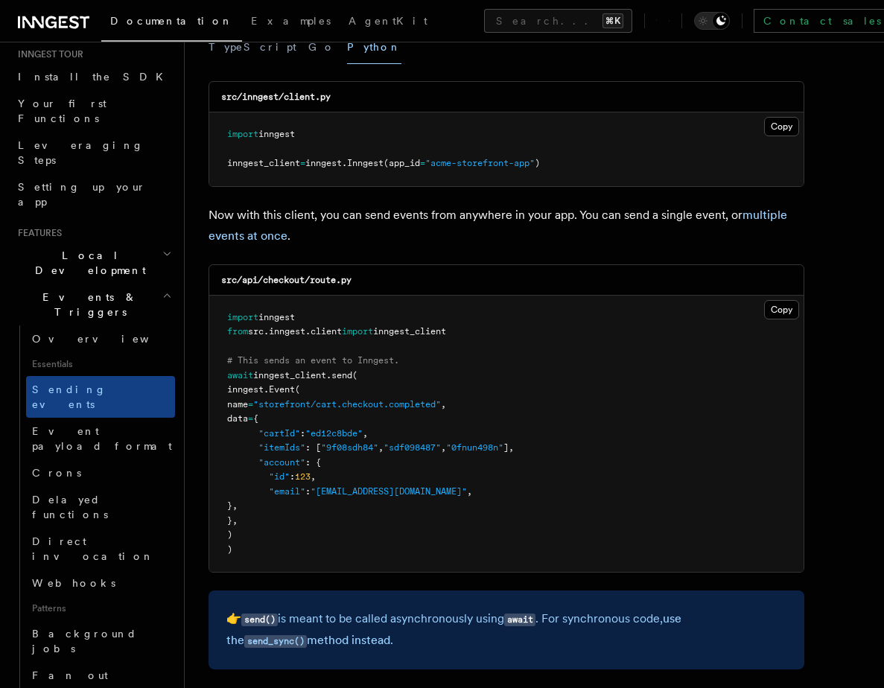
scroll to position [228, 0]
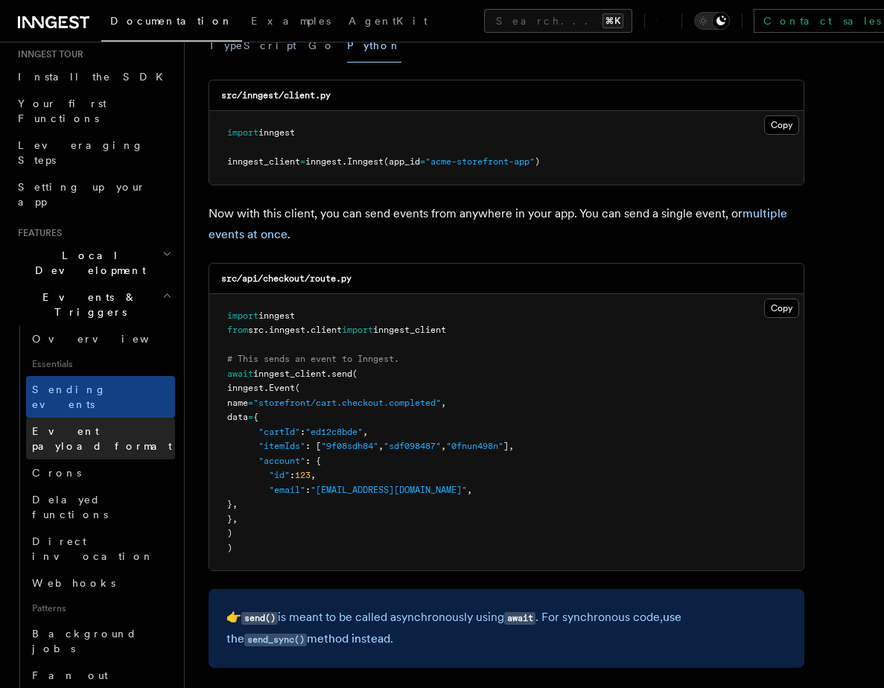
click at [84, 425] on span "Event payload format" at bounding box center [102, 438] width 140 height 27
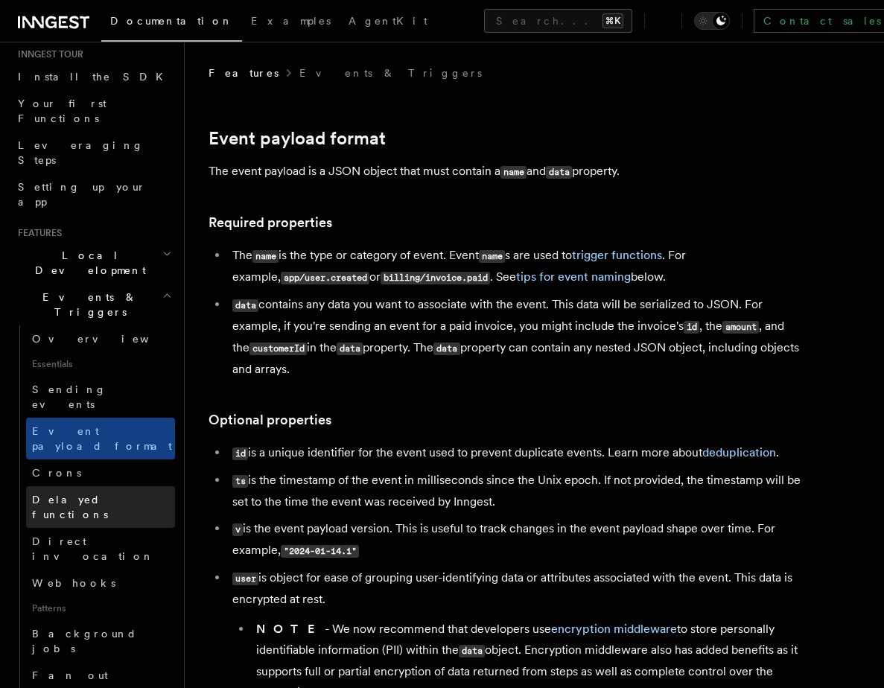
click at [65, 486] on link "Delayed functions" at bounding box center [100, 507] width 149 height 42
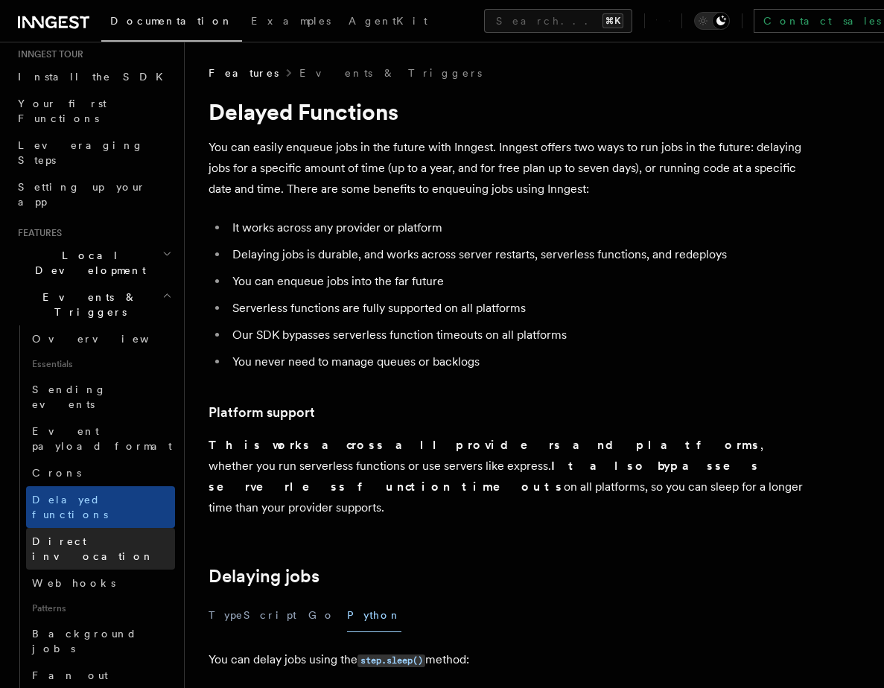
click at [60, 535] on span "Direct invocation" at bounding box center [93, 548] width 122 height 27
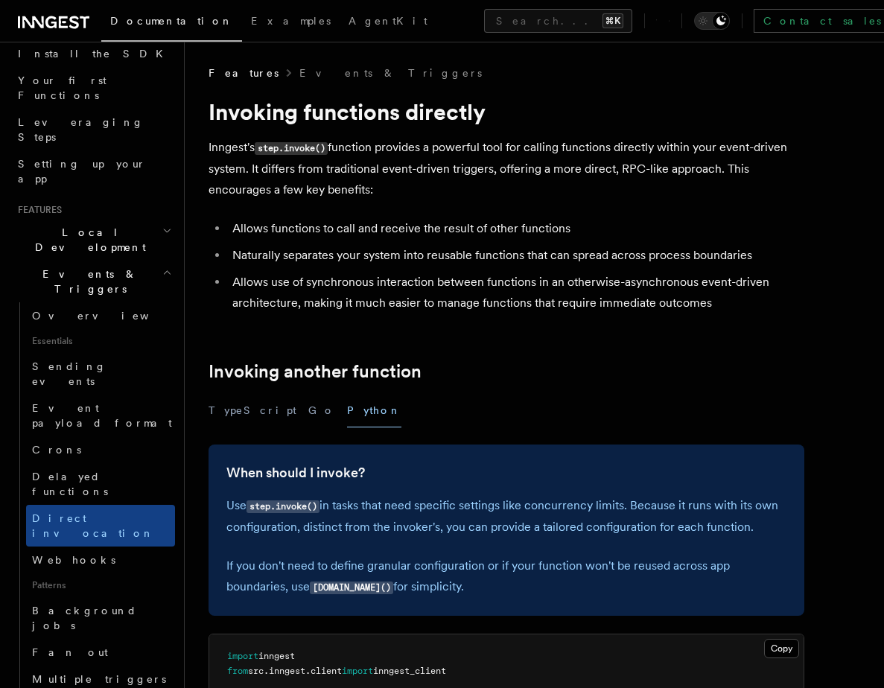
scroll to position [188, 0]
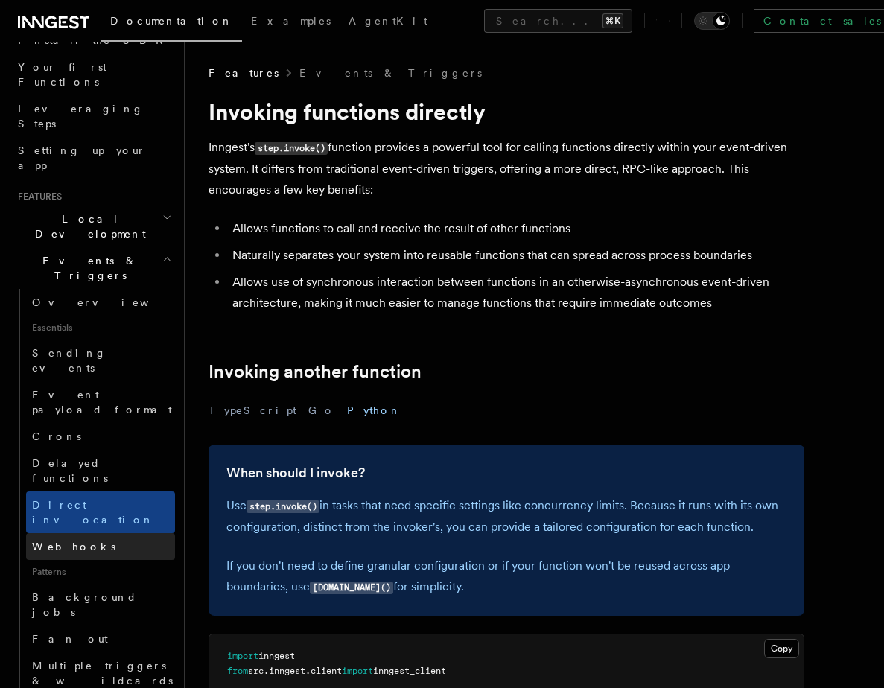
click at [51, 541] on span "Webhooks" at bounding box center [73, 547] width 83 height 12
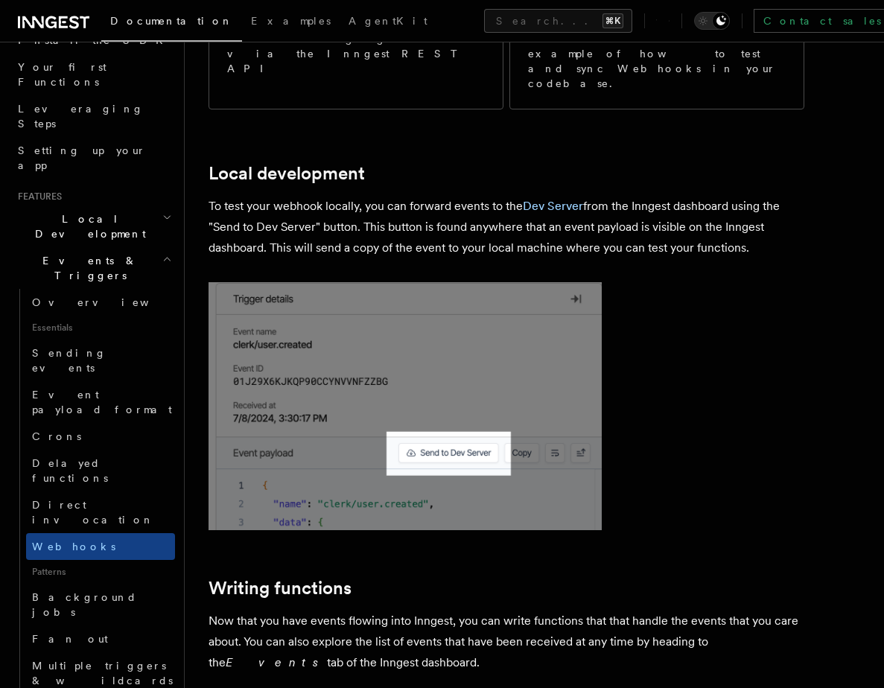
scroll to position [3817, 0]
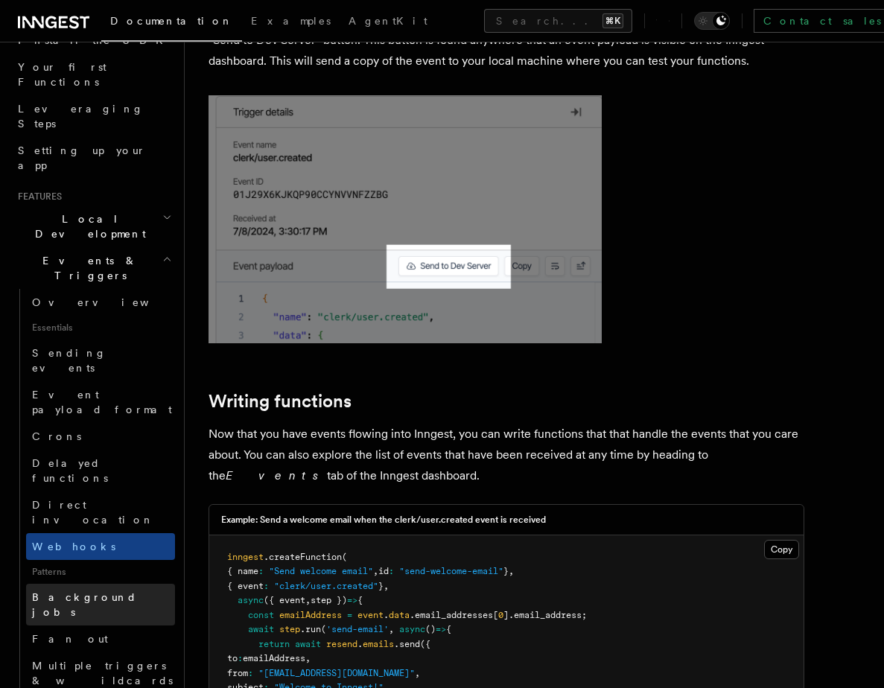
click at [57, 591] on span "Background jobs" at bounding box center [84, 604] width 105 height 27
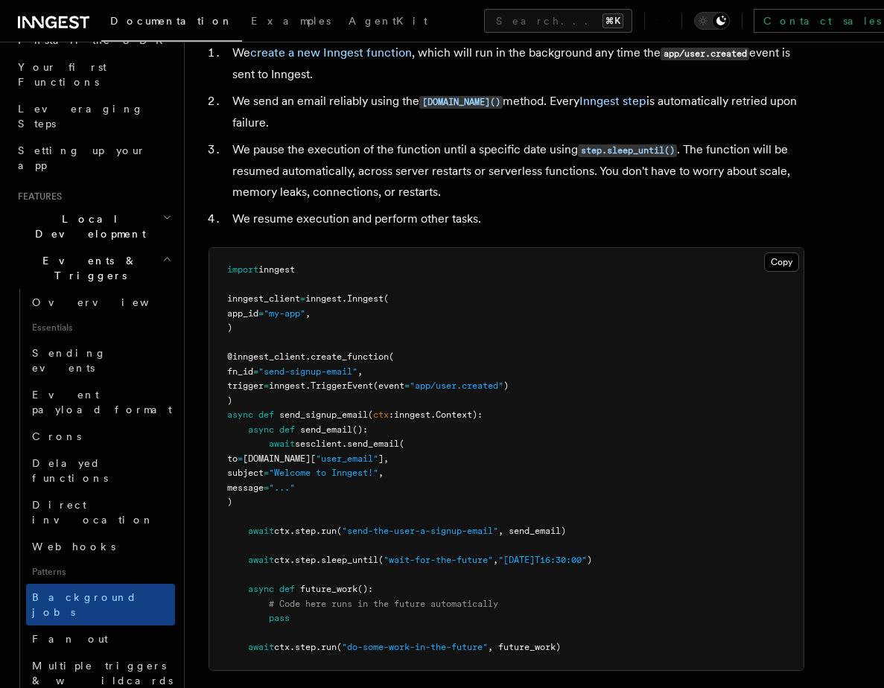
scroll to position [660, 0]
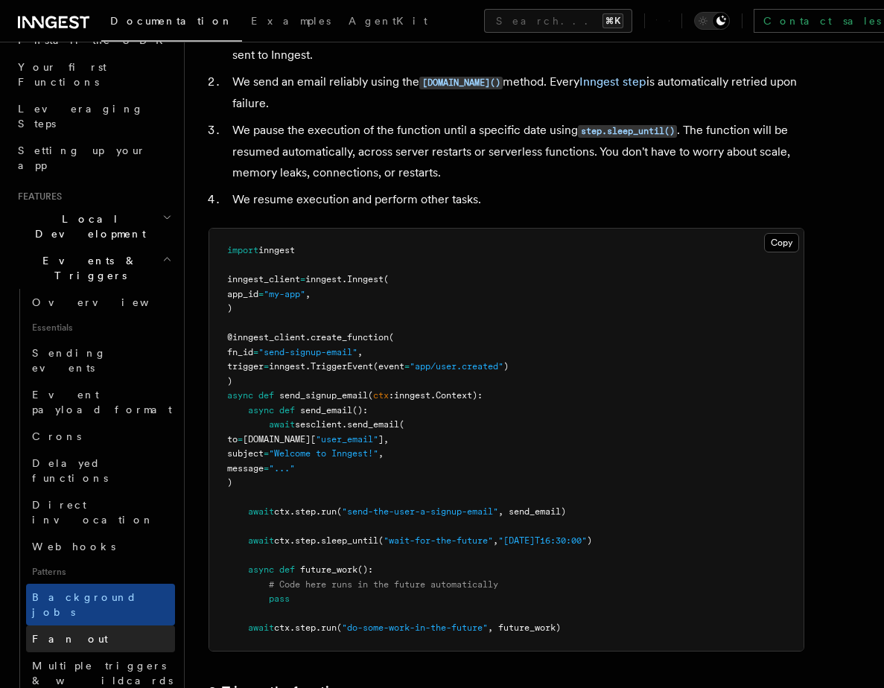
click at [36, 633] on span "Fan out" at bounding box center [70, 639] width 76 height 12
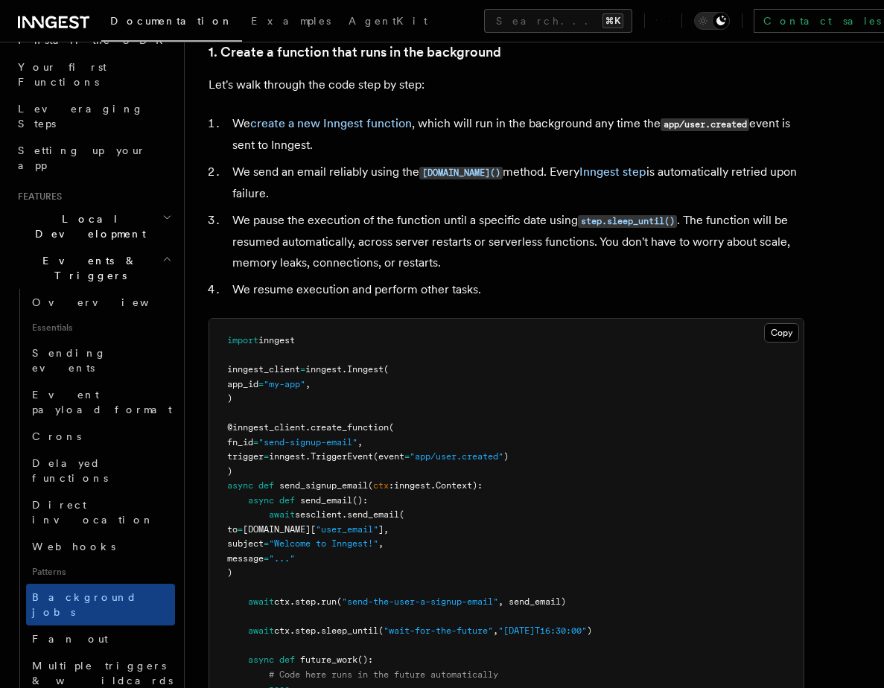
scroll to position [556, 0]
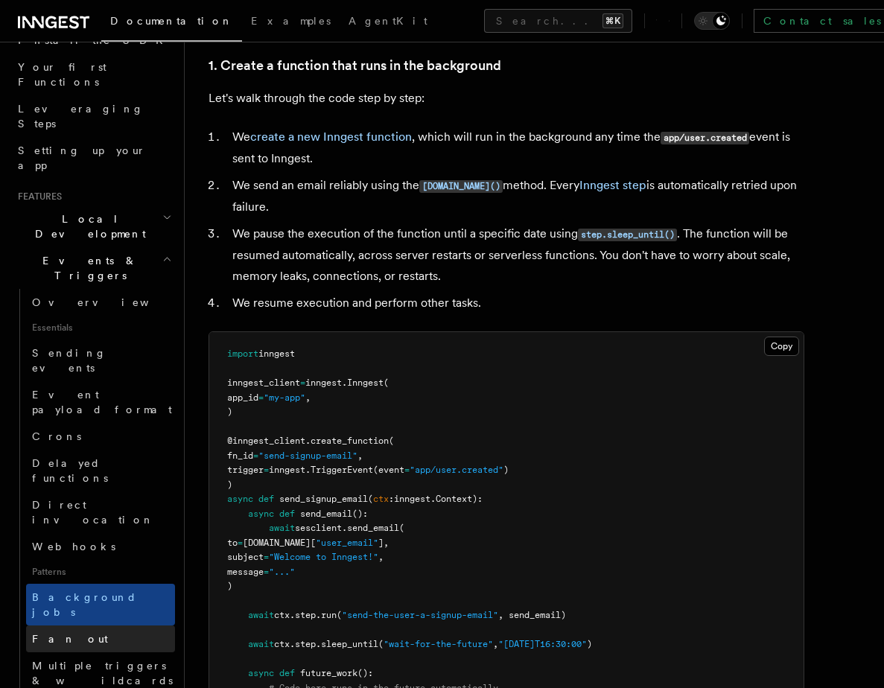
click at [56, 633] on span "Fan out" at bounding box center [70, 639] width 76 height 12
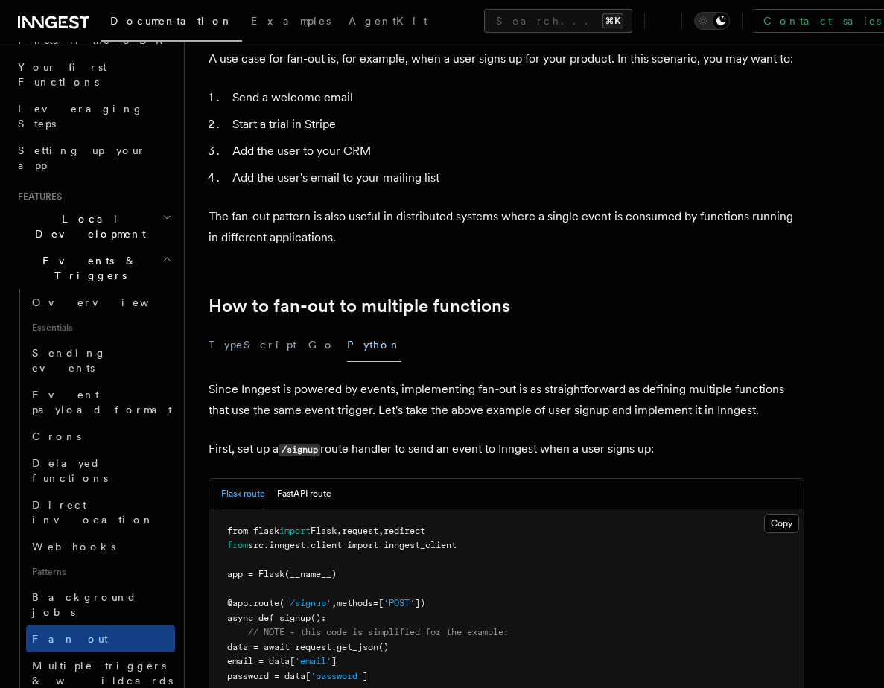
scroll to position [538, 0]
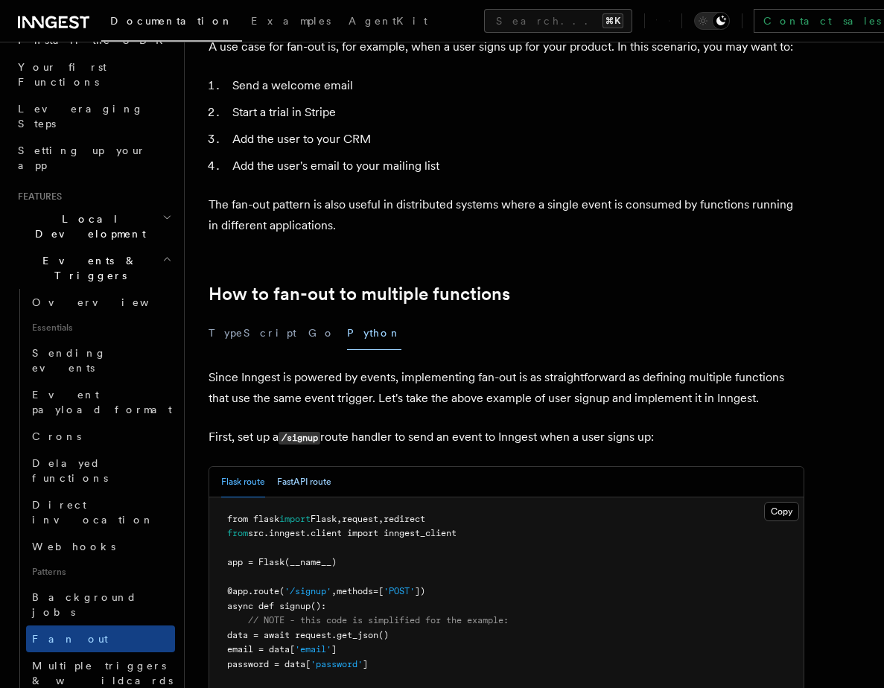
click at [307, 467] on button "FastAPI route" at bounding box center [304, 482] width 54 height 31
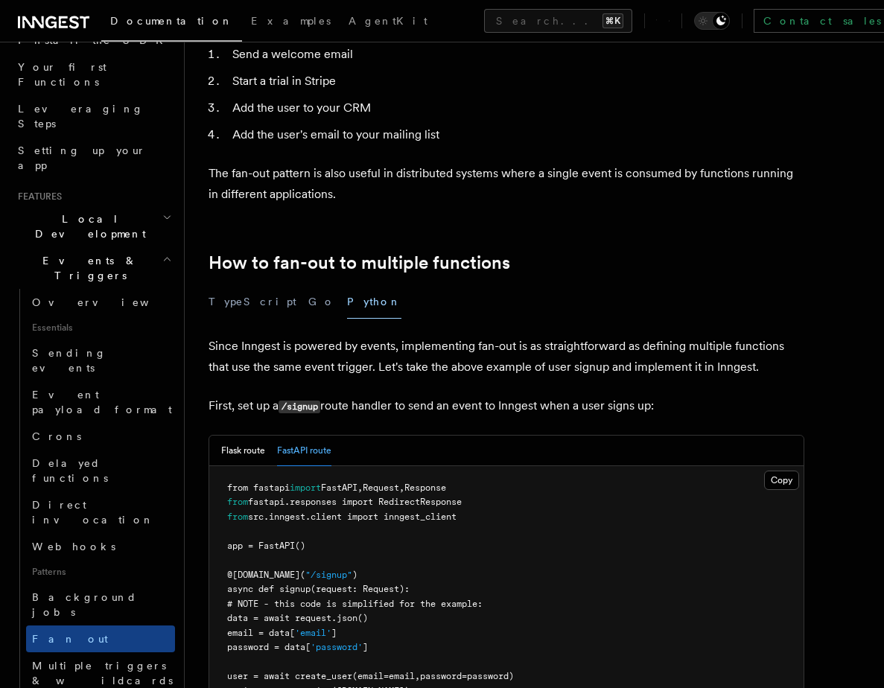
scroll to position [582, 0]
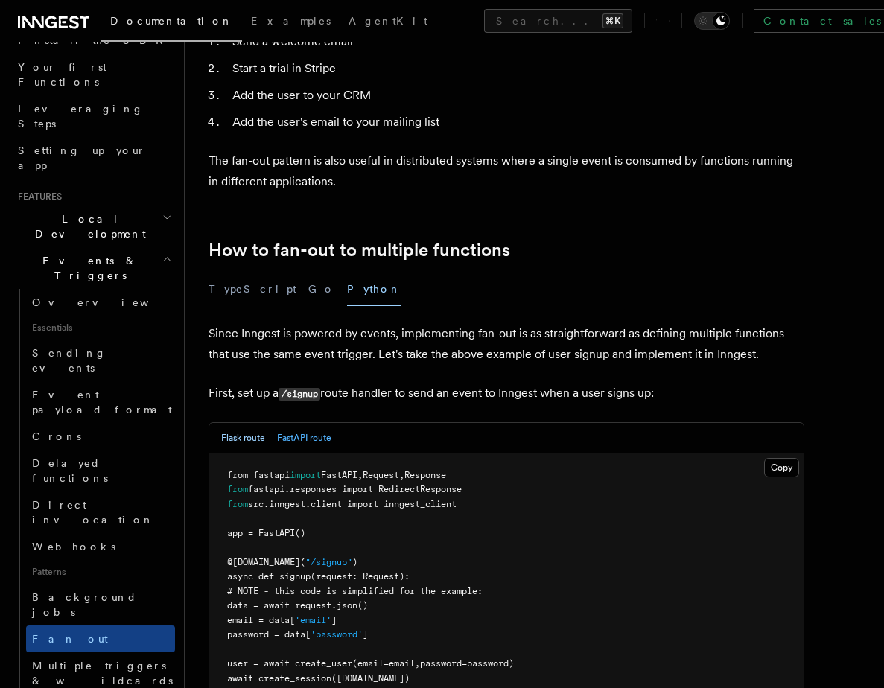
click at [251, 423] on button "Flask route" at bounding box center [243, 438] width 44 height 31
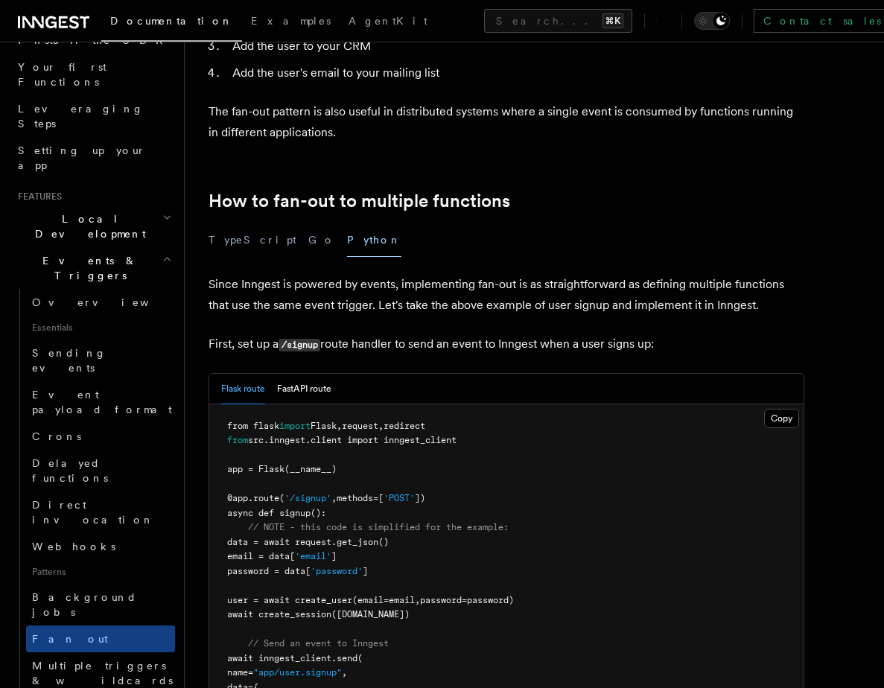
scroll to position [652, 0]
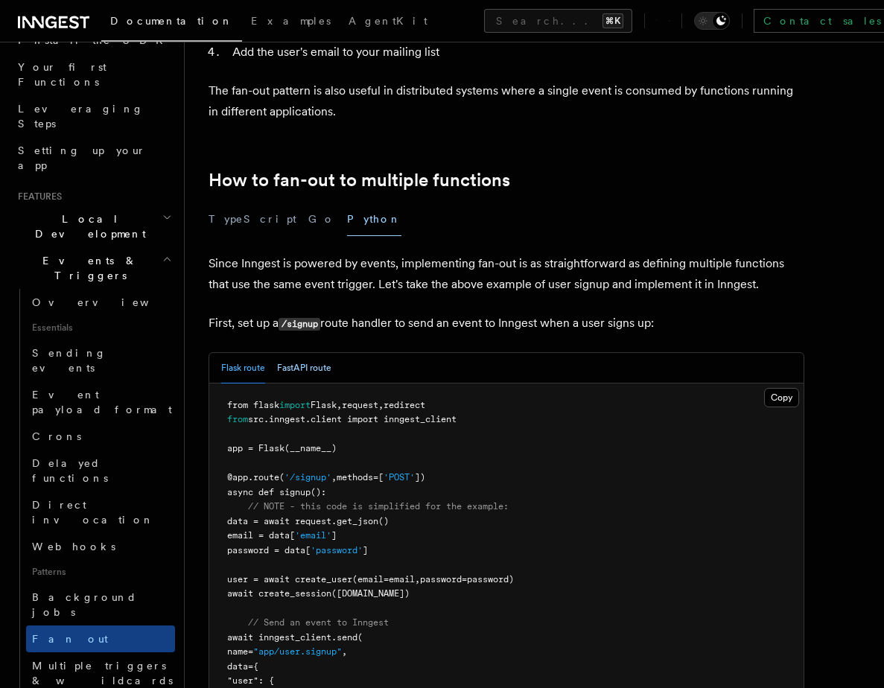
click at [299, 357] on button "FastAPI route" at bounding box center [304, 368] width 54 height 31
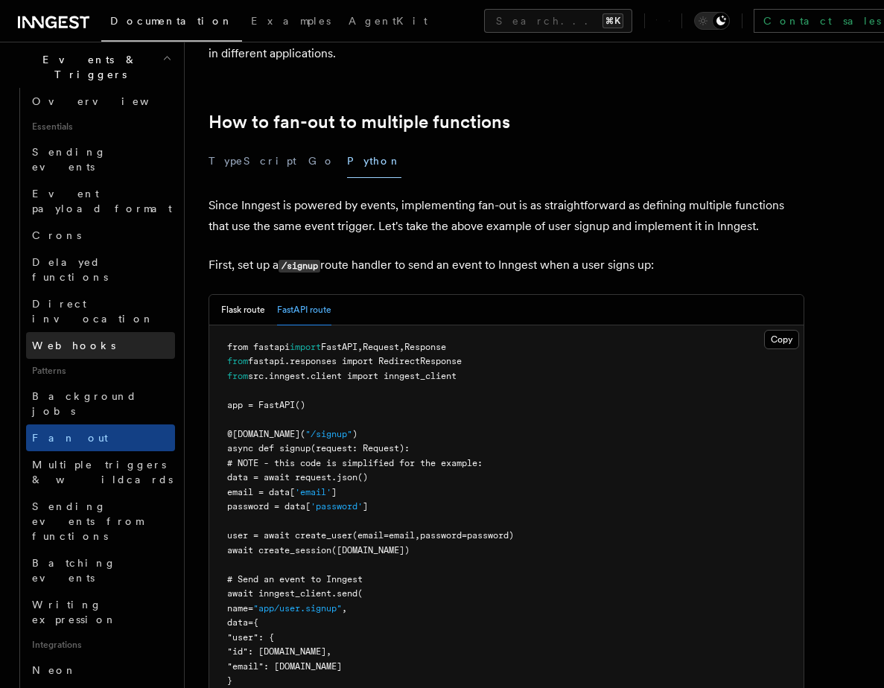
scroll to position [390, 0]
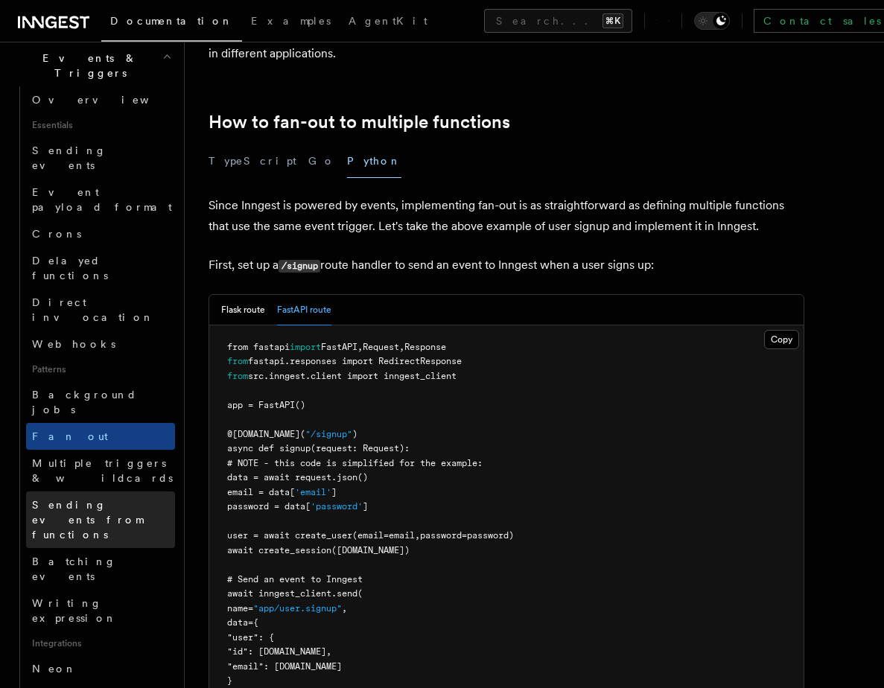
click at [73, 499] on span "Sending events from functions" at bounding box center [87, 520] width 111 height 42
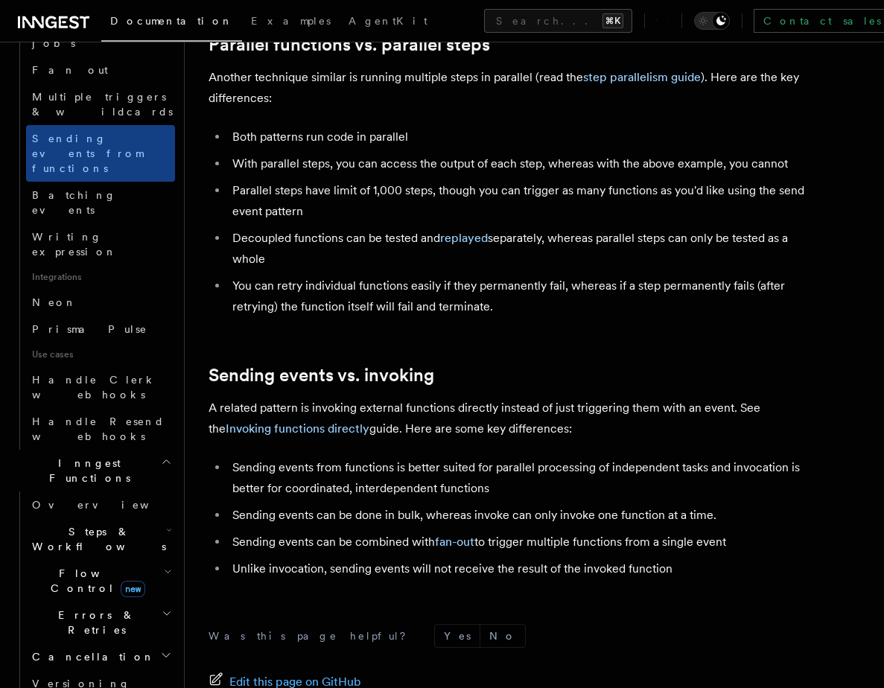
scroll to position [730, 0]
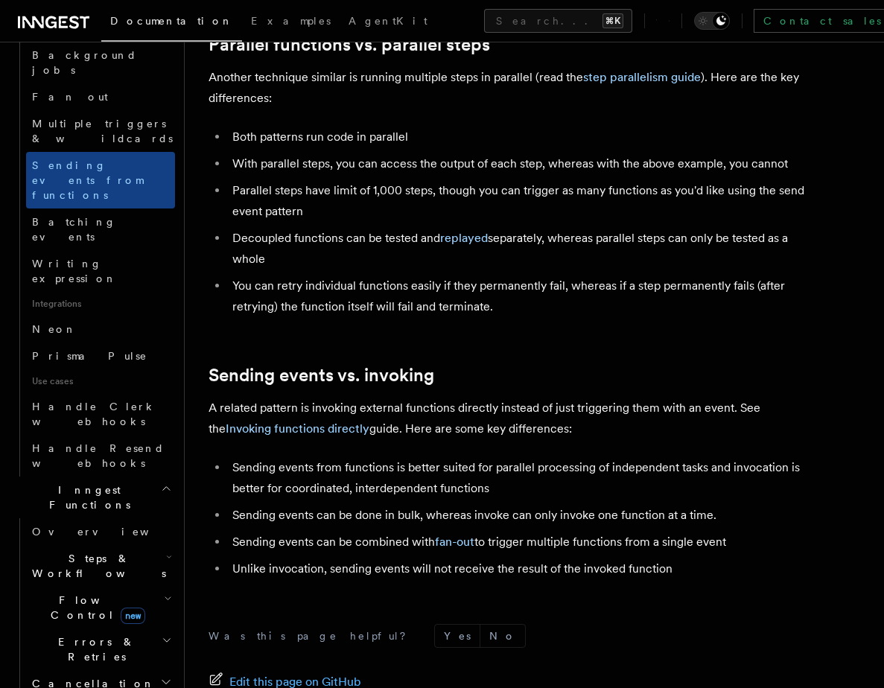
click at [86, 551] on span "Steps & Workflows" at bounding box center [96, 566] width 140 height 30
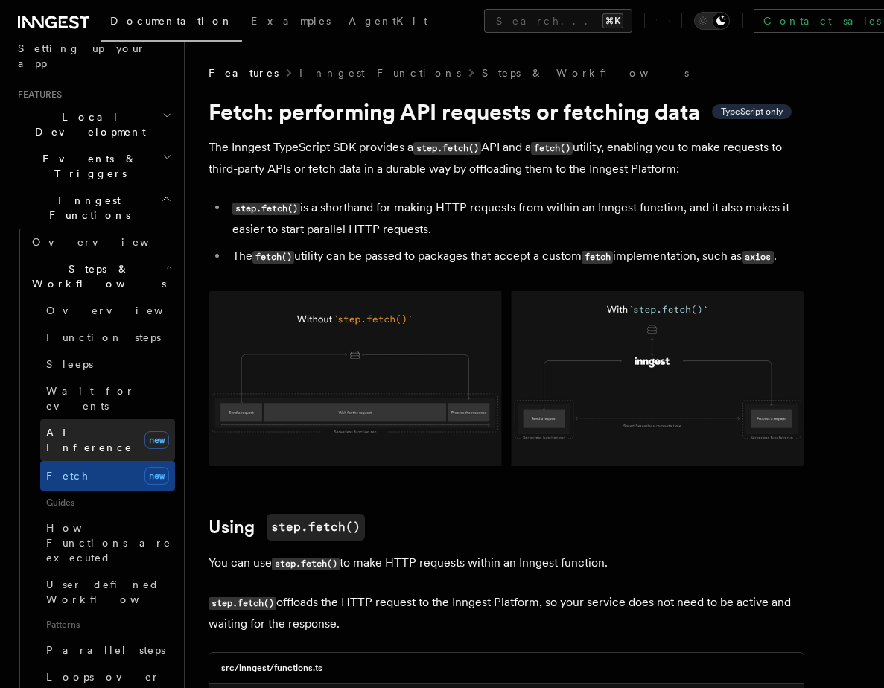
scroll to position [272, 0]
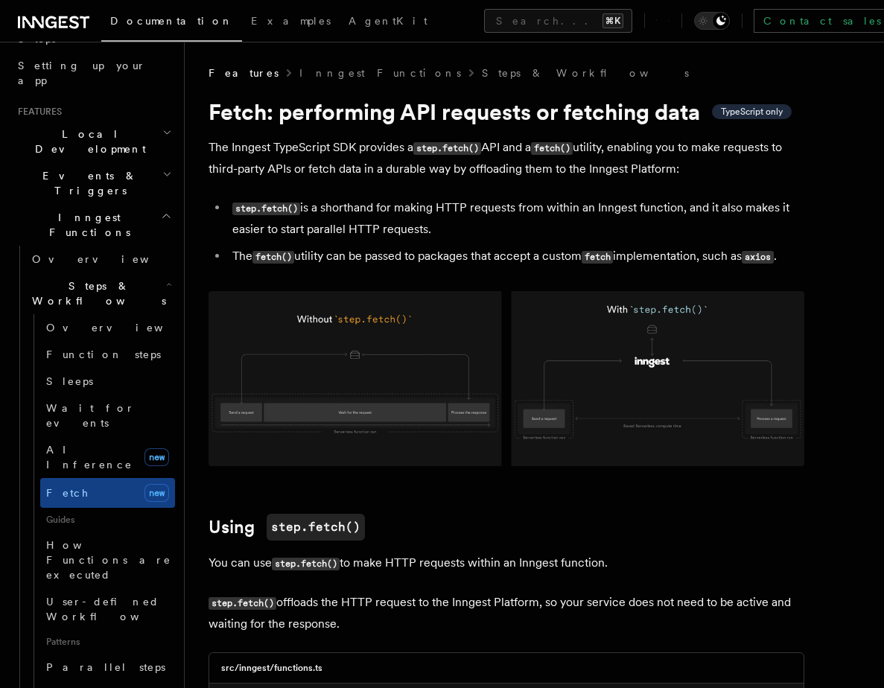
click at [153, 272] on h2 "Steps & Workflows" at bounding box center [100, 293] width 149 height 42
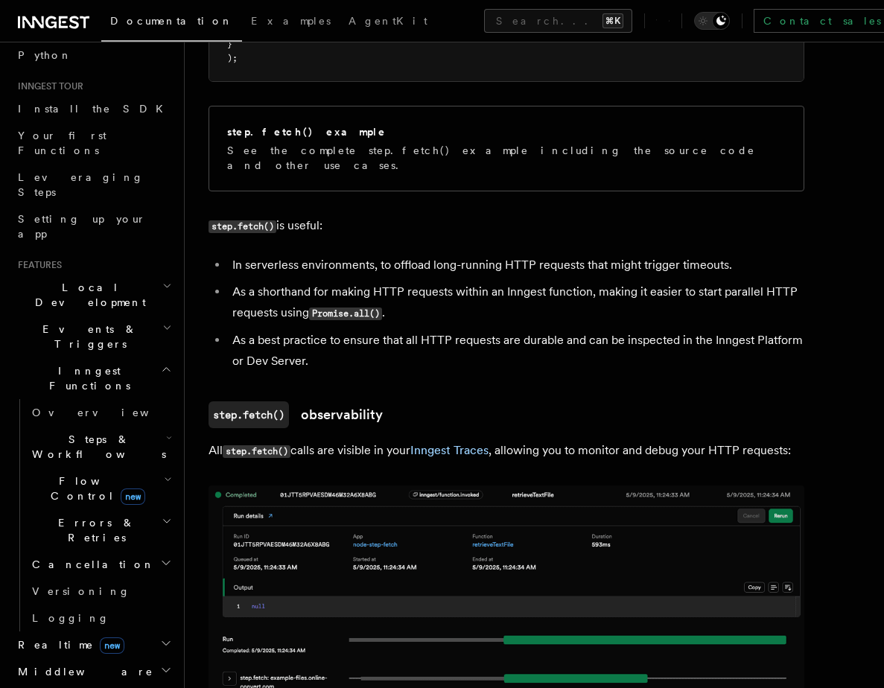
scroll to position [110, 0]
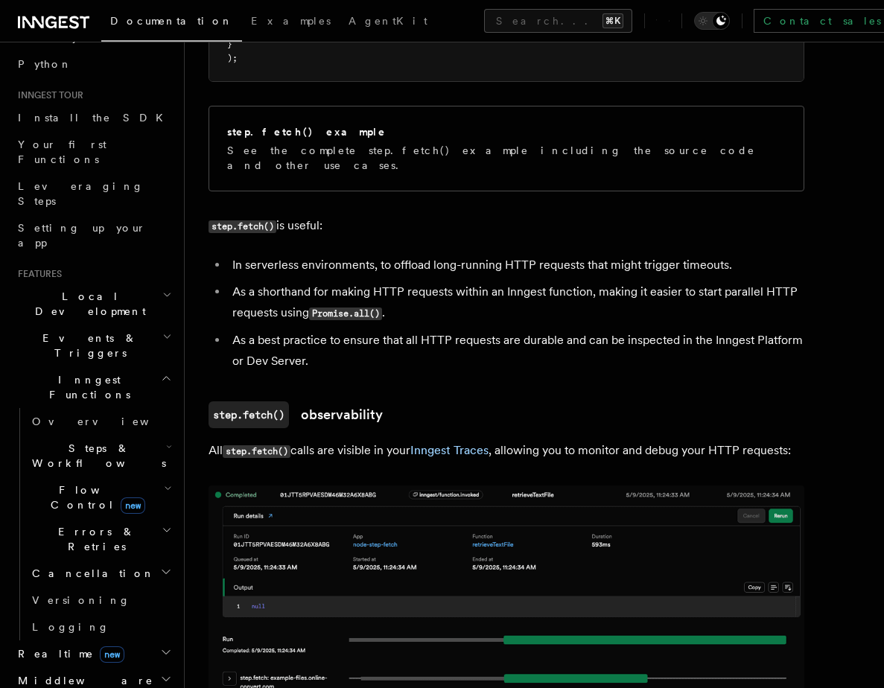
click at [54, 372] on span "Inngest Functions" at bounding box center [86, 387] width 149 height 30
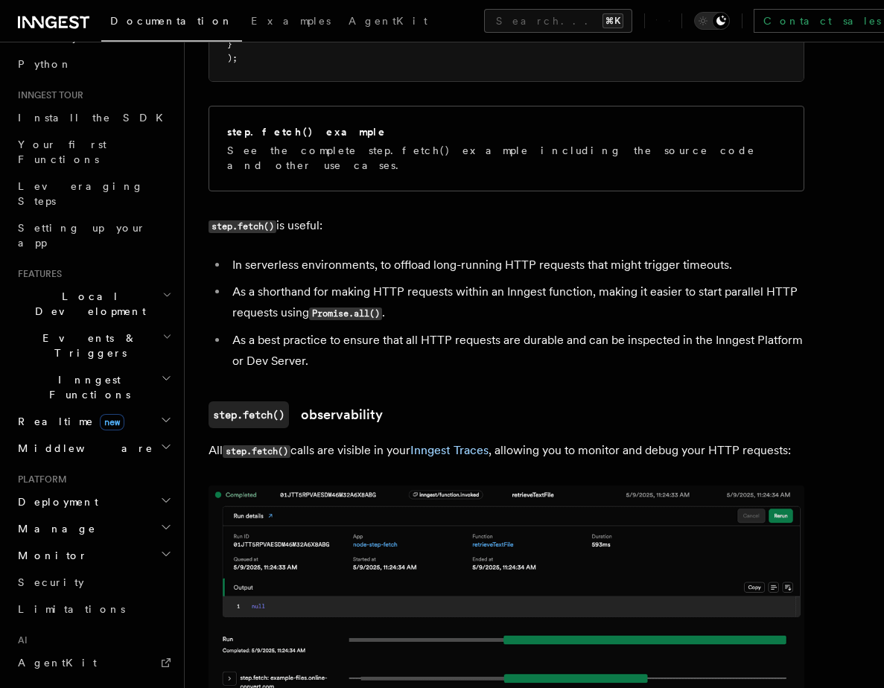
click at [53, 331] on span "Events & Triggers" at bounding box center [87, 346] width 150 height 30
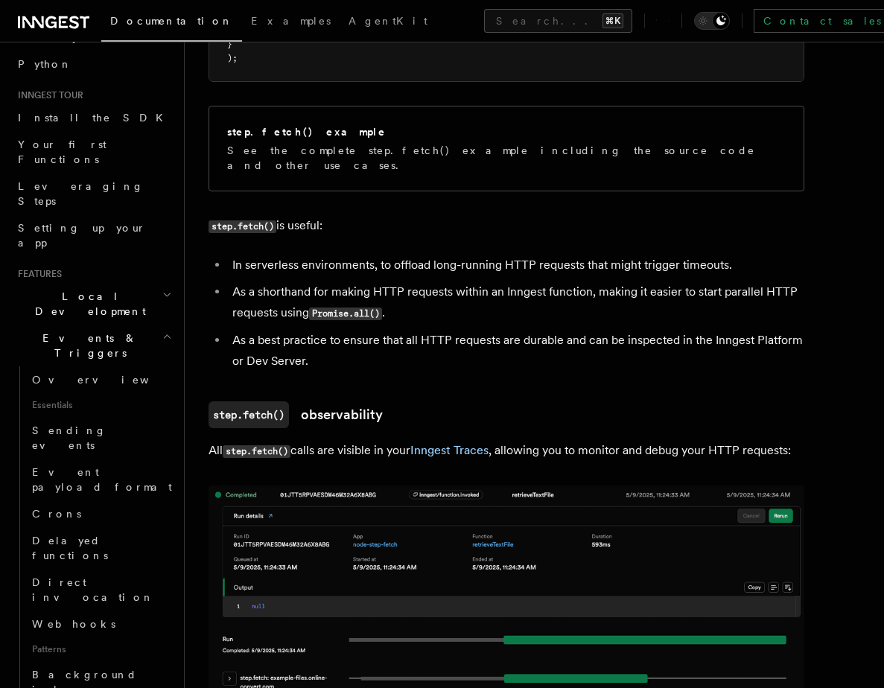
click at [53, 331] on span "Events & Triggers" at bounding box center [87, 346] width 150 height 30
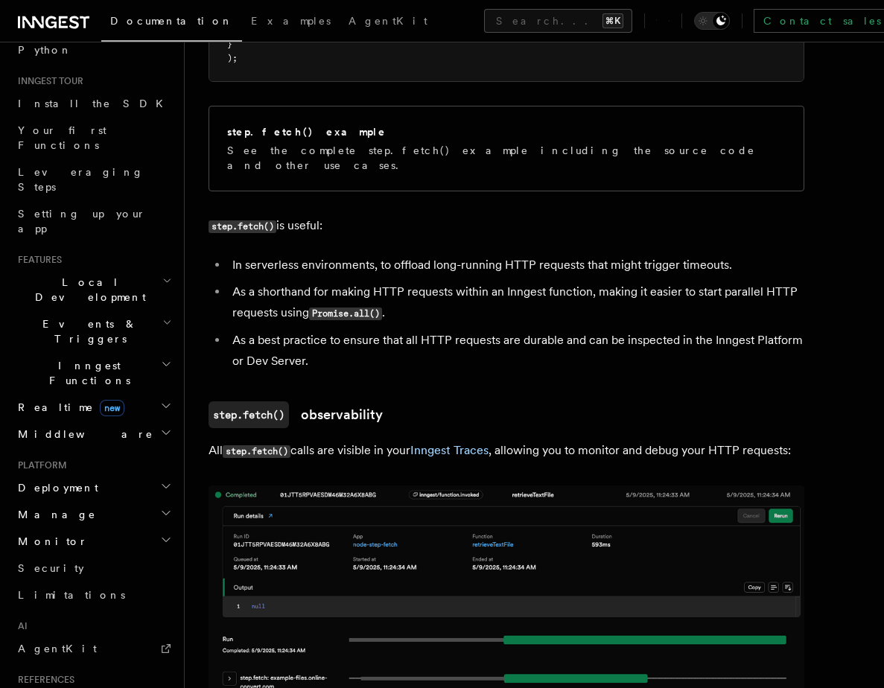
scroll to position [134, 0]
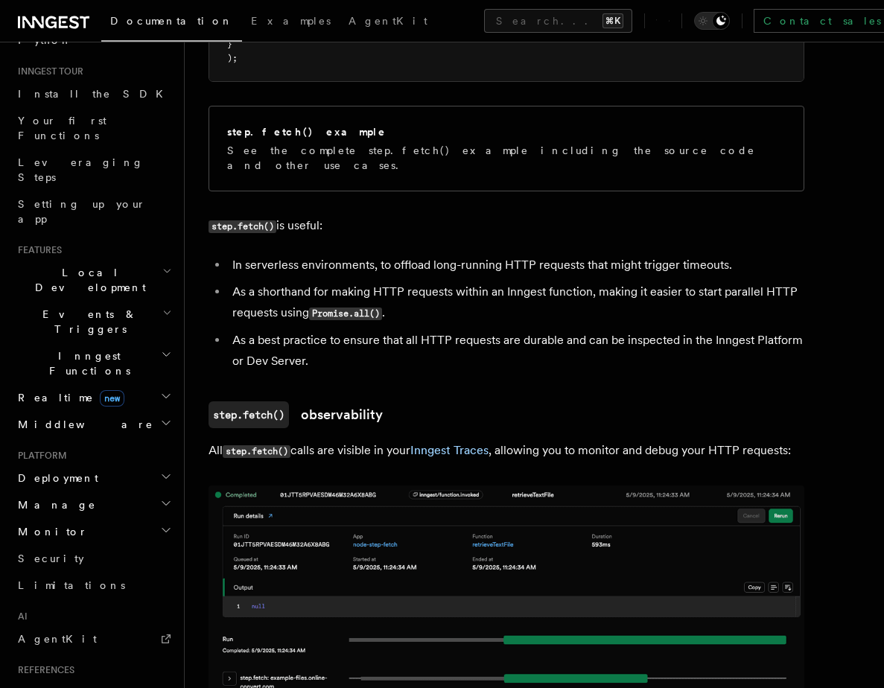
click at [52, 471] on span "Deployment" at bounding box center [55, 478] width 86 height 15
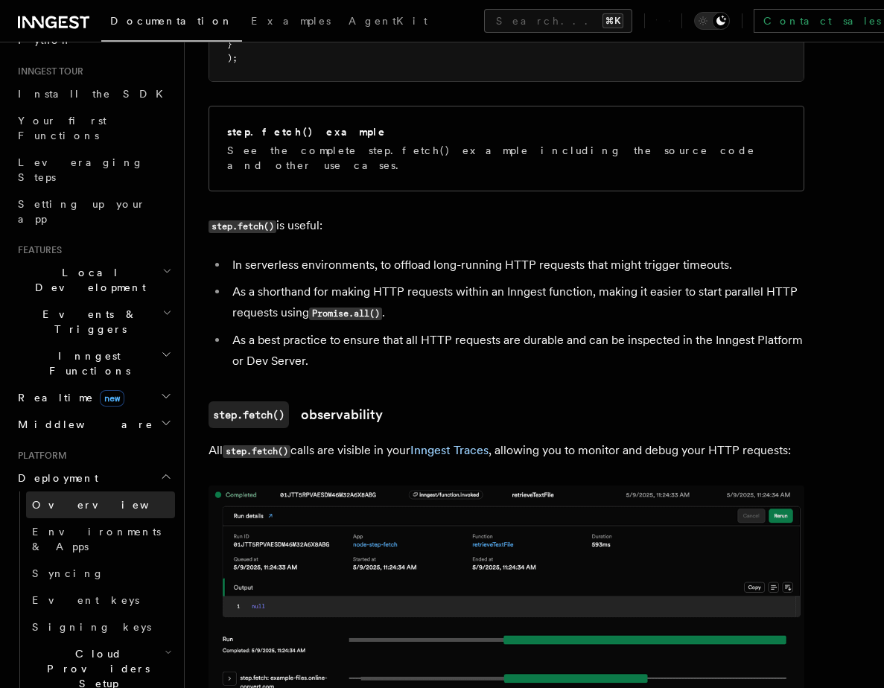
click at [51, 499] on span "Overview" at bounding box center [108, 505] width 153 height 12
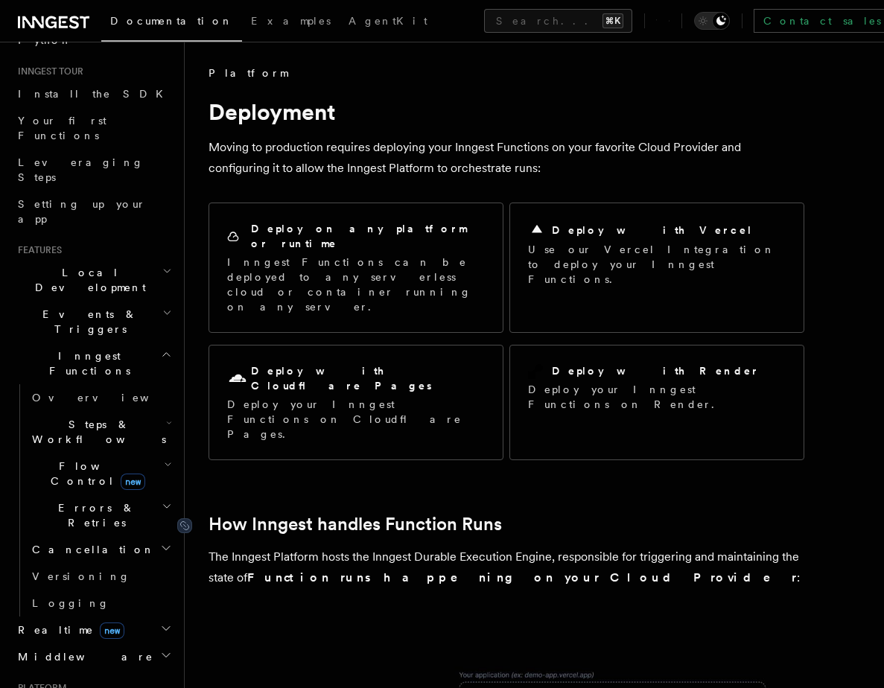
click at [284, 514] on link "How Inngest handles Function Runs" at bounding box center [354, 524] width 293 height 21
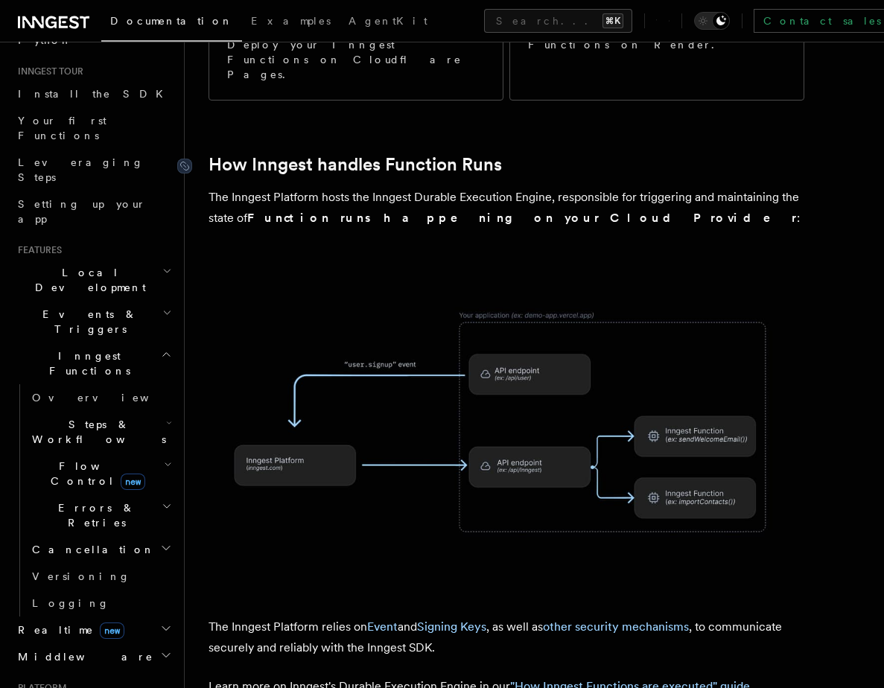
scroll to position [360, 0]
click at [238, 186] on p "The Inngest Platform hosts the Inngest Durable Execution Engine, responsible fo…" at bounding box center [506, 207] width 596 height 42
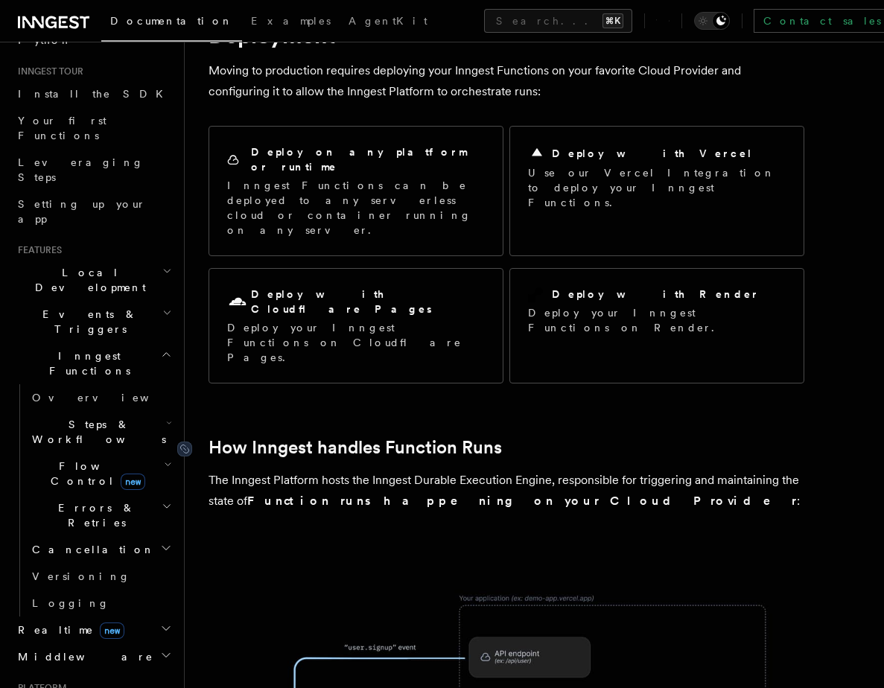
scroll to position [120, 0]
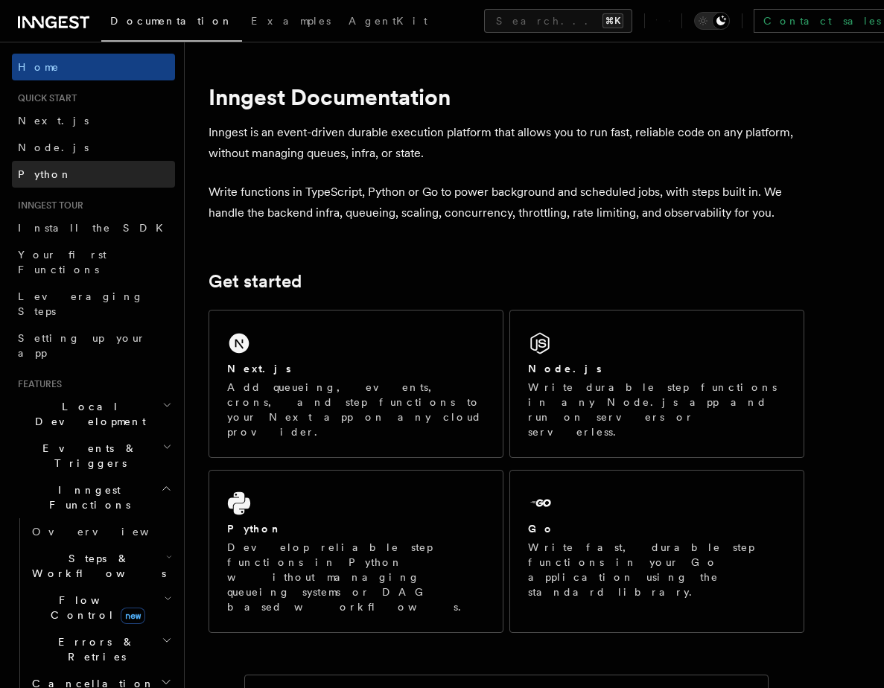
click at [63, 171] on link "Python" at bounding box center [93, 174] width 163 height 27
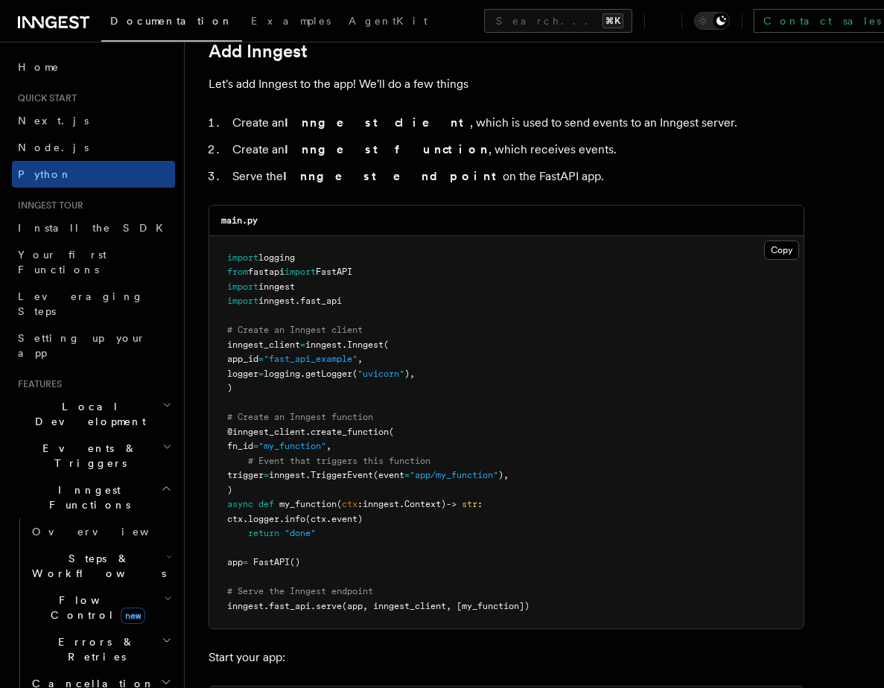
scroll to position [927, 0]
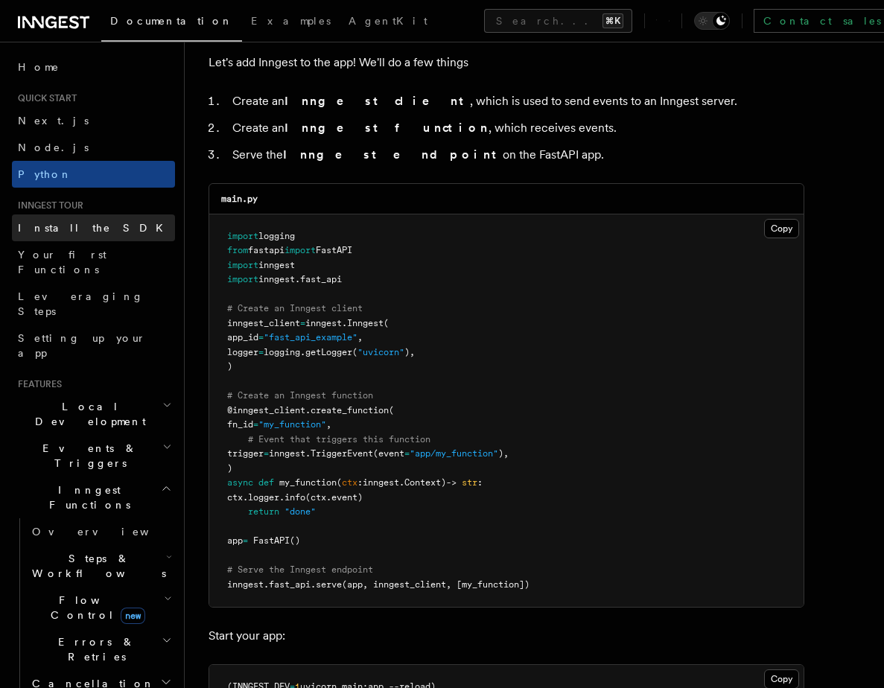
click at [57, 224] on span "Install the SDK" at bounding box center [95, 228] width 154 height 12
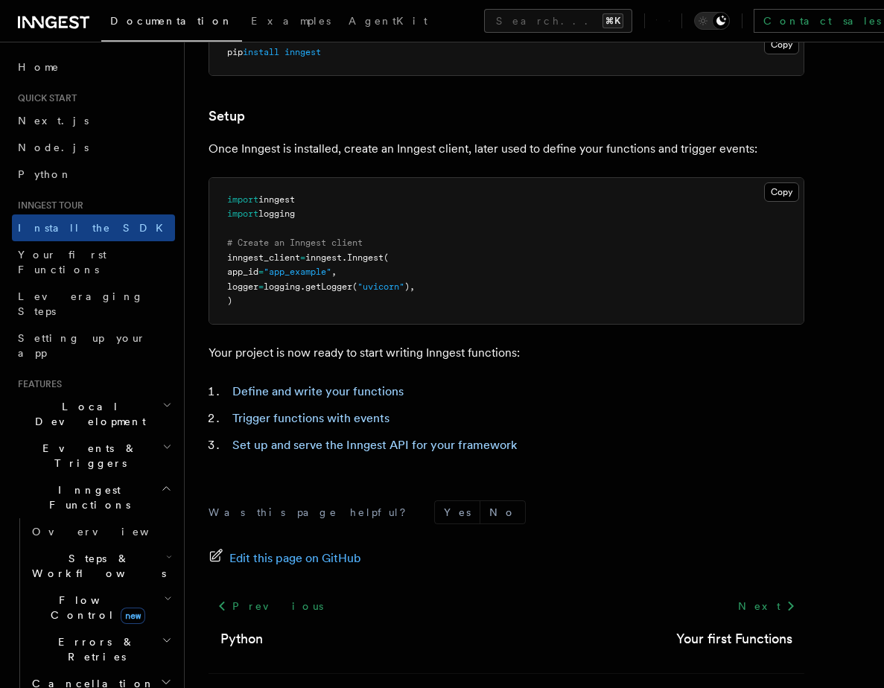
scroll to position [502, 0]
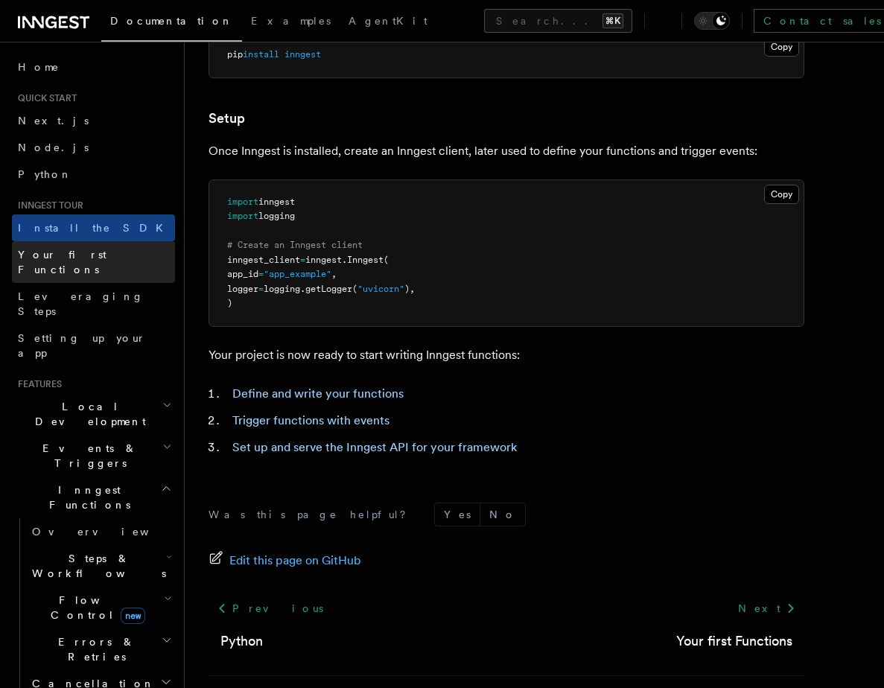
click at [66, 249] on span "Your first Functions" at bounding box center [62, 262] width 89 height 27
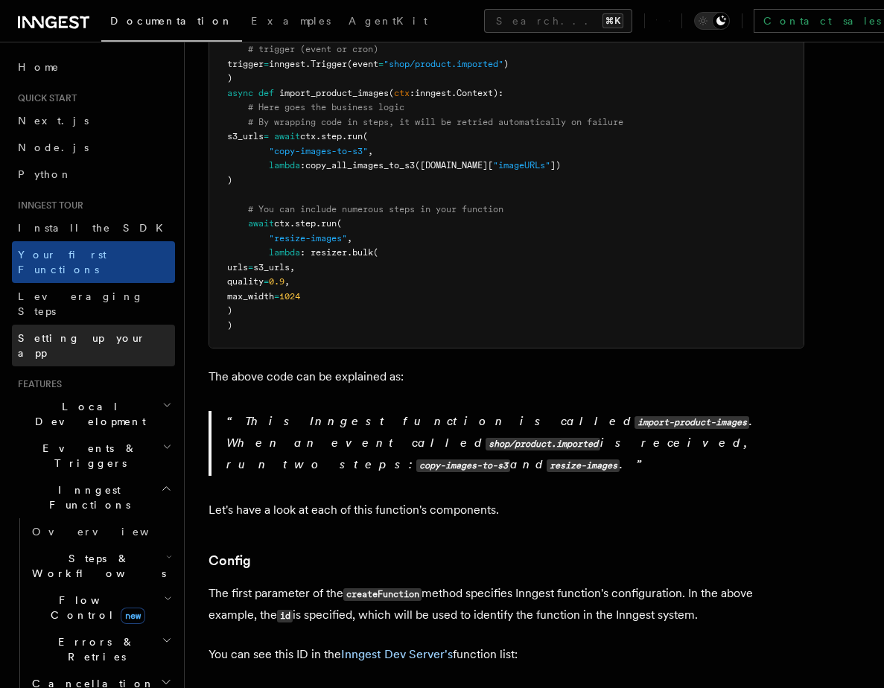
scroll to position [512, 0]
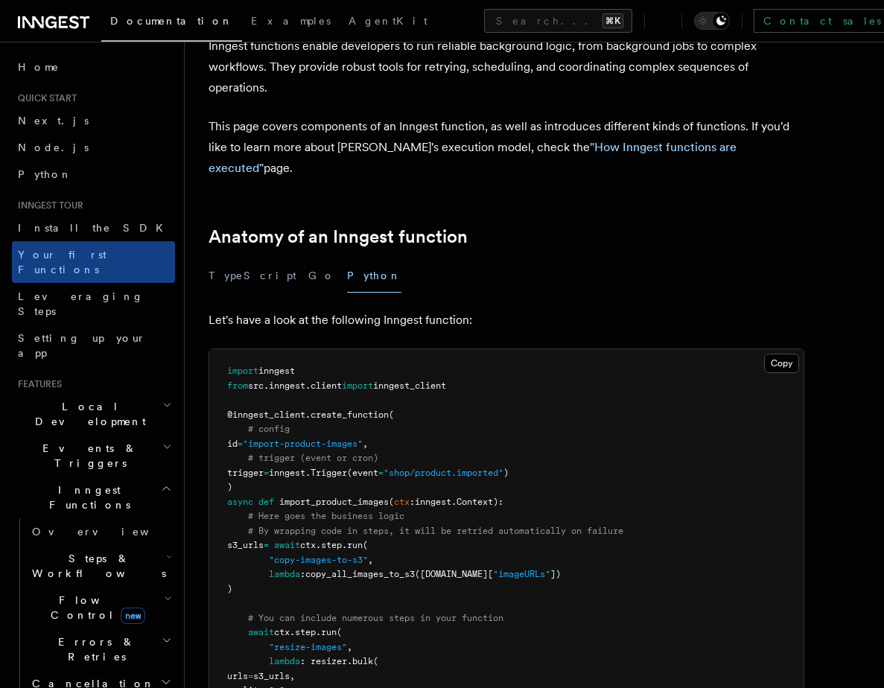
scroll to position [0, 0]
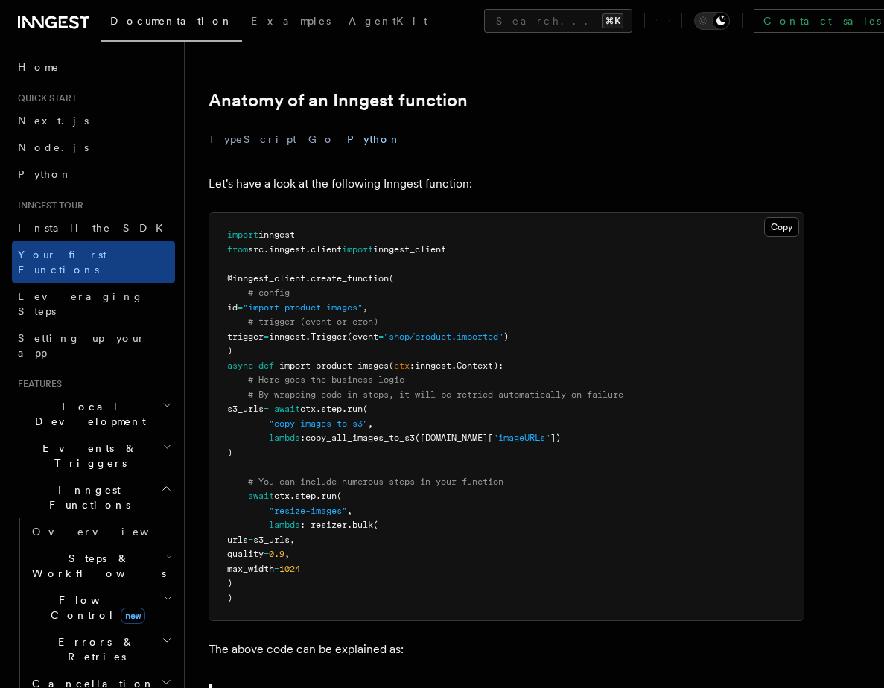
scroll to position [238, 0]
drag, startPoint x: 280, startPoint y: 578, endPoint x: 223, endPoint y: 210, distance: 372.1
click at [223, 212] on pre "import inngest from src . inngest . client import inngest_client @inngest_clien…" at bounding box center [506, 415] width 594 height 407
copy code "import inngest from src . inngest . client import inngest_client @inngest_clien…"
click at [521, 331] on pre "import inngest from src . inngest . client import inngest_client @inngest_clien…" at bounding box center [506, 415] width 594 height 407
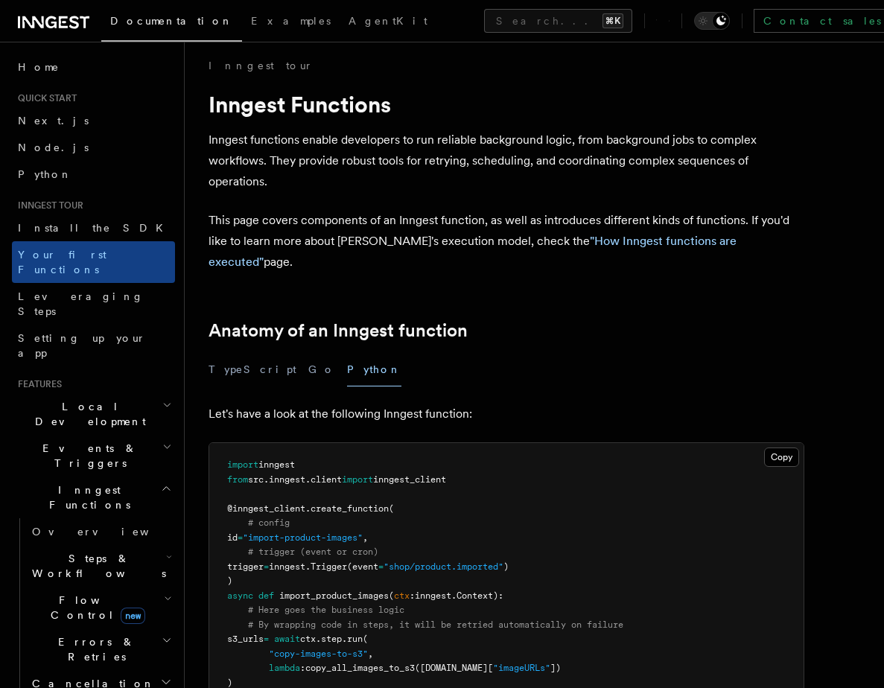
scroll to position [0, 0]
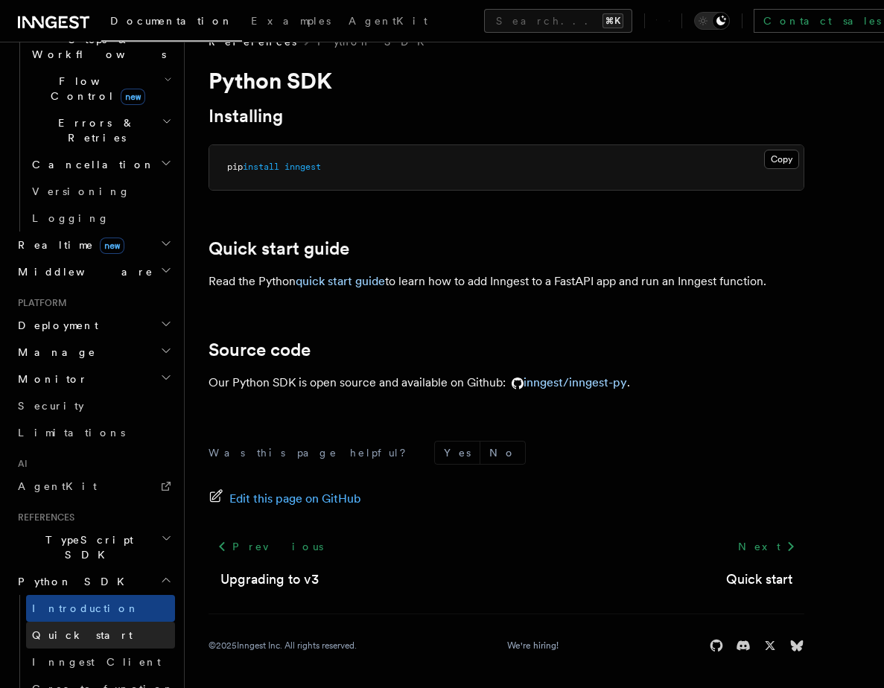
scroll to position [520, 0]
click at [68, 628] on span "Quick start" at bounding box center [82, 634] width 101 height 12
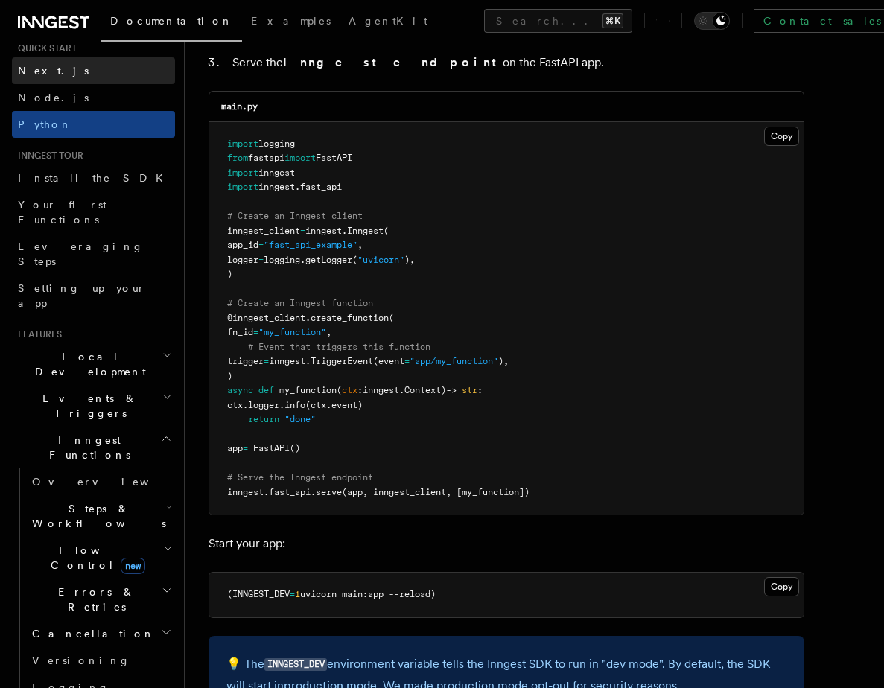
scroll to position [94, 0]
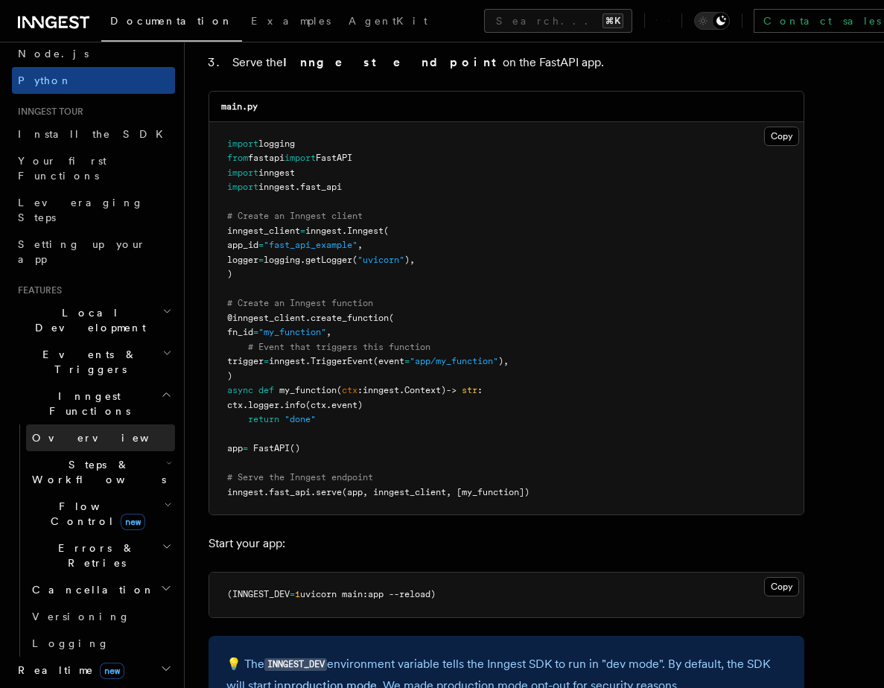
click at [49, 432] on span "Overview" at bounding box center [108, 438] width 153 height 12
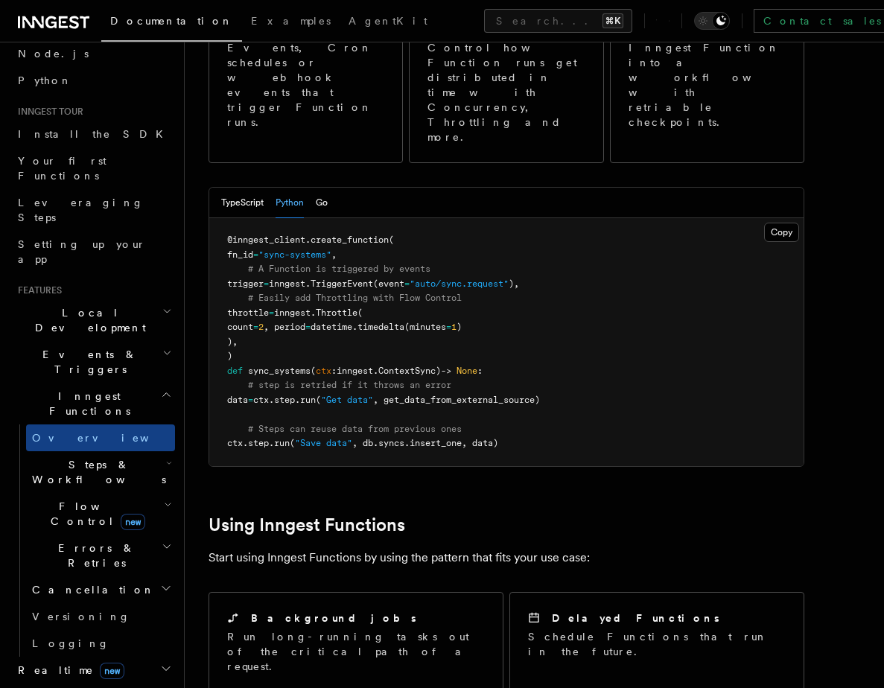
scroll to position [243, 0]
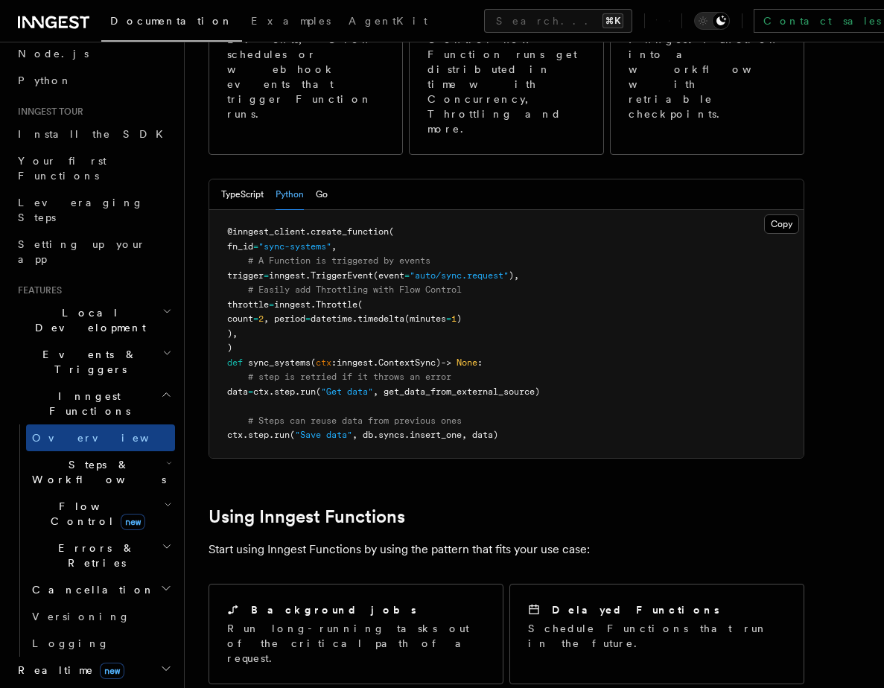
click at [49, 457] on span "Steps & Workflows" at bounding box center [96, 472] width 140 height 30
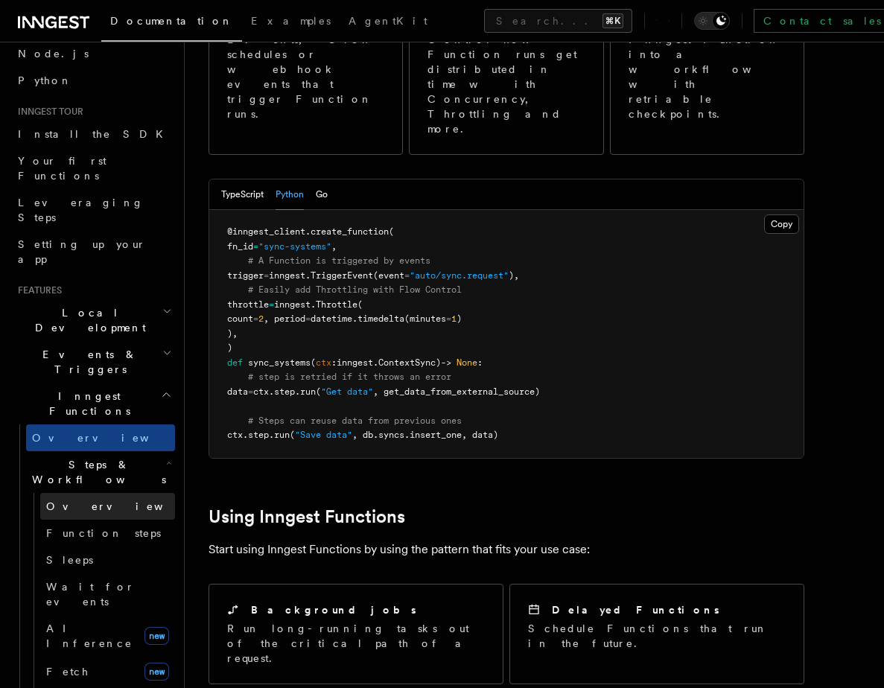
click at [57, 500] on span "Overview" at bounding box center [122, 506] width 153 height 12
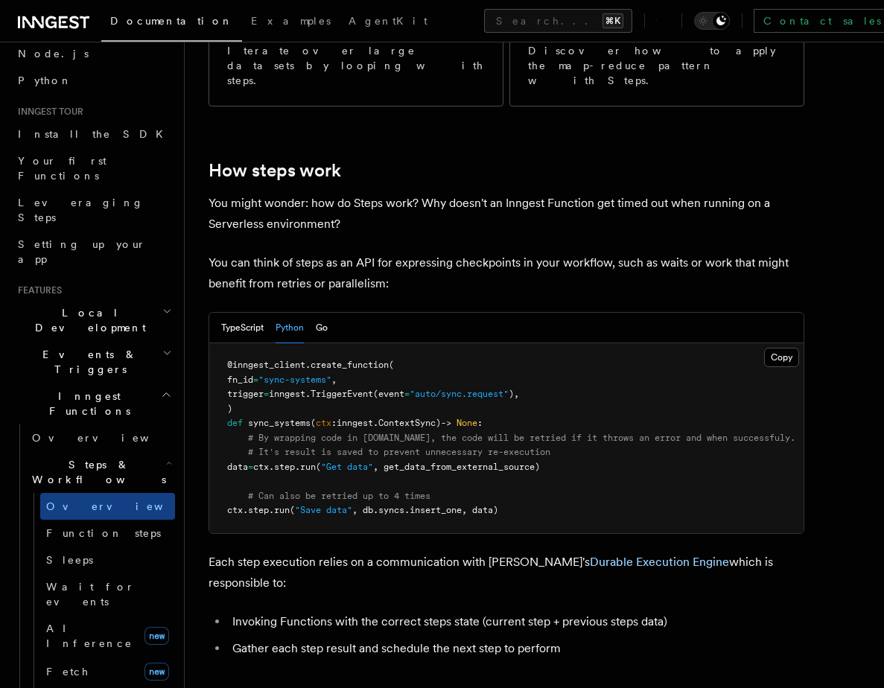
scroll to position [532, 0]
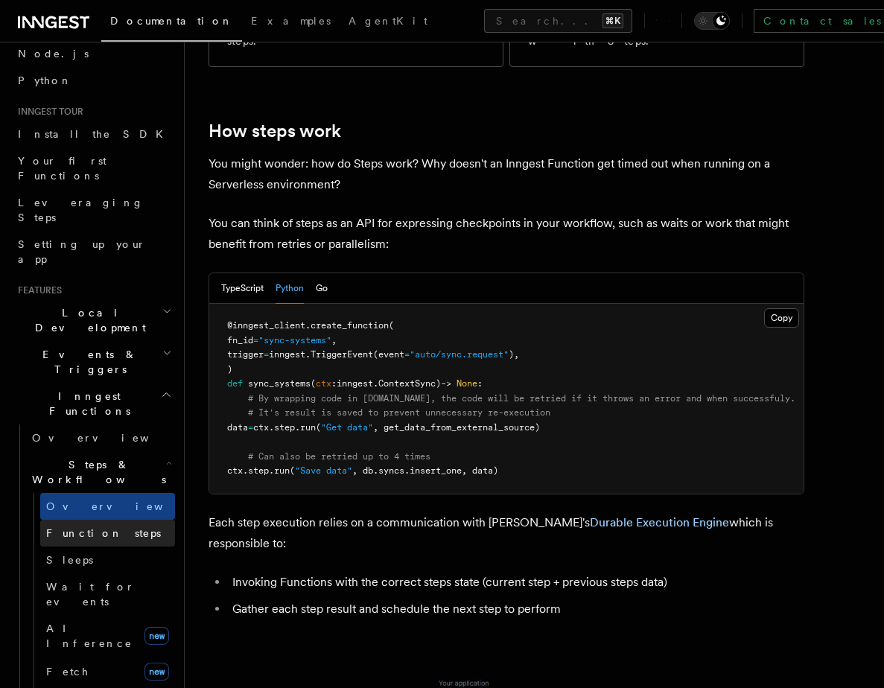
click at [77, 527] on span "Function steps" at bounding box center [103, 533] width 115 height 12
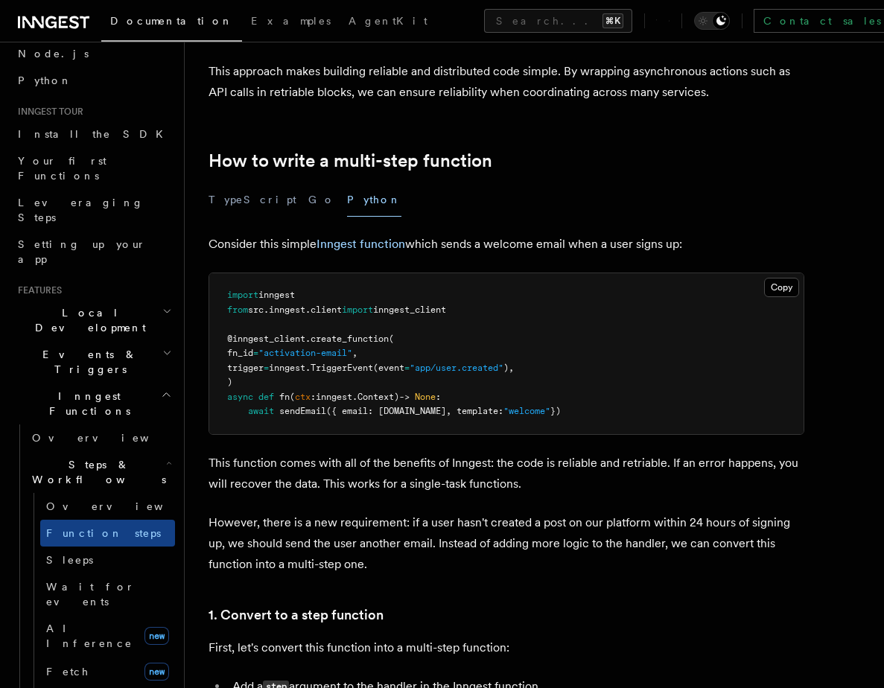
scroll to position [389, 0]
click at [418, 312] on span "inngest_client" at bounding box center [409, 309] width 73 height 10
drag, startPoint x: 227, startPoint y: 310, endPoint x: 488, endPoint y: 303, distance: 261.4
click at [488, 303] on pre "import inngest from src . inngest . client import inngest_client @inngest_clien…" at bounding box center [506, 352] width 594 height 161
copy span "from src . inngest . client import inngest_client"
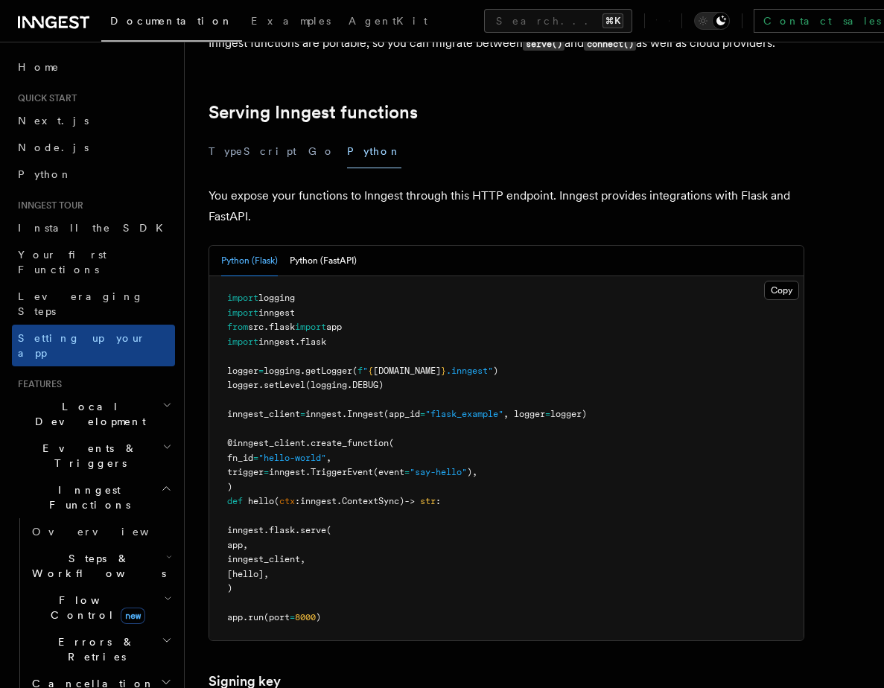
scroll to position [501, 0]
click at [315, 244] on button "Python (FastAPI)" at bounding box center [323, 259] width 67 height 31
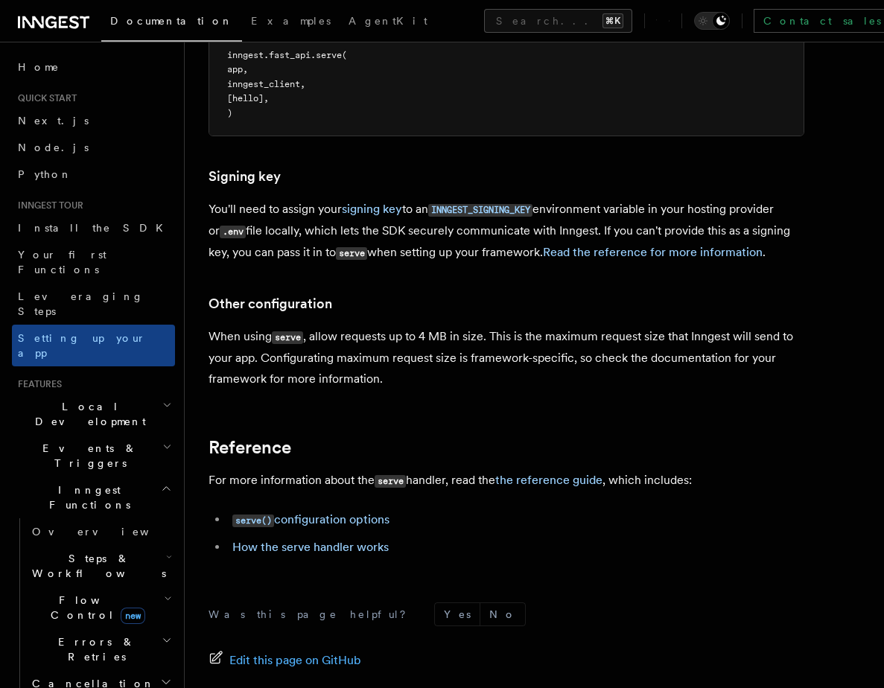
scroll to position [1025, 0]
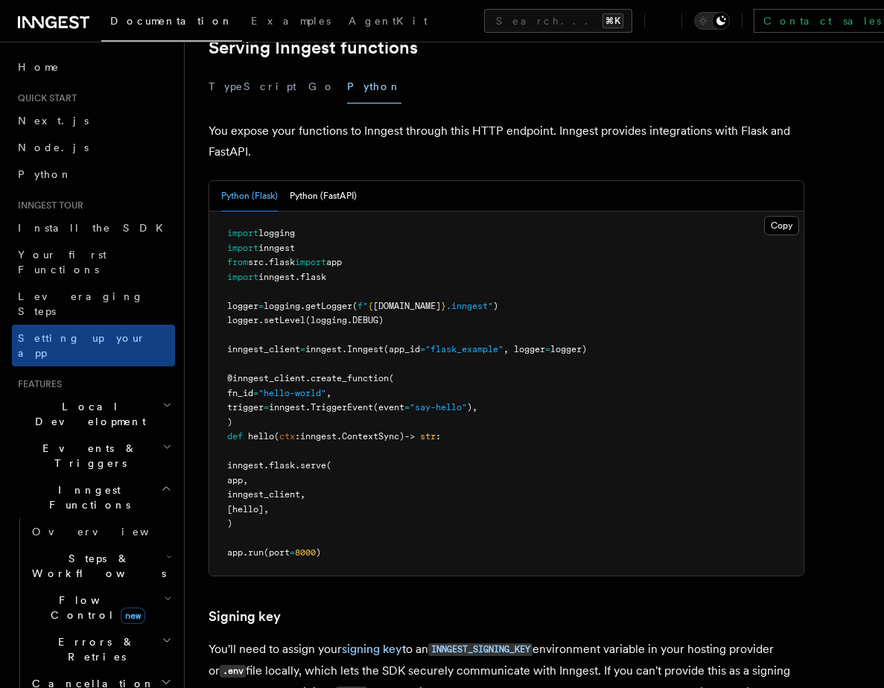
scroll to position [567, 0]
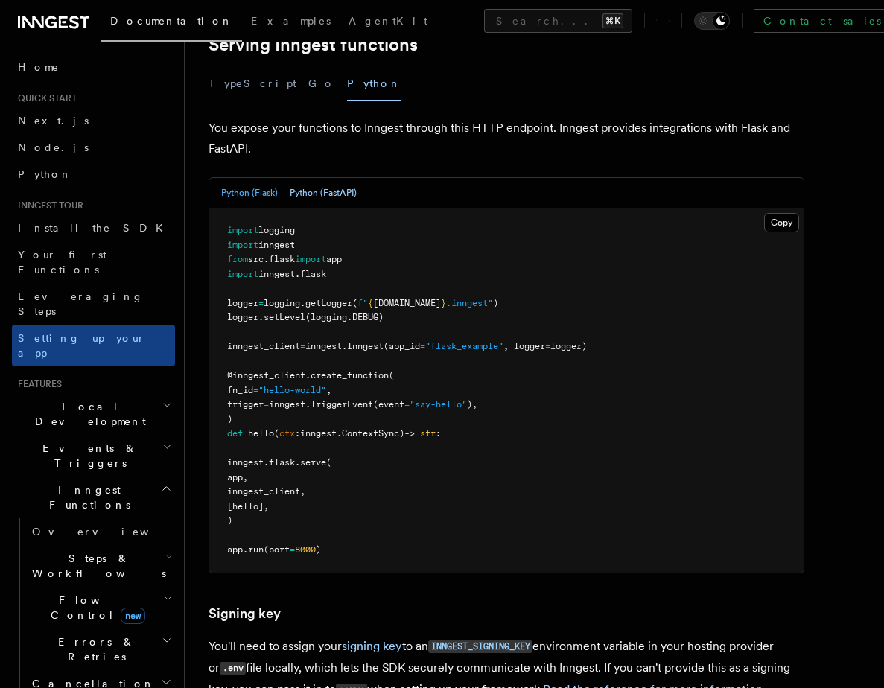
click at [322, 178] on button "Python (FastAPI)" at bounding box center [323, 193] width 67 height 31
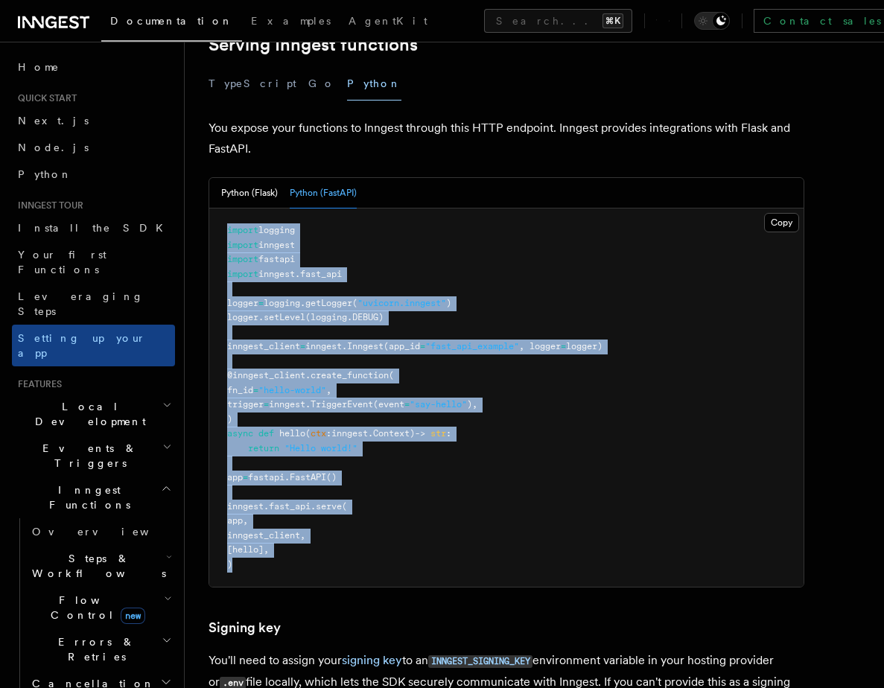
drag, startPoint x: 248, startPoint y: 494, endPoint x: 222, endPoint y: 159, distance: 336.1
click at [222, 208] on pre "import logging import inngest import fastapi import inngest . fast_api logger =…" at bounding box center [506, 397] width 594 height 378
copy code "import logging import inngest import fastapi import inngest . fast_api logger =…"
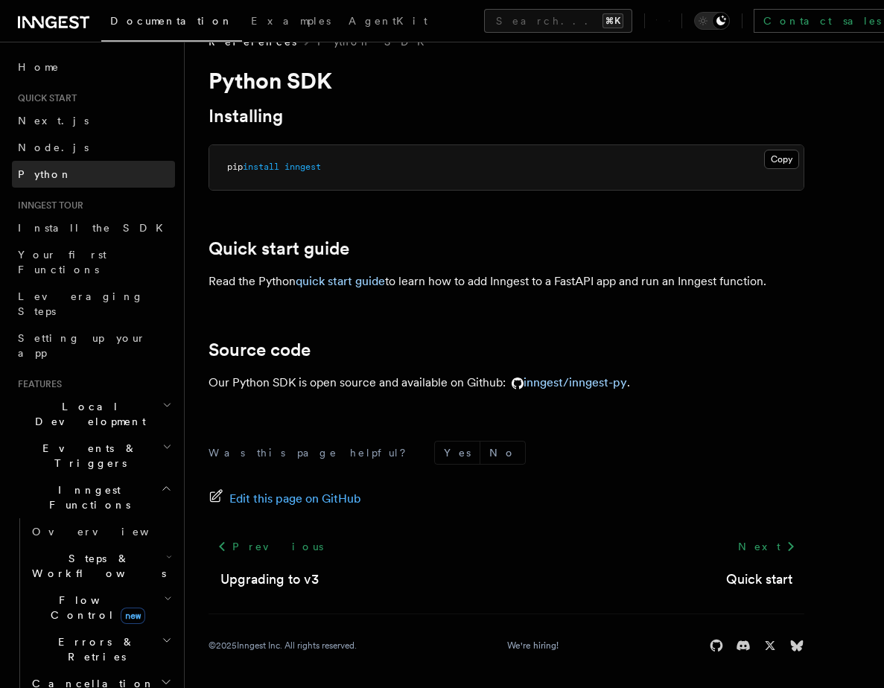
click at [54, 168] on link "Python" at bounding box center [93, 174] width 163 height 27
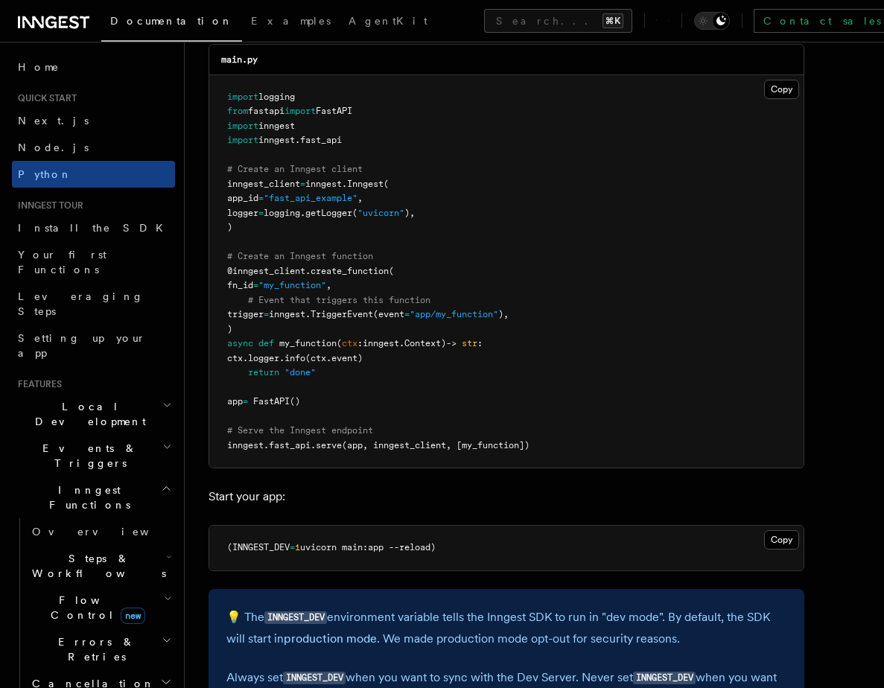
scroll to position [1068, 0]
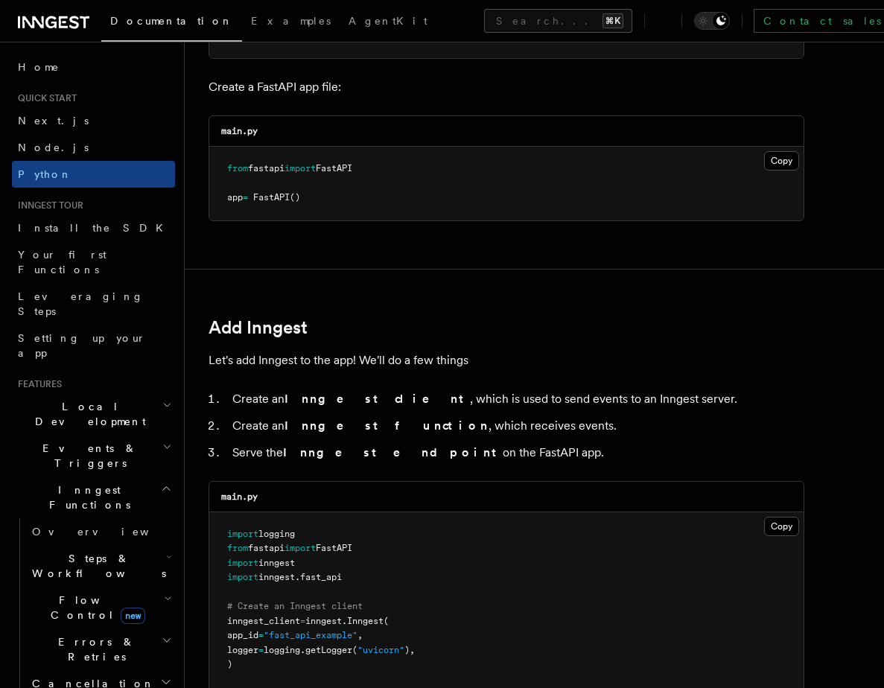
scroll to position [599, 0]
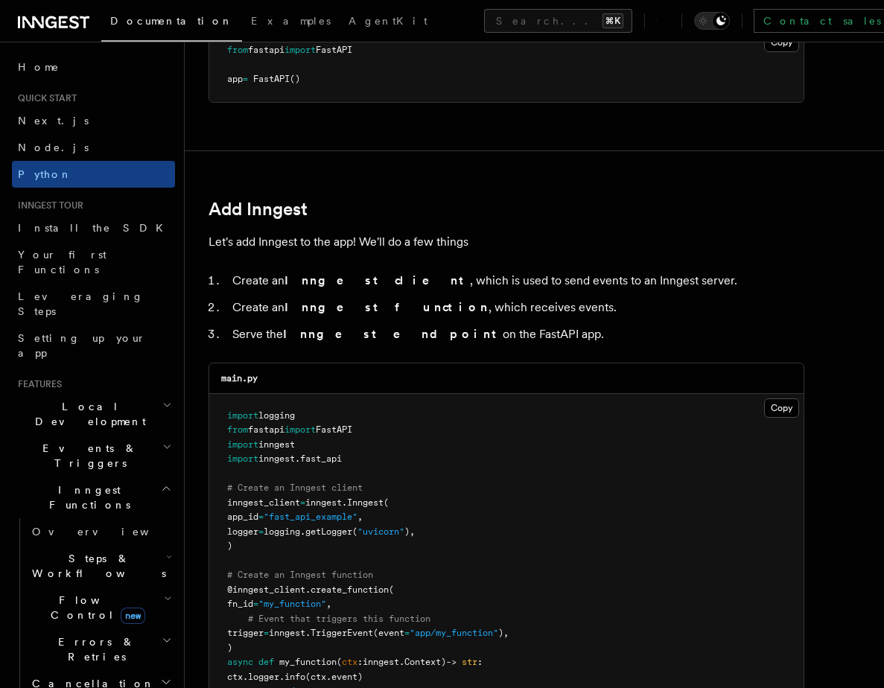
scroll to position [797, 0]
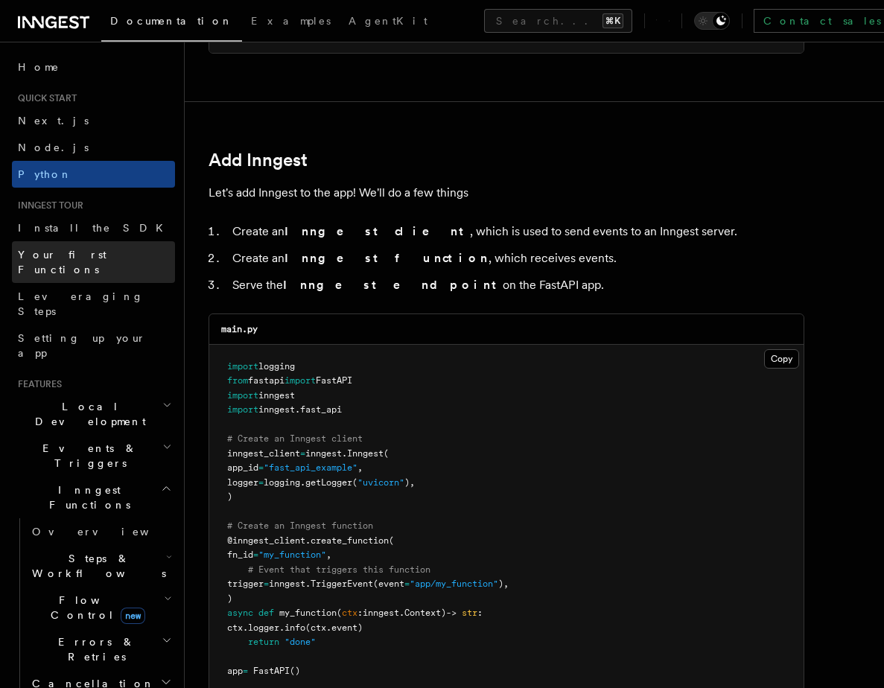
click at [39, 252] on span "Your first Functions" at bounding box center [62, 262] width 89 height 27
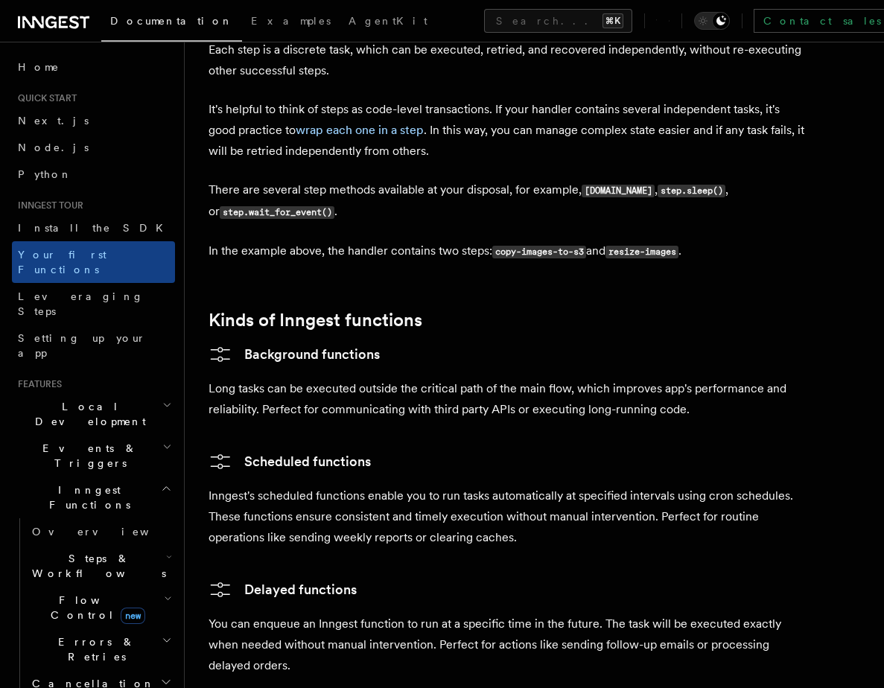
scroll to position [2179, 0]
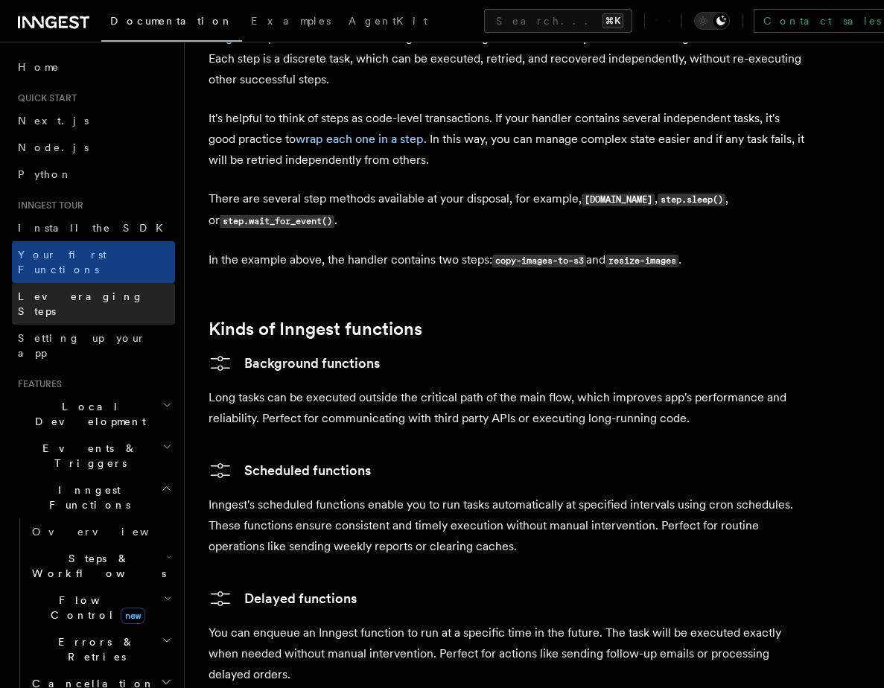
click at [86, 290] on span "Leveraging Steps" at bounding box center [81, 303] width 126 height 27
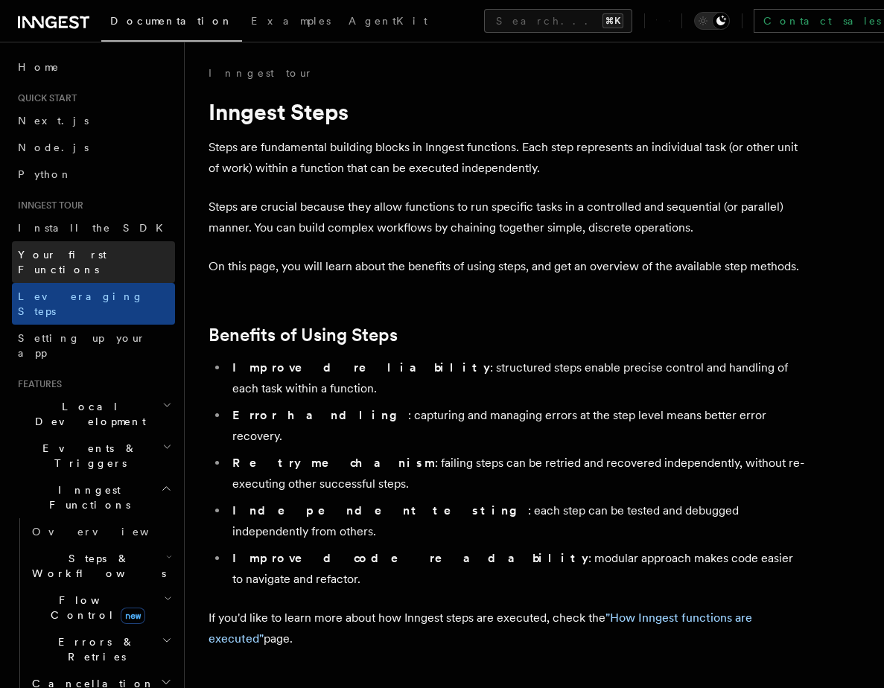
click at [78, 260] on span "Your first Functions" at bounding box center [62, 262] width 89 height 27
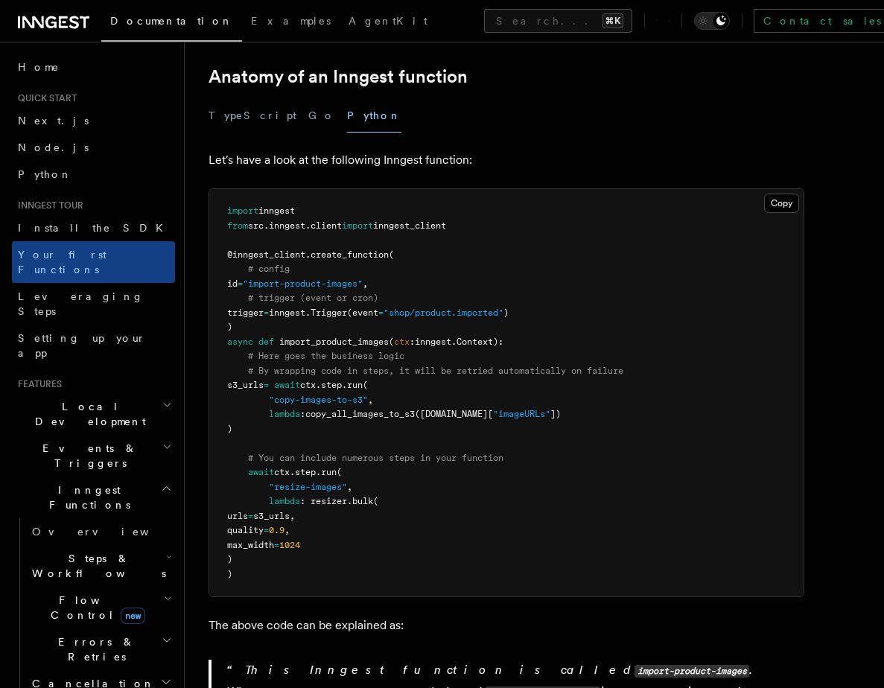
scroll to position [240, 0]
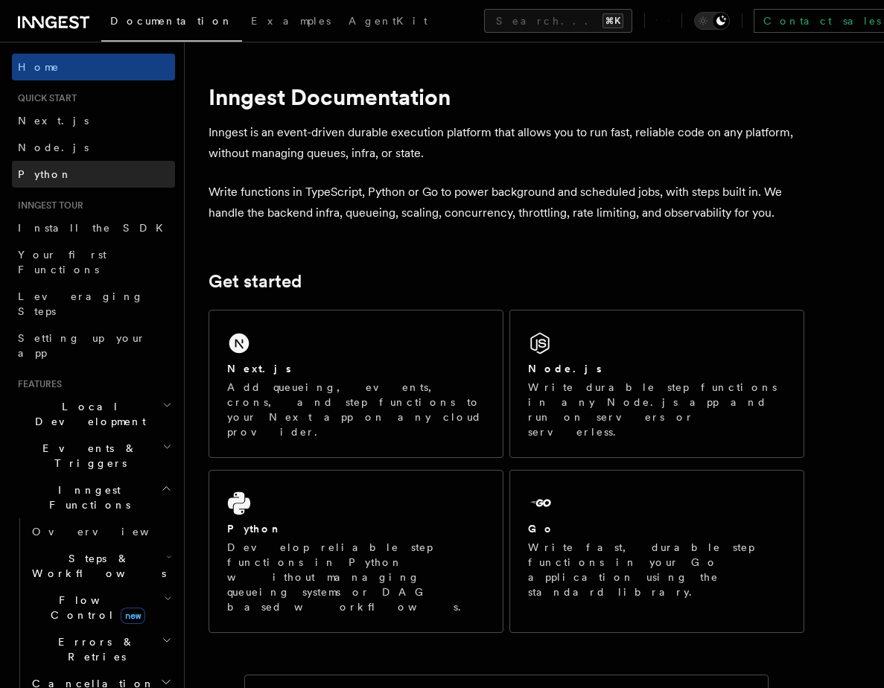
click at [45, 180] on span "Python" at bounding box center [45, 174] width 54 height 12
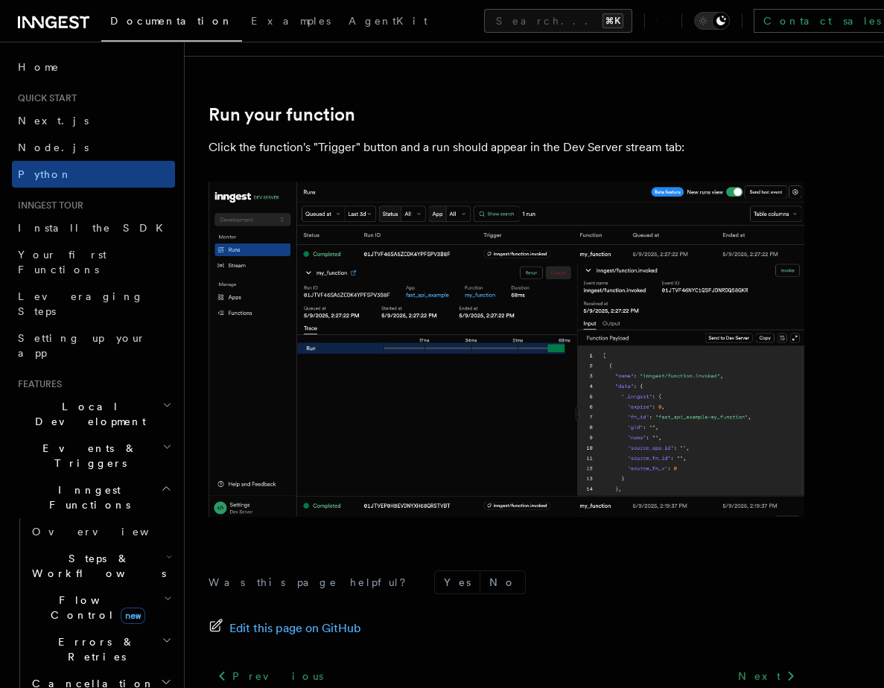
scroll to position [3077, 0]
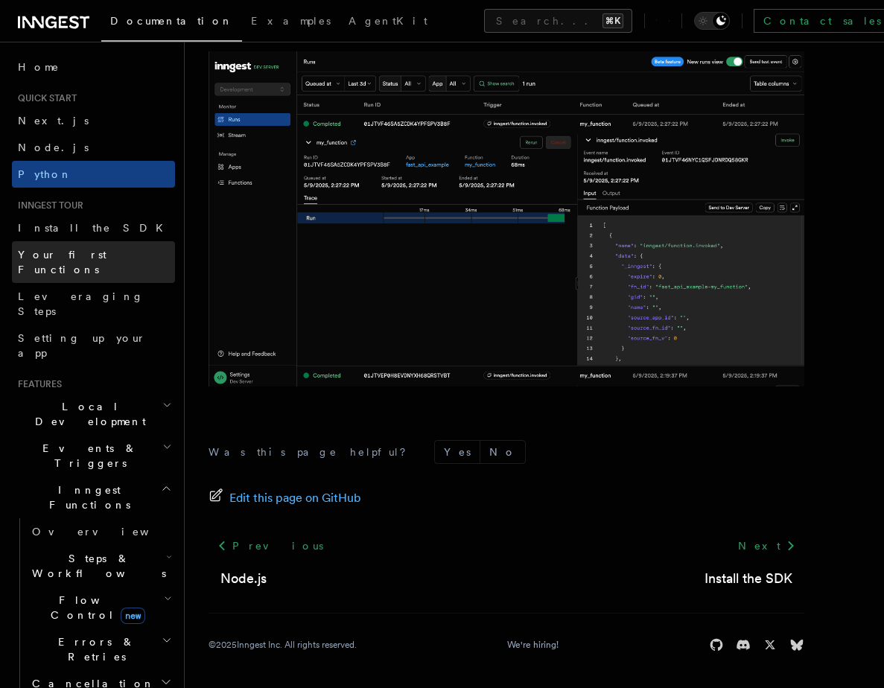
click at [67, 253] on span "Your first Functions" at bounding box center [62, 262] width 89 height 27
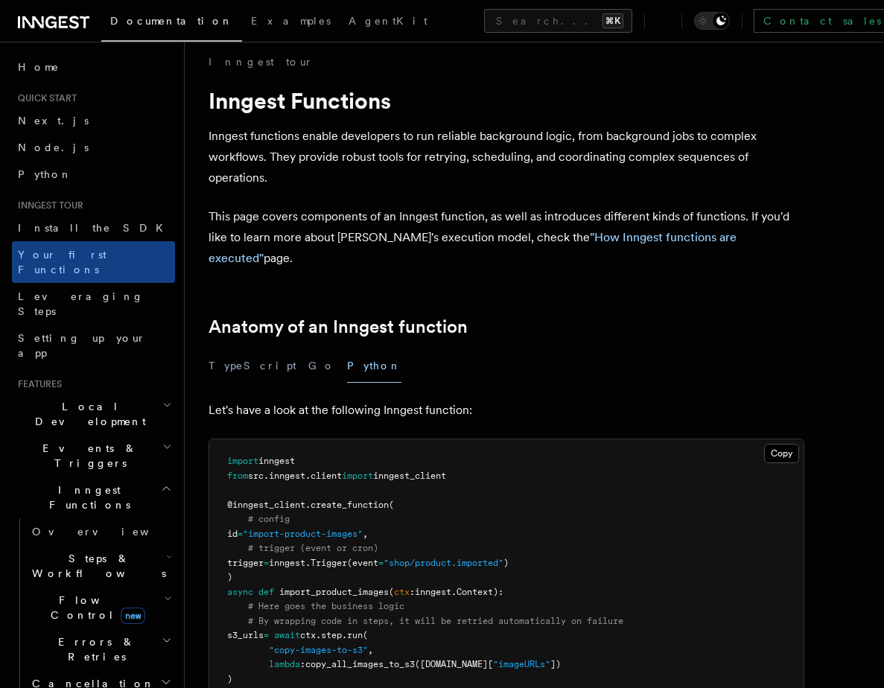
scroll to position [10, 0]
click at [64, 232] on span "Install the SDK" at bounding box center [95, 228] width 154 height 12
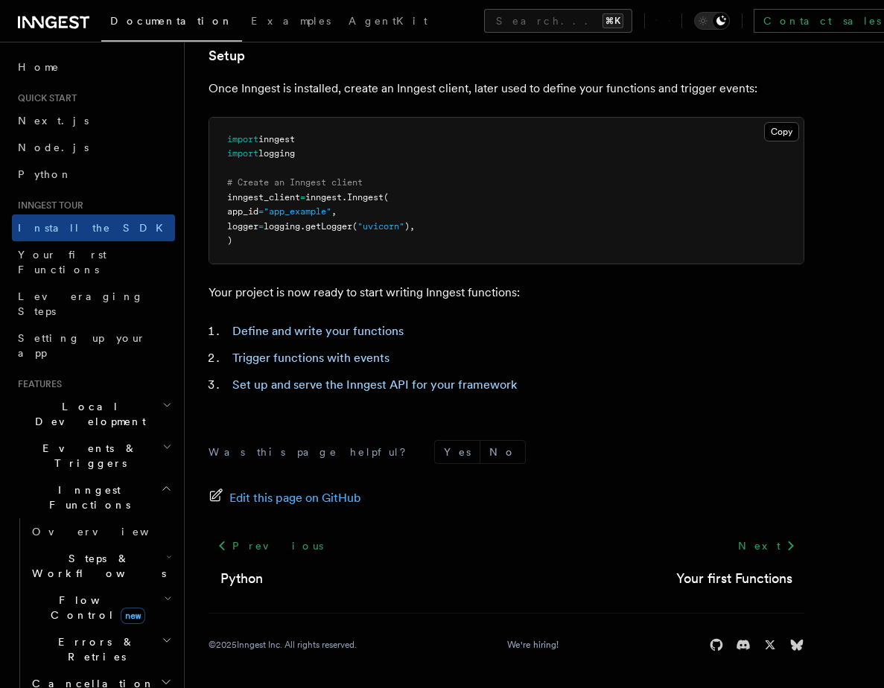
scroll to position [564, 0]
click at [58, 250] on span "Your first Functions" at bounding box center [62, 262] width 89 height 27
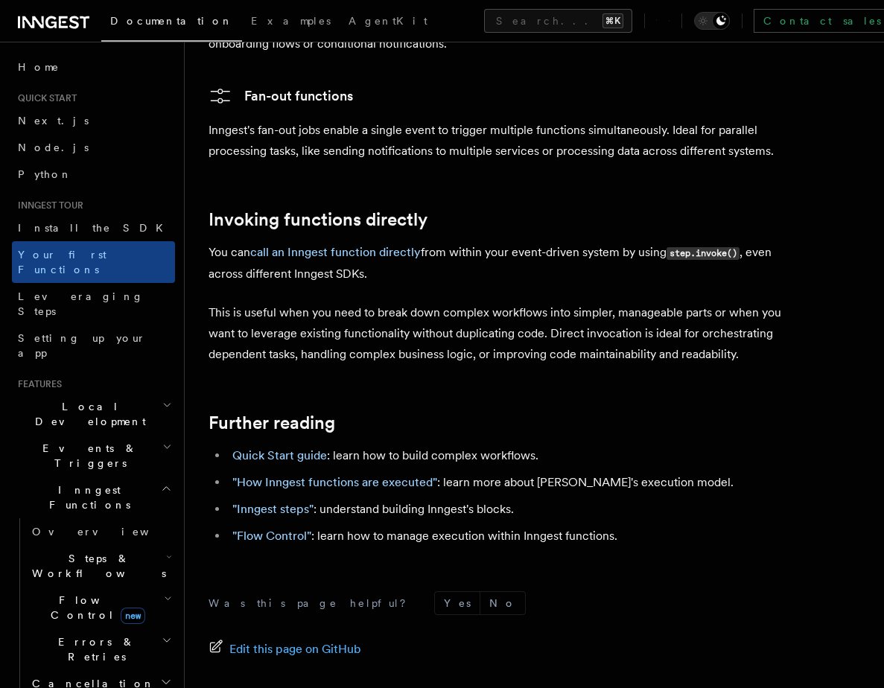
scroll to position [3053, 0]
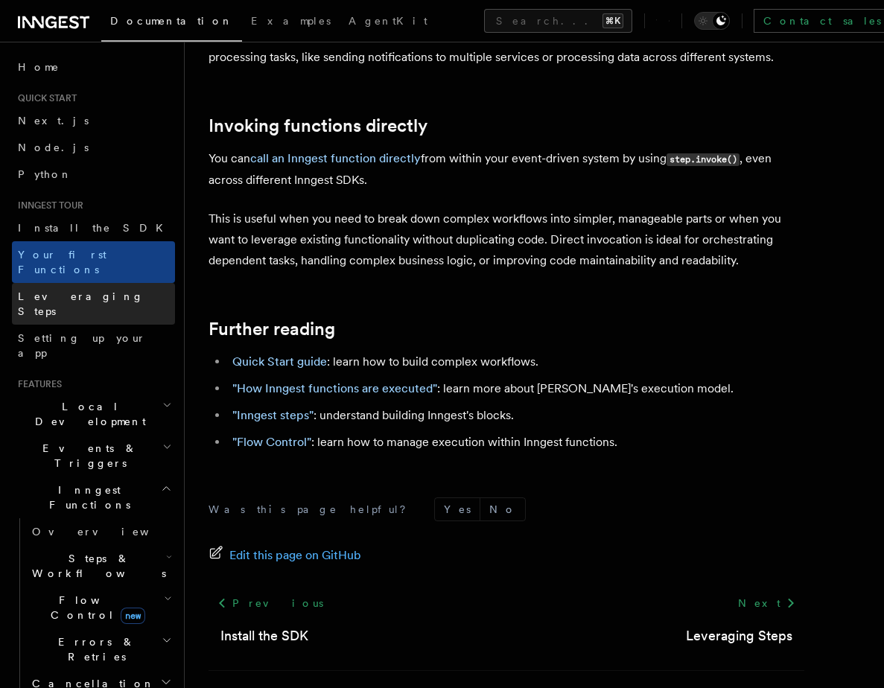
click at [90, 290] on span "Leveraging Steps" at bounding box center [81, 303] width 126 height 27
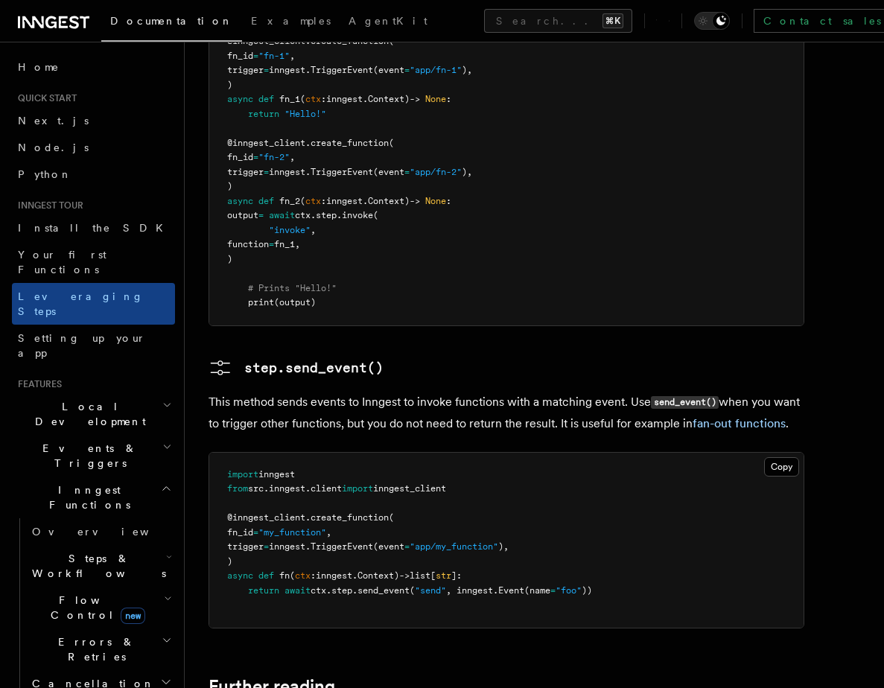
scroll to position [3088, 0]
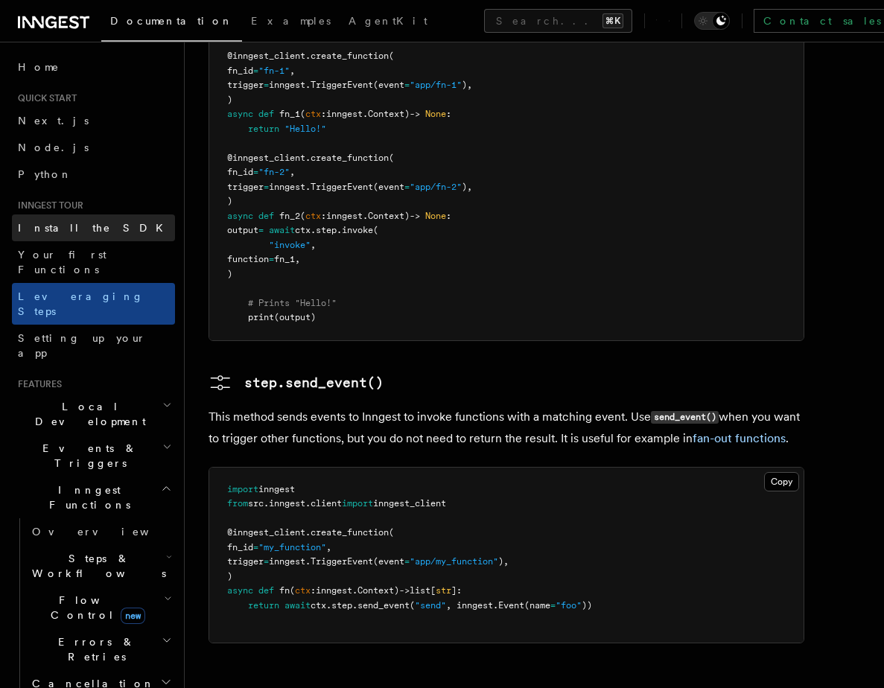
click at [66, 230] on span "Install the SDK" at bounding box center [95, 228] width 154 height 12
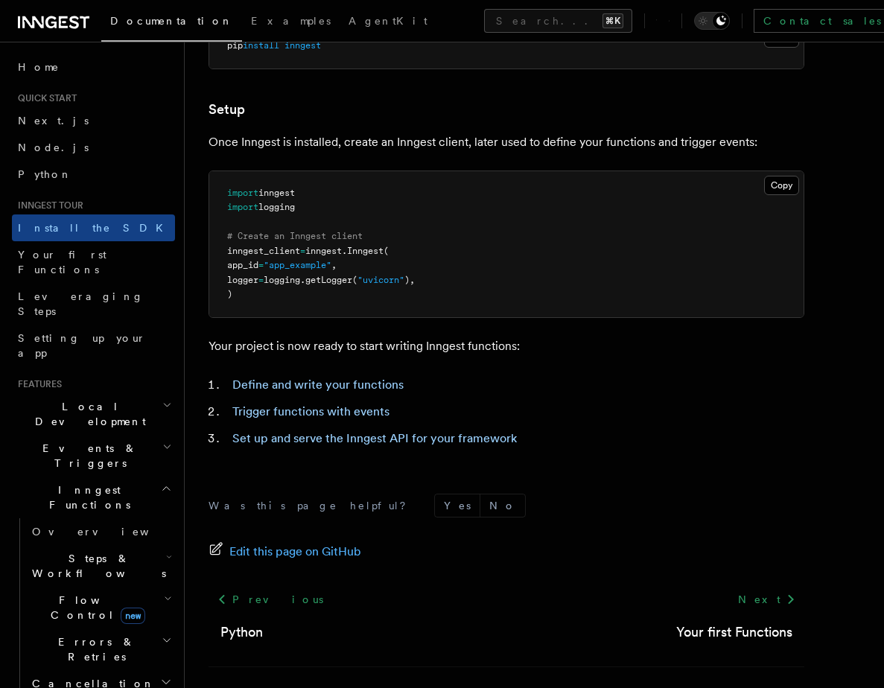
scroll to position [564, 0]
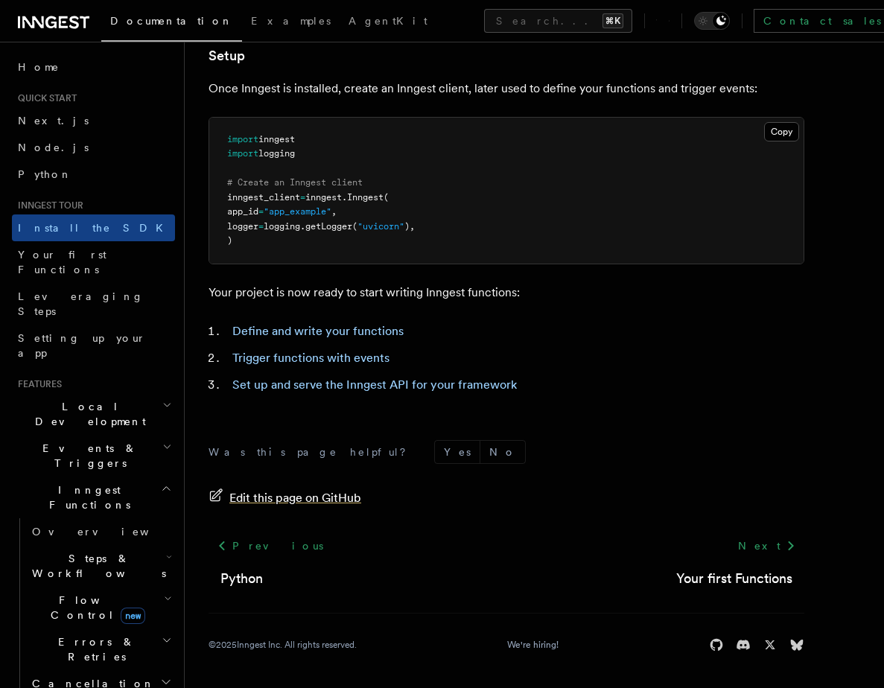
click at [263, 497] on span "Edit this page on GitHub" at bounding box center [295, 498] width 132 height 21
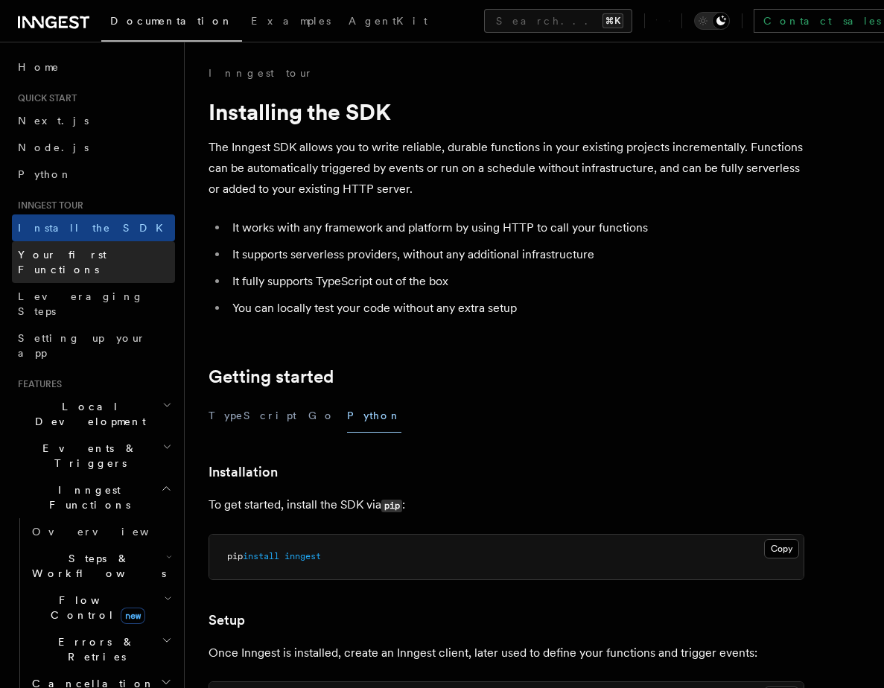
click at [61, 259] on span "Your first Functions" at bounding box center [62, 262] width 89 height 27
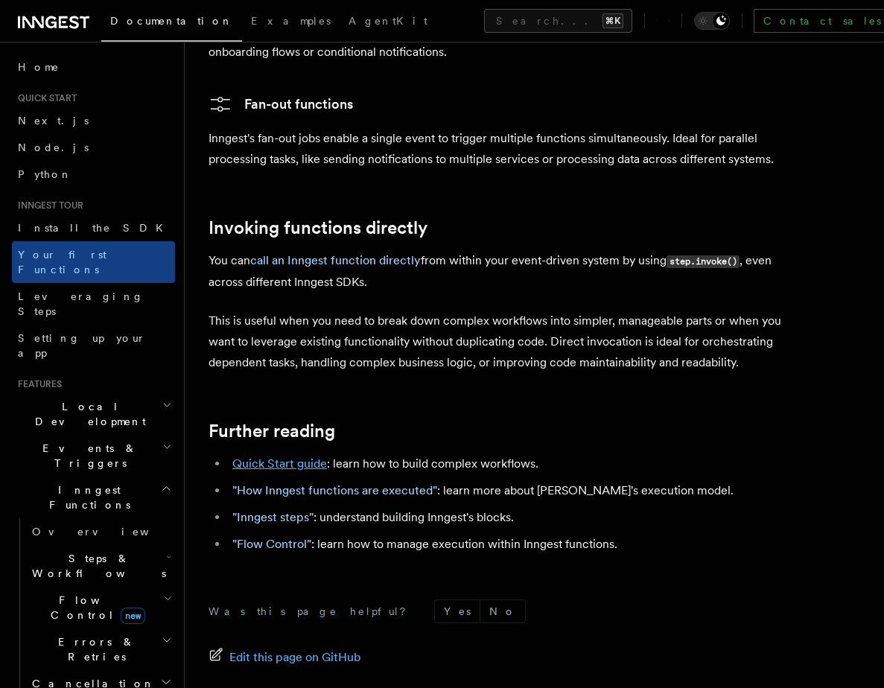
scroll to position [3053, 0]
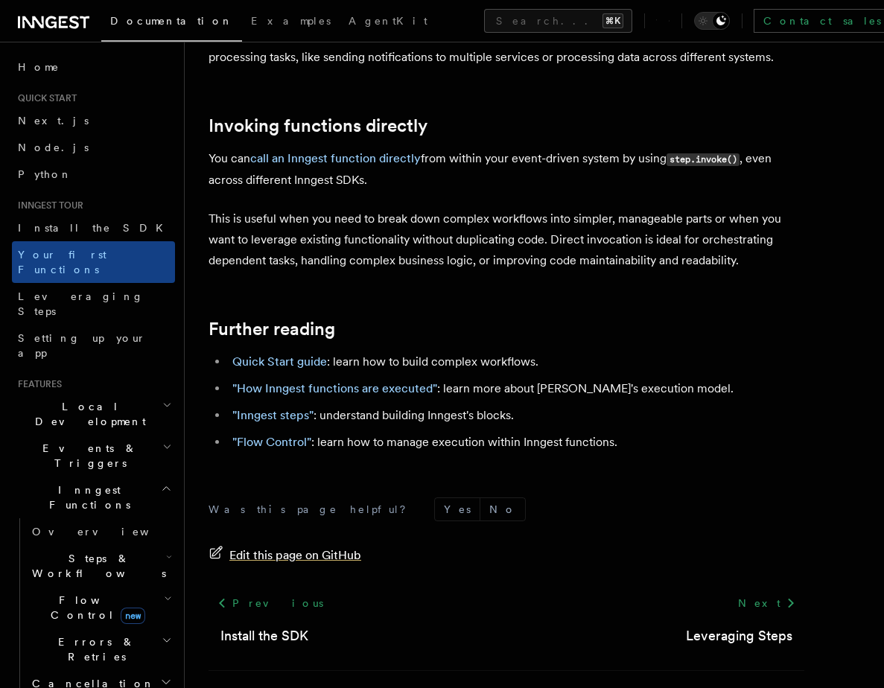
click at [267, 545] on span "Edit this page on GitHub" at bounding box center [295, 555] width 132 height 21
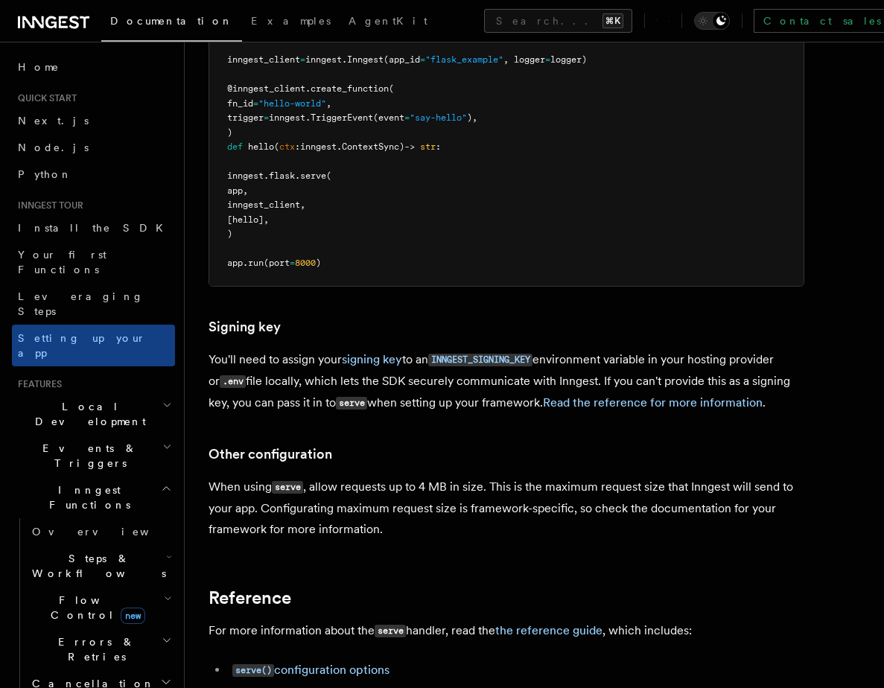
scroll to position [34, 0]
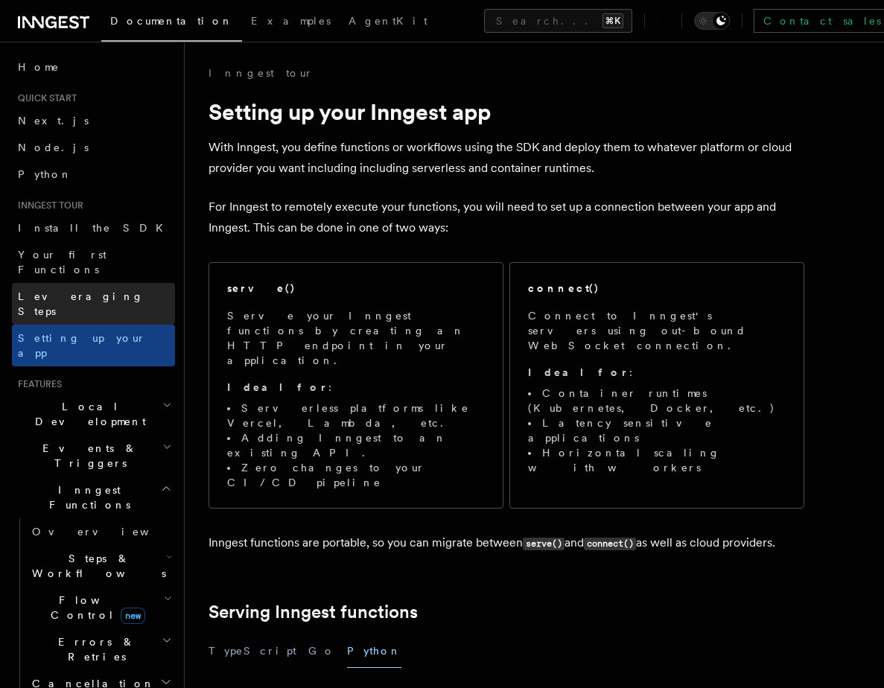
click at [77, 290] on span "Leveraging Steps" at bounding box center [81, 303] width 126 height 27
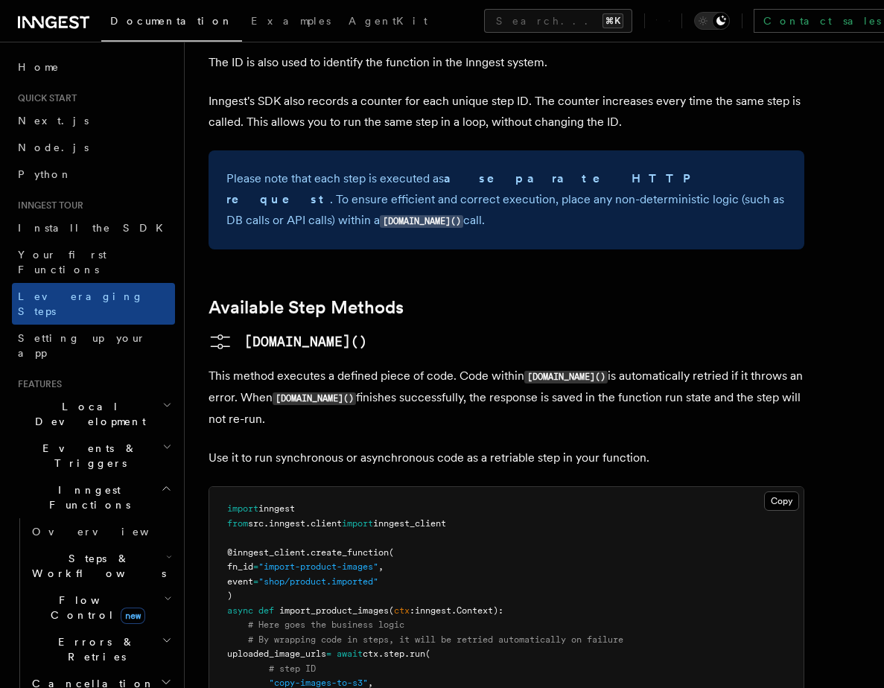
scroll to position [1042, 0]
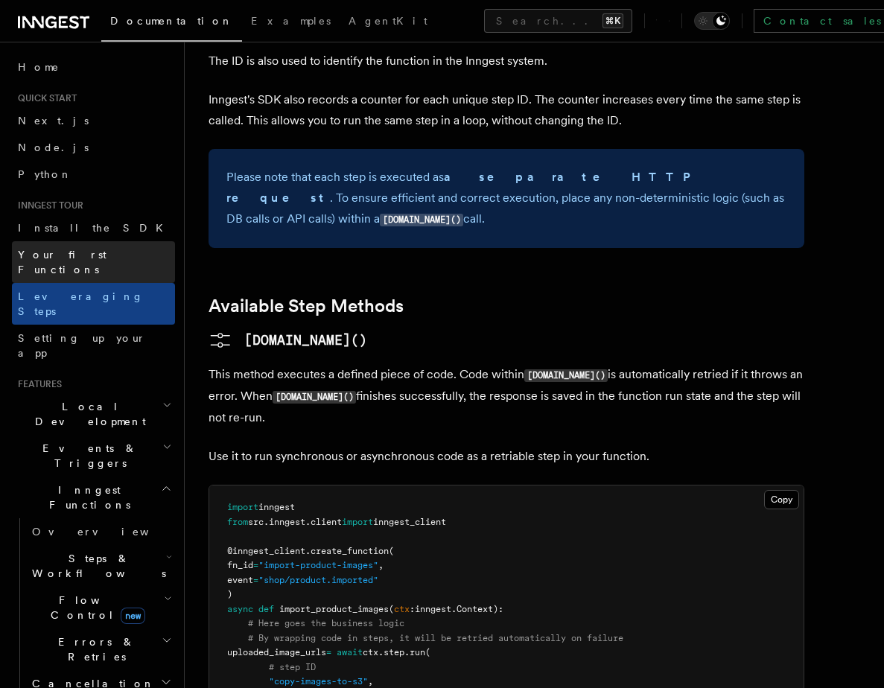
click at [45, 247] on span "Your first Functions" at bounding box center [96, 262] width 157 height 30
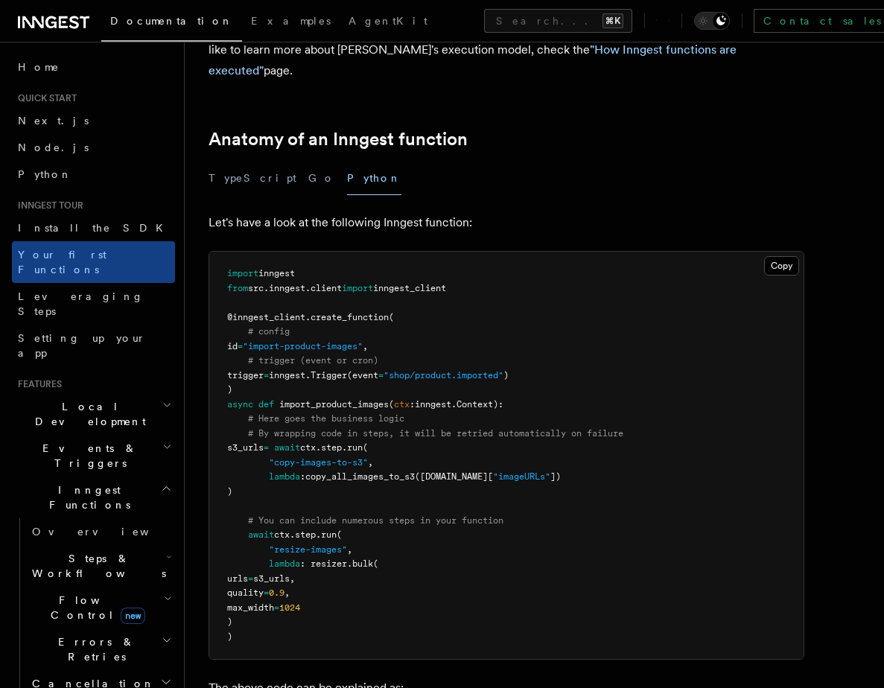
scroll to position [200, 0]
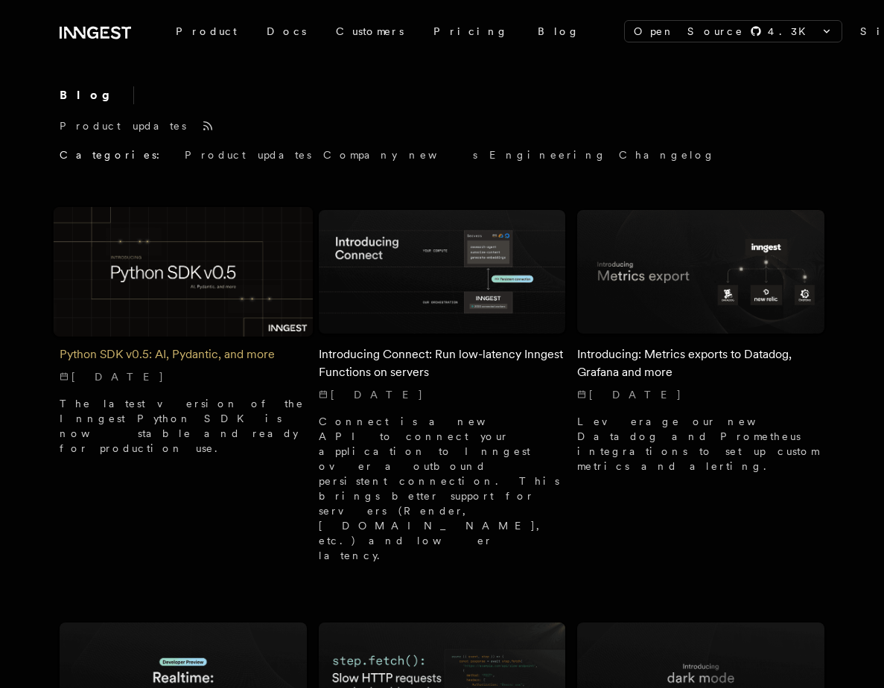
click at [159, 351] on h2 "Python SDK v0.5: AI, Pydantic, and more" at bounding box center [183, 354] width 247 height 18
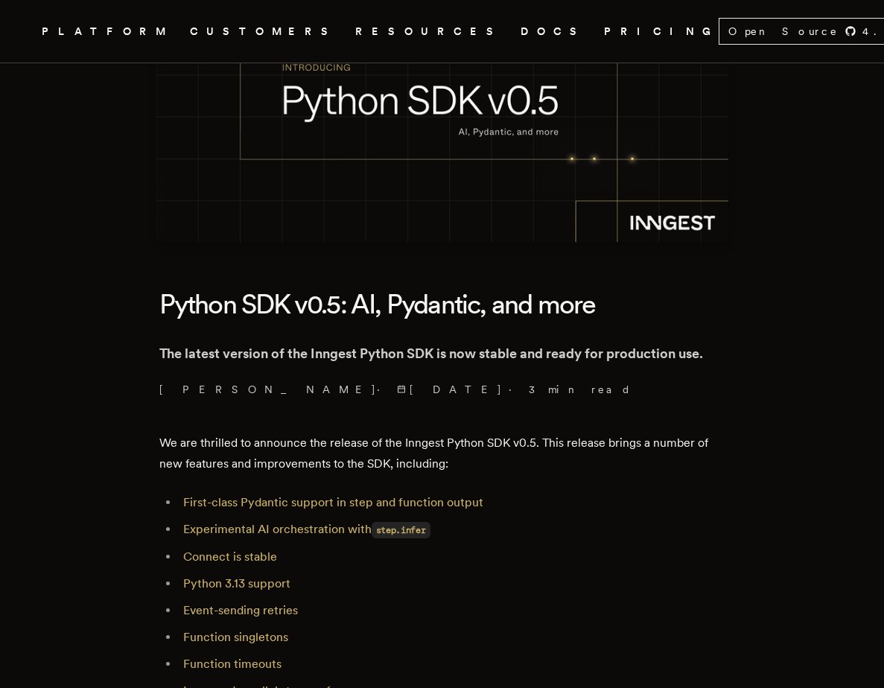
scroll to position [159, 0]
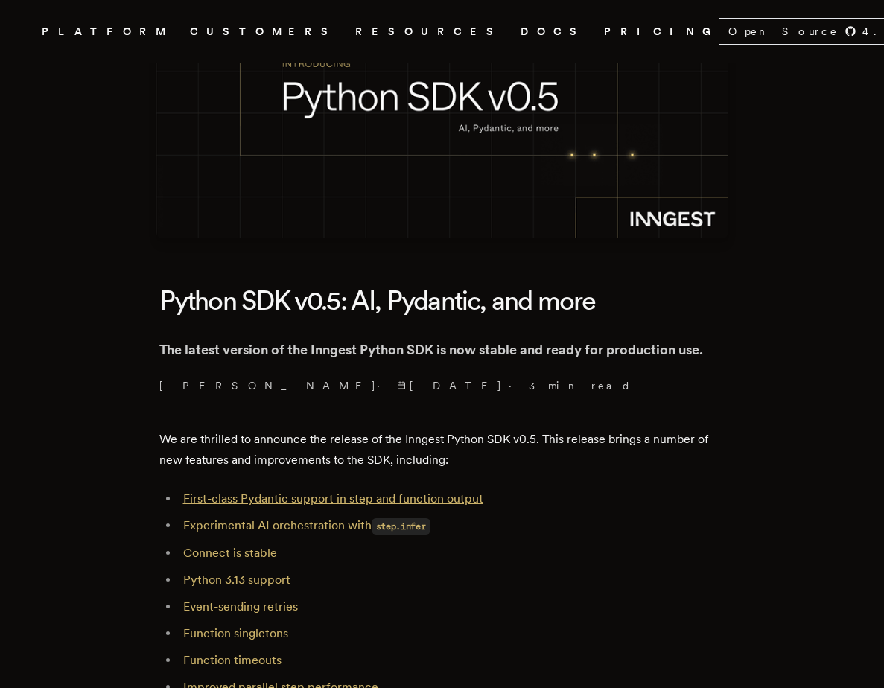
click at [220, 497] on link "First-class Pydantic support in step and function output" at bounding box center [333, 498] width 300 height 14
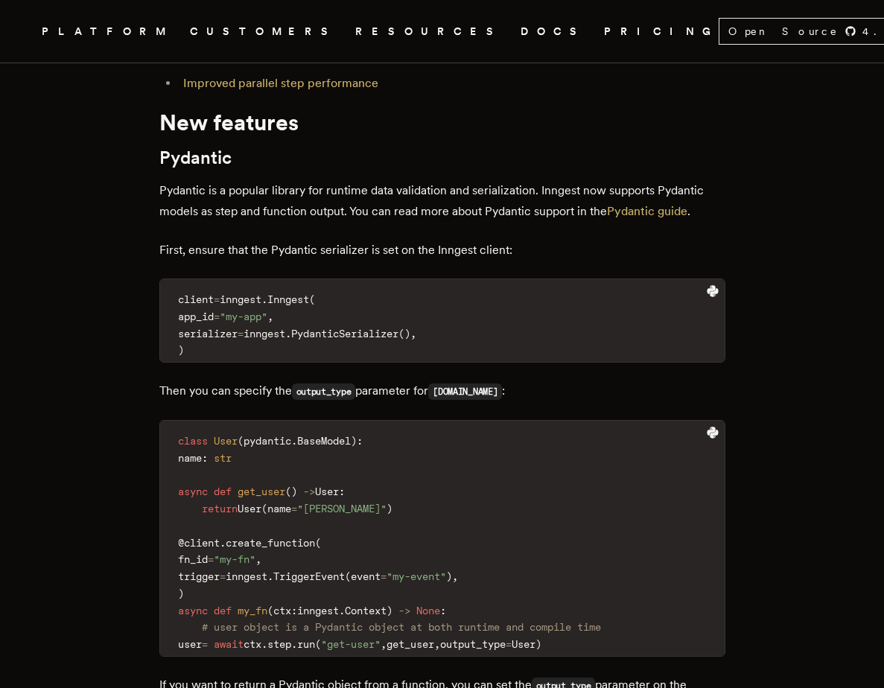
scroll to position [755, 0]
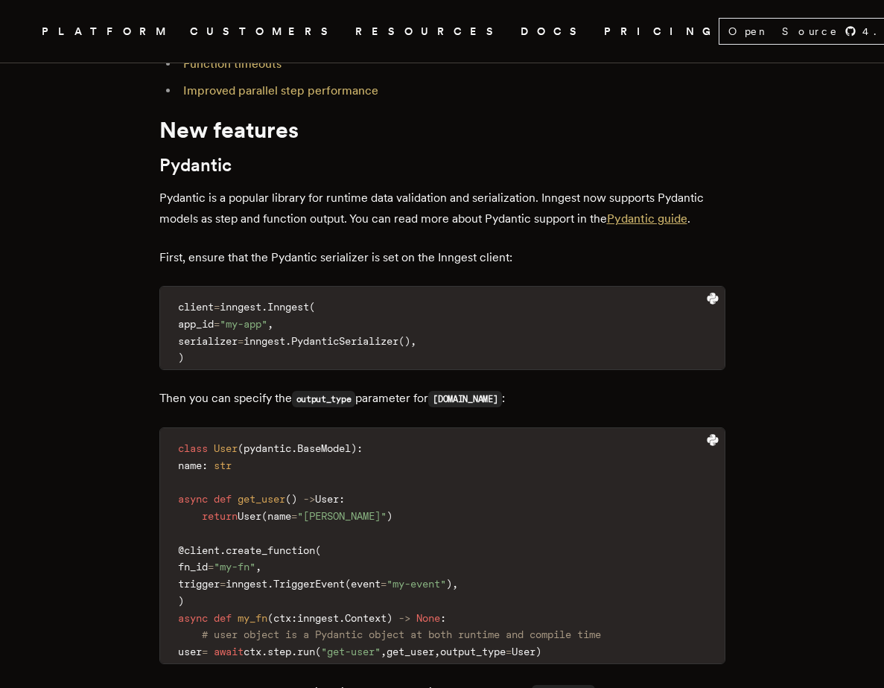
click at [637, 220] on link "Pydantic guide" at bounding box center [647, 218] width 80 height 14
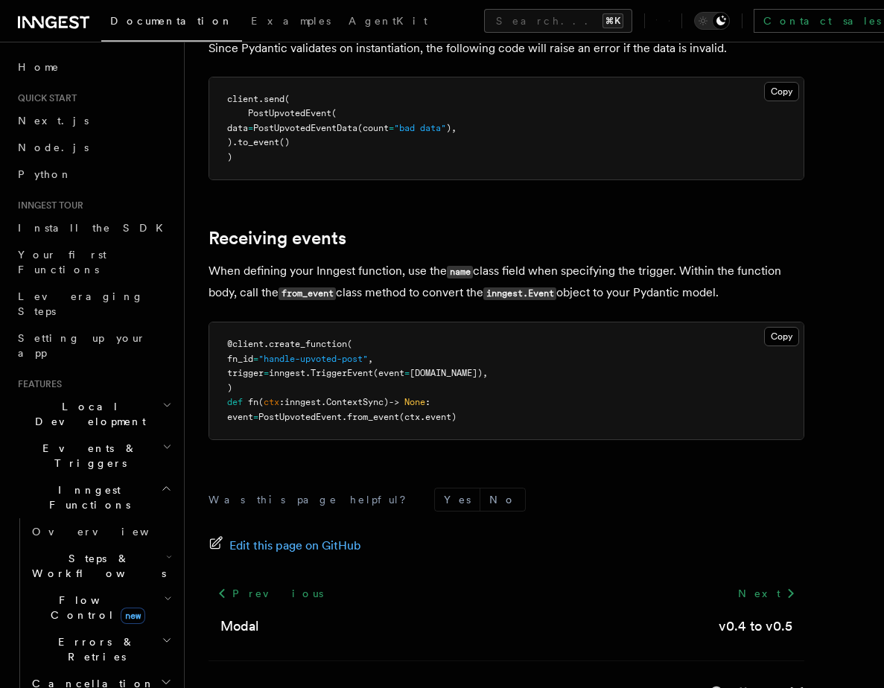
scroll to position [2216, 0]
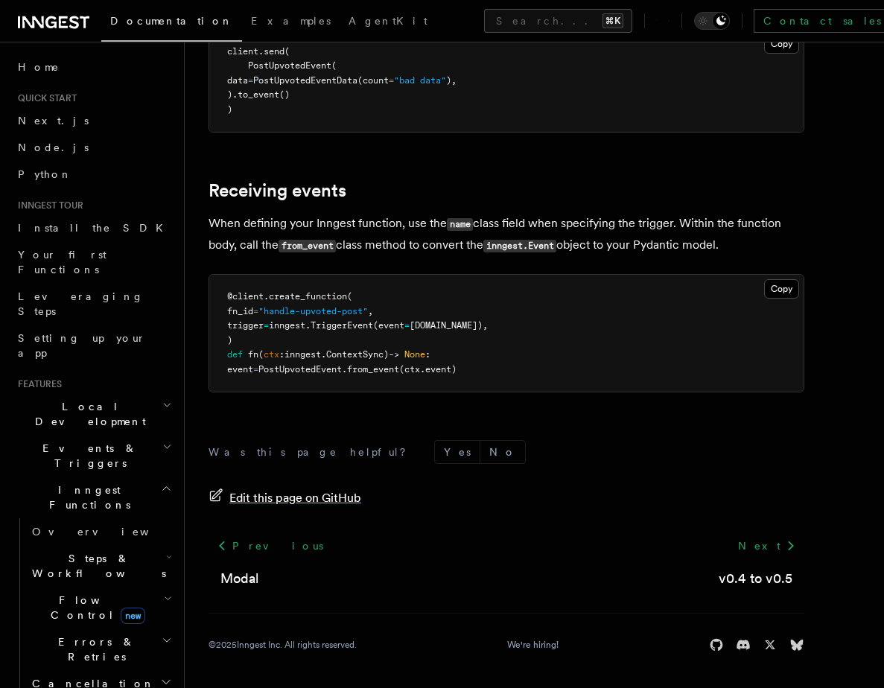
click at [255, 497] on span "Edit this page on GitHub" at bounding box center [295, 498] width 132 height 21
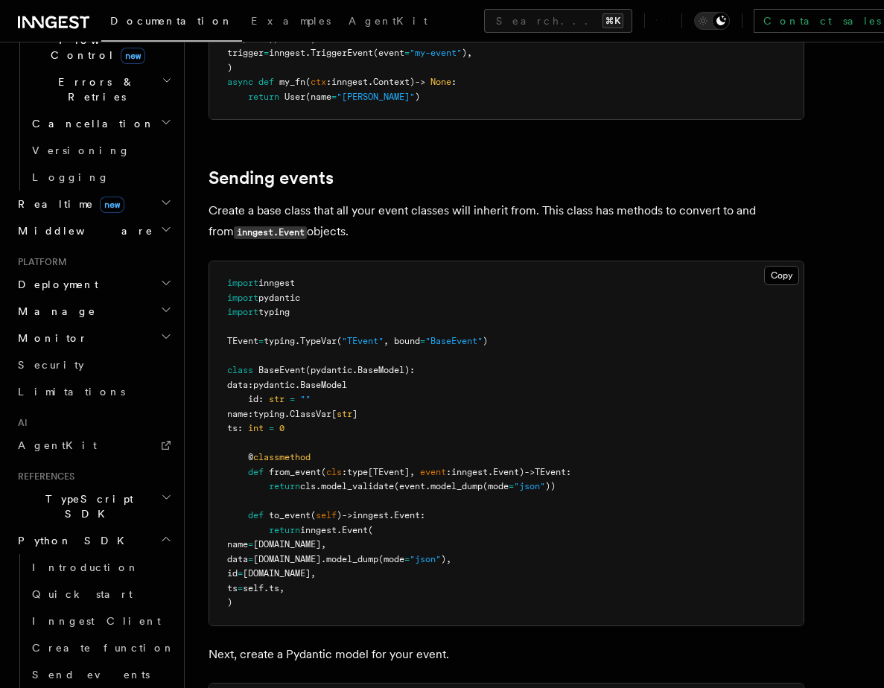
scroll to position [923, 0]
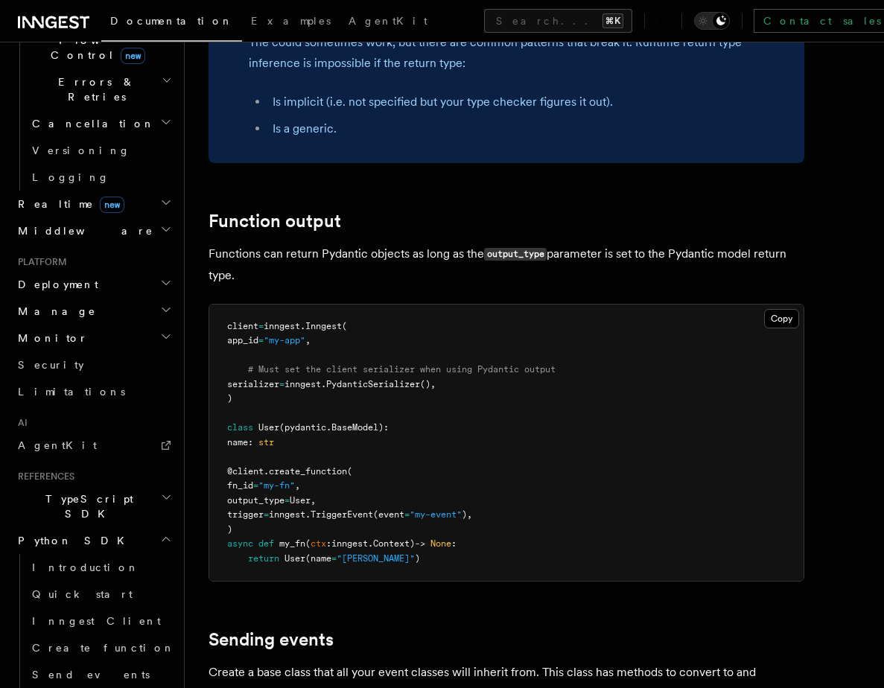
click at [194, 307] on div "References Python SDK Guides Pydantic This guide will help you use Pydantic to …" at bounding box center [534, 527] width 699 height 2901
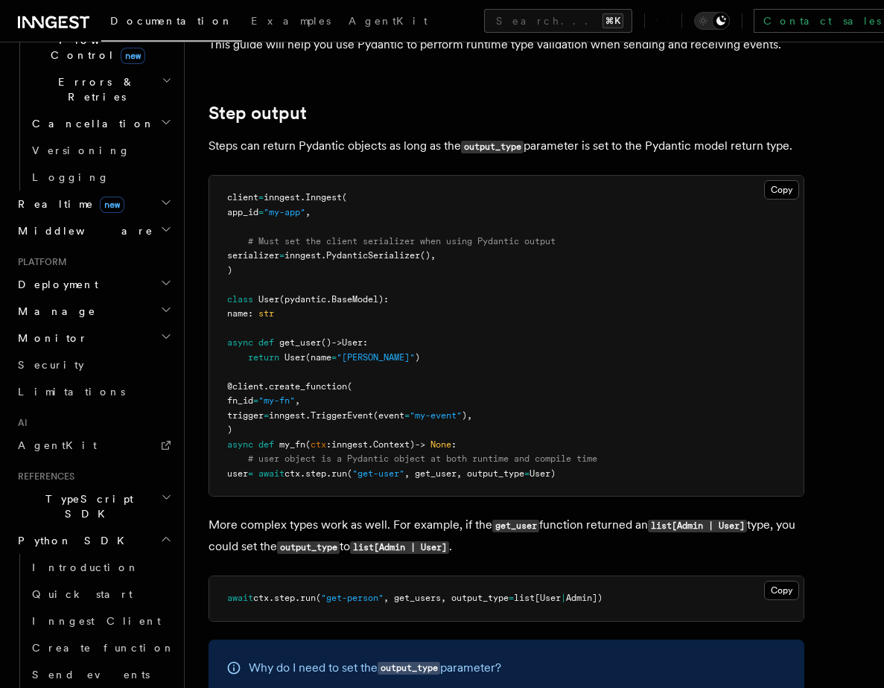
scroll to position [0, 0]
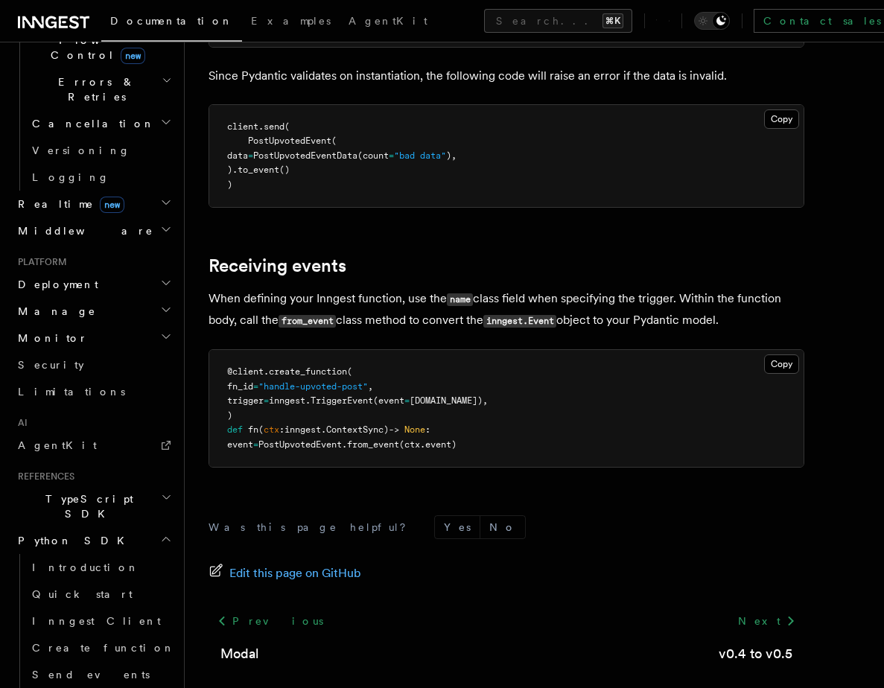
scroll to position [2135, 0]
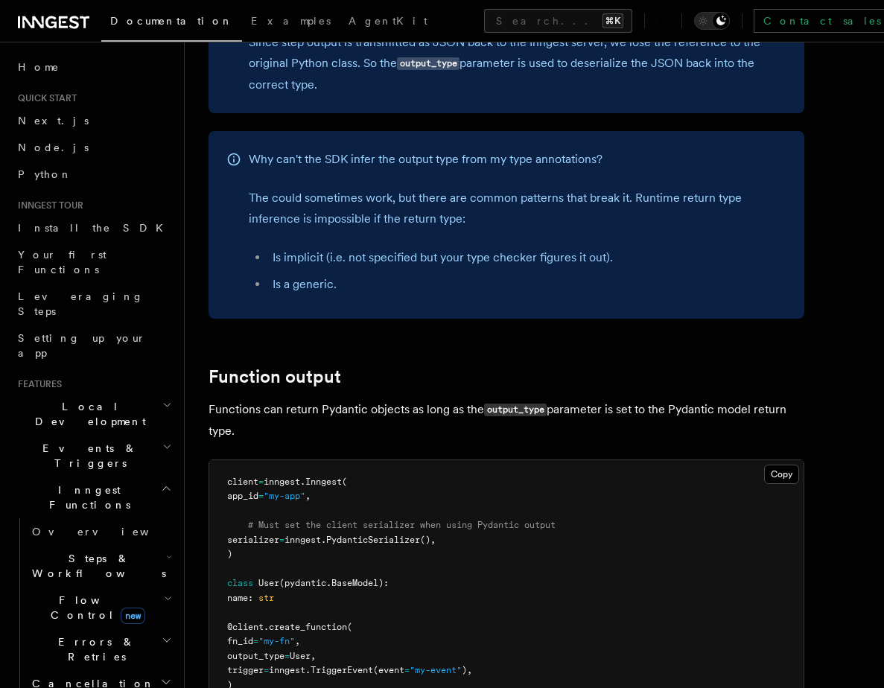
scroll to position [752, 0]
